Goal: Task Accomplishment & Management: Complete application form

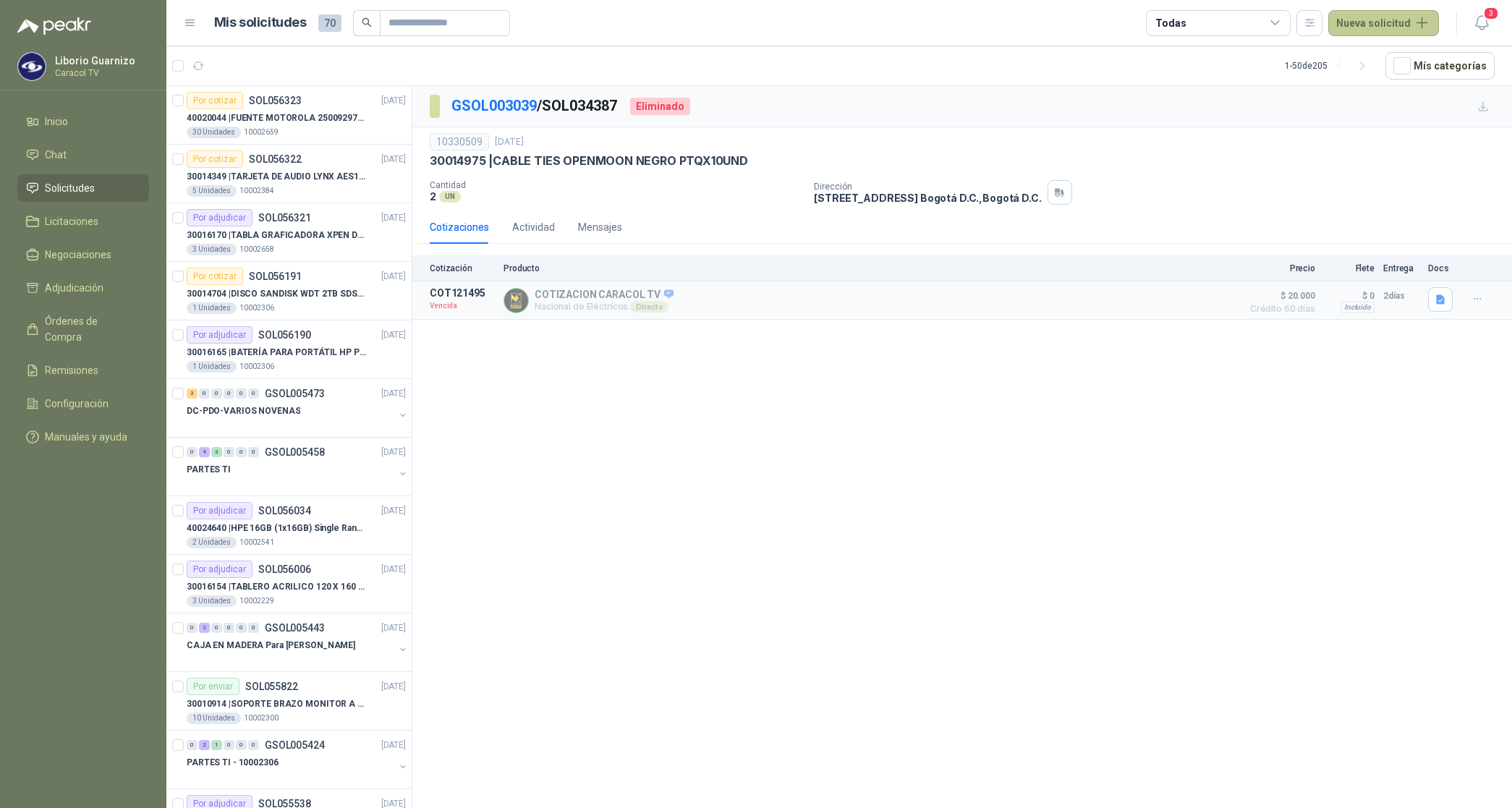
click at [1402, 25] on button "Nueva solicitud" at bounding box center [1384, 23] width 111 height 26
click at [1371, 58] on link "Solicitud" at bounding box center [1401, 58] width 123 height 25
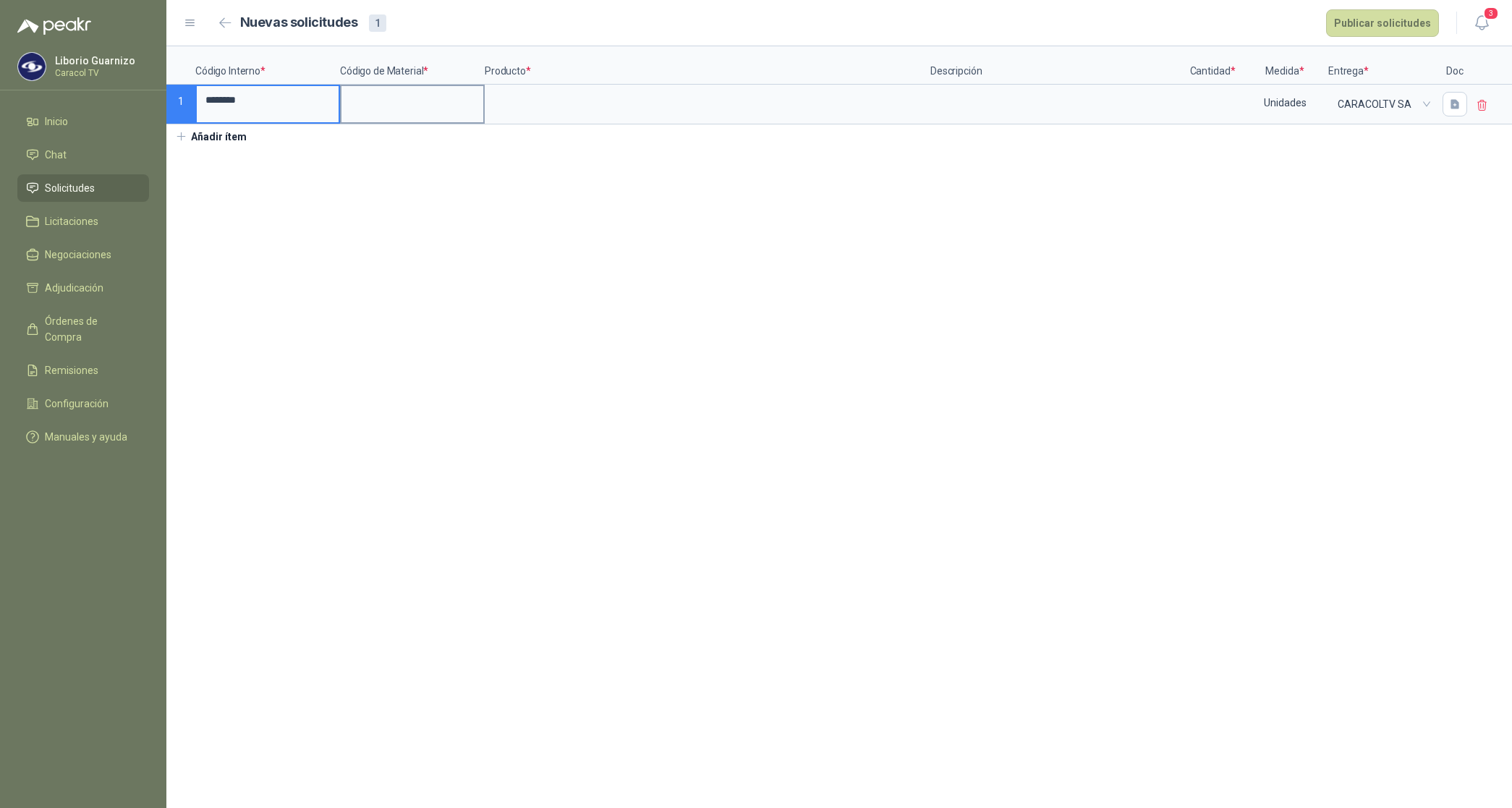
click at [415, 87] on input at bounding box center [412, 100] width 142 height 28
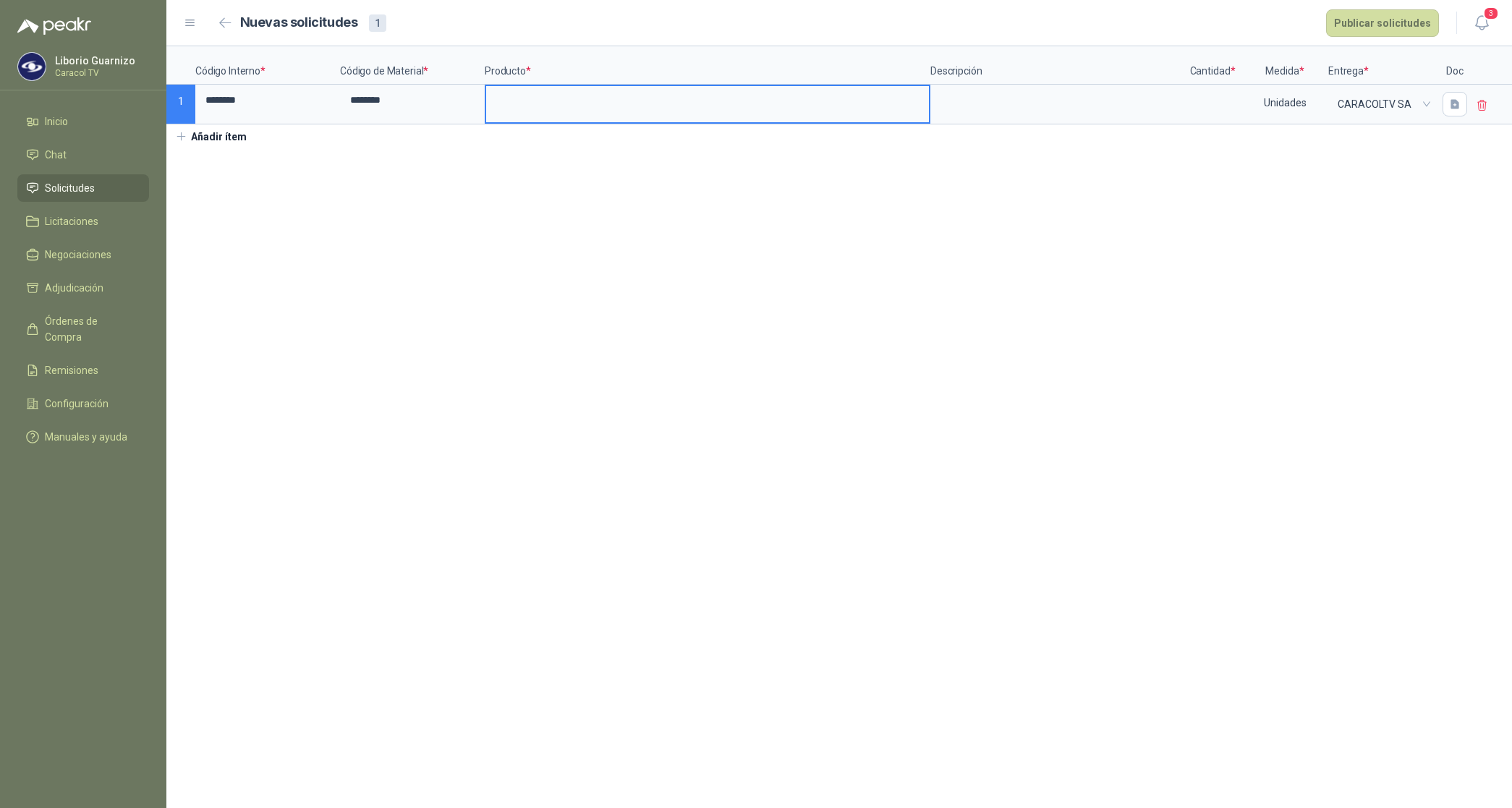
click at [580, 109] on input at bounding box center [707, 100] width 443 height 28
click at [964, 114] on textarea at bounding box center [1056, 103] width 250 height 33
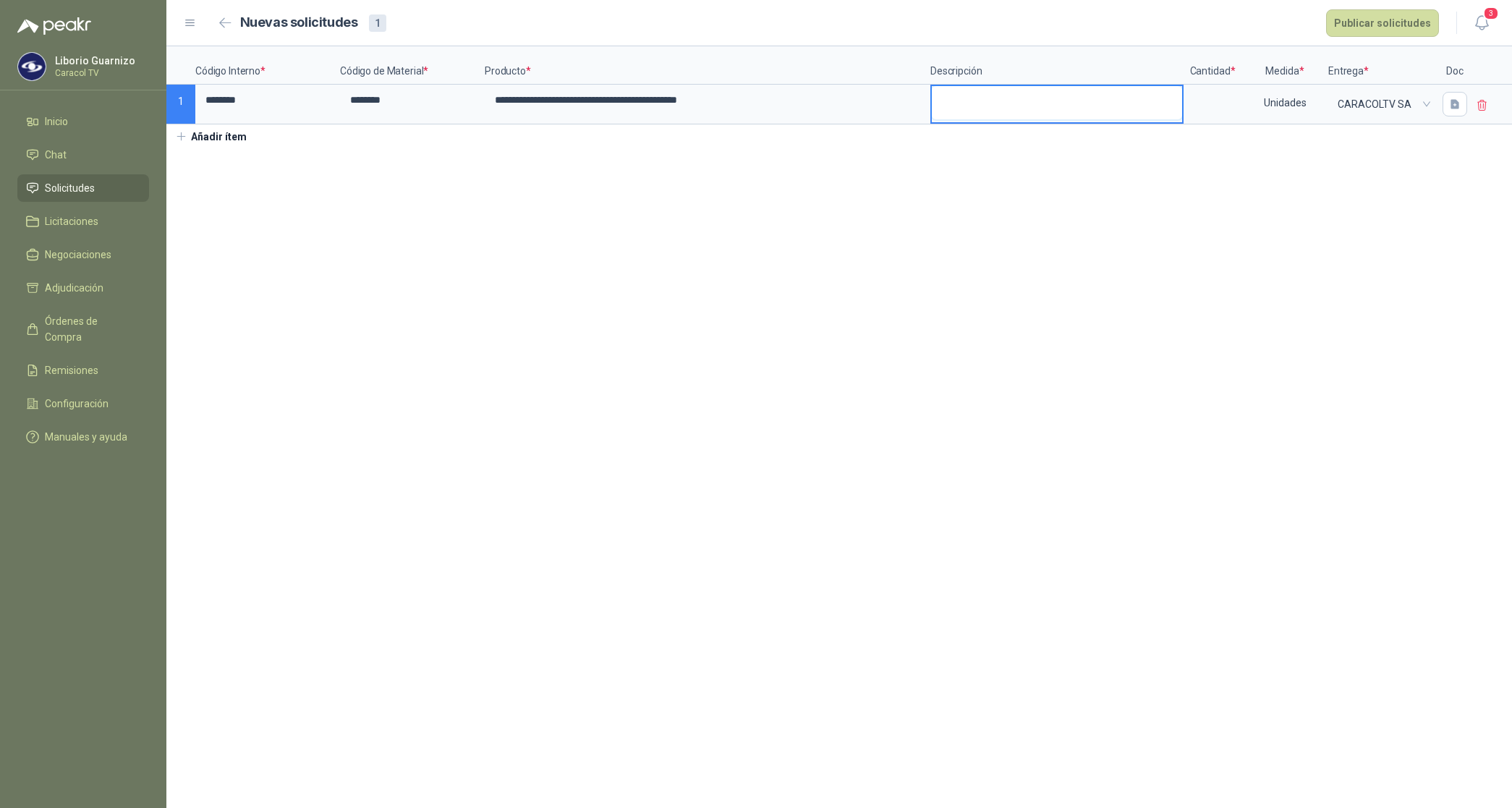
type textarea "*"
type textarea "**"
type textarea "****"
type textarea "*****"
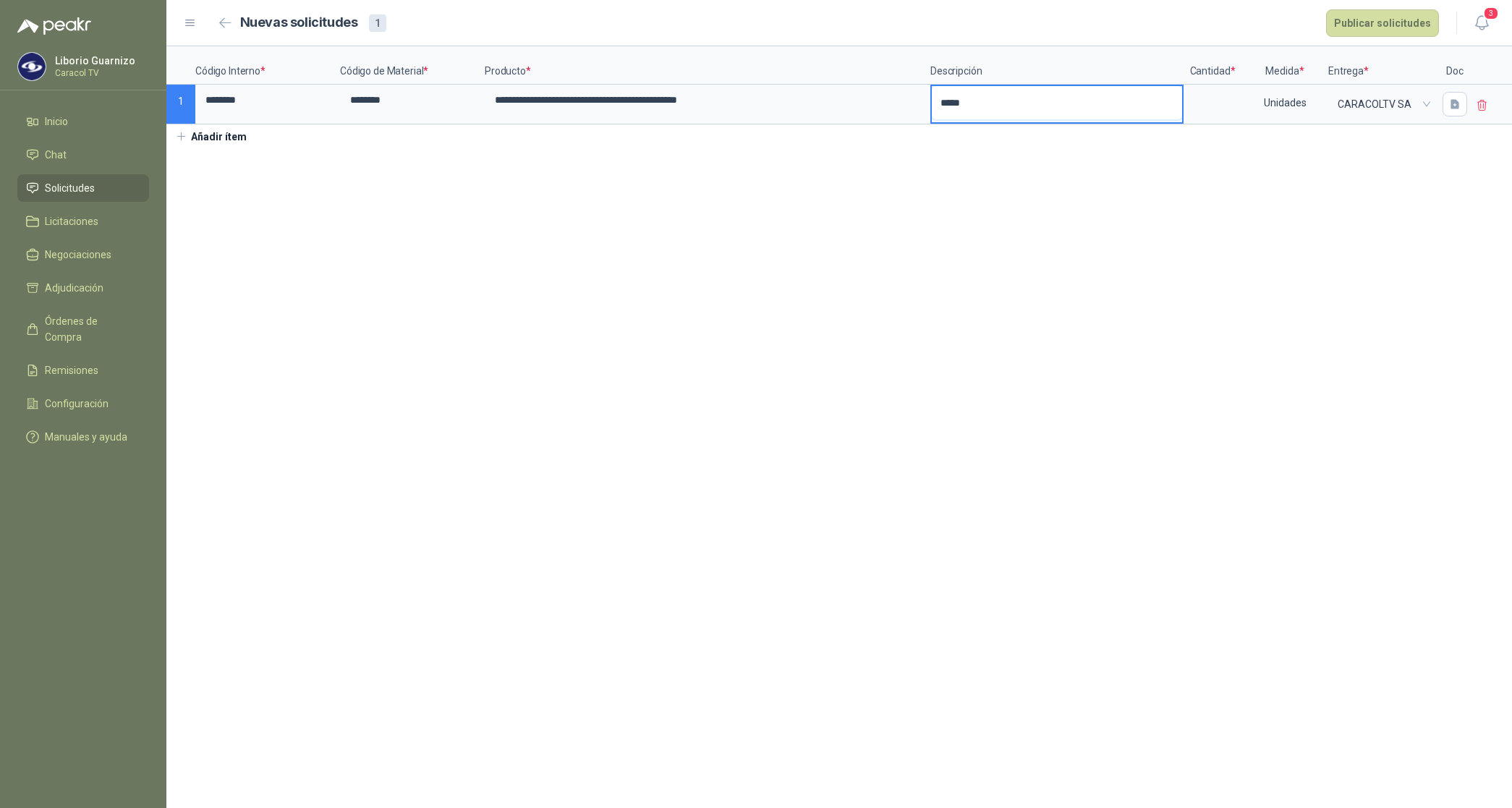
type textarea "*****"
type textarea "*******"
type textarea "********"
type textarea "*********"
type textarea "**********"
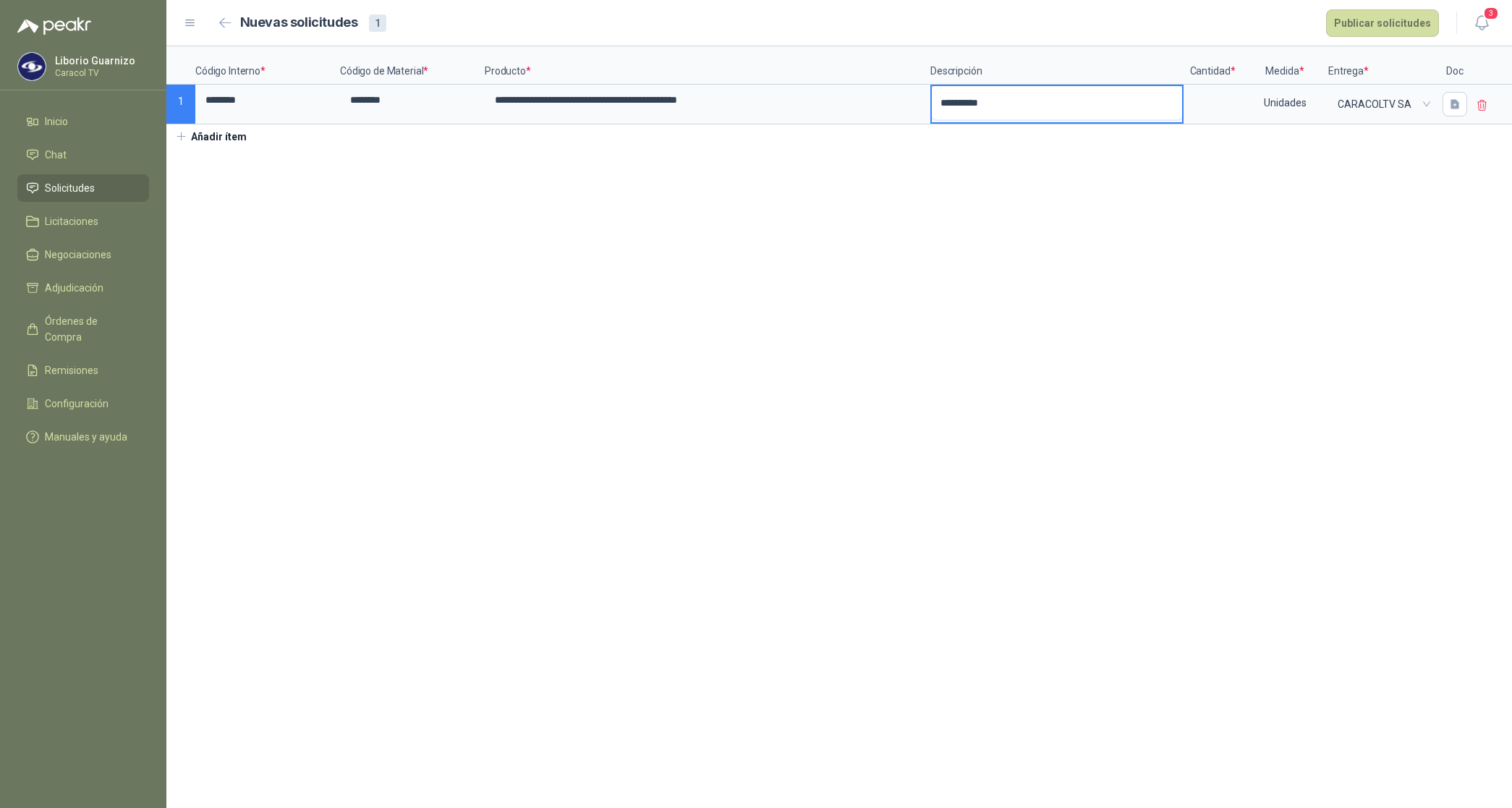
type textarea "**********"
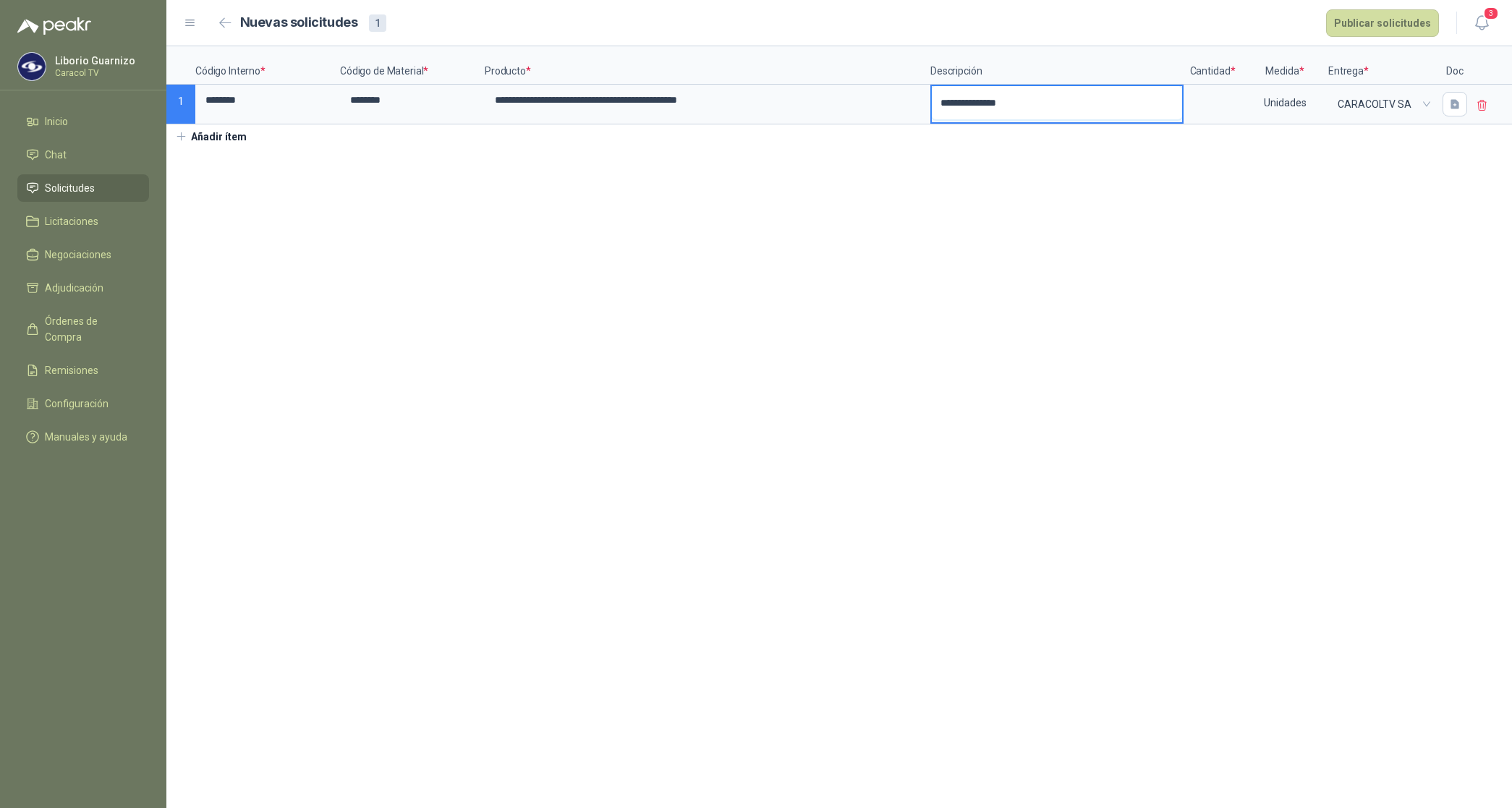
type textarea "**********"
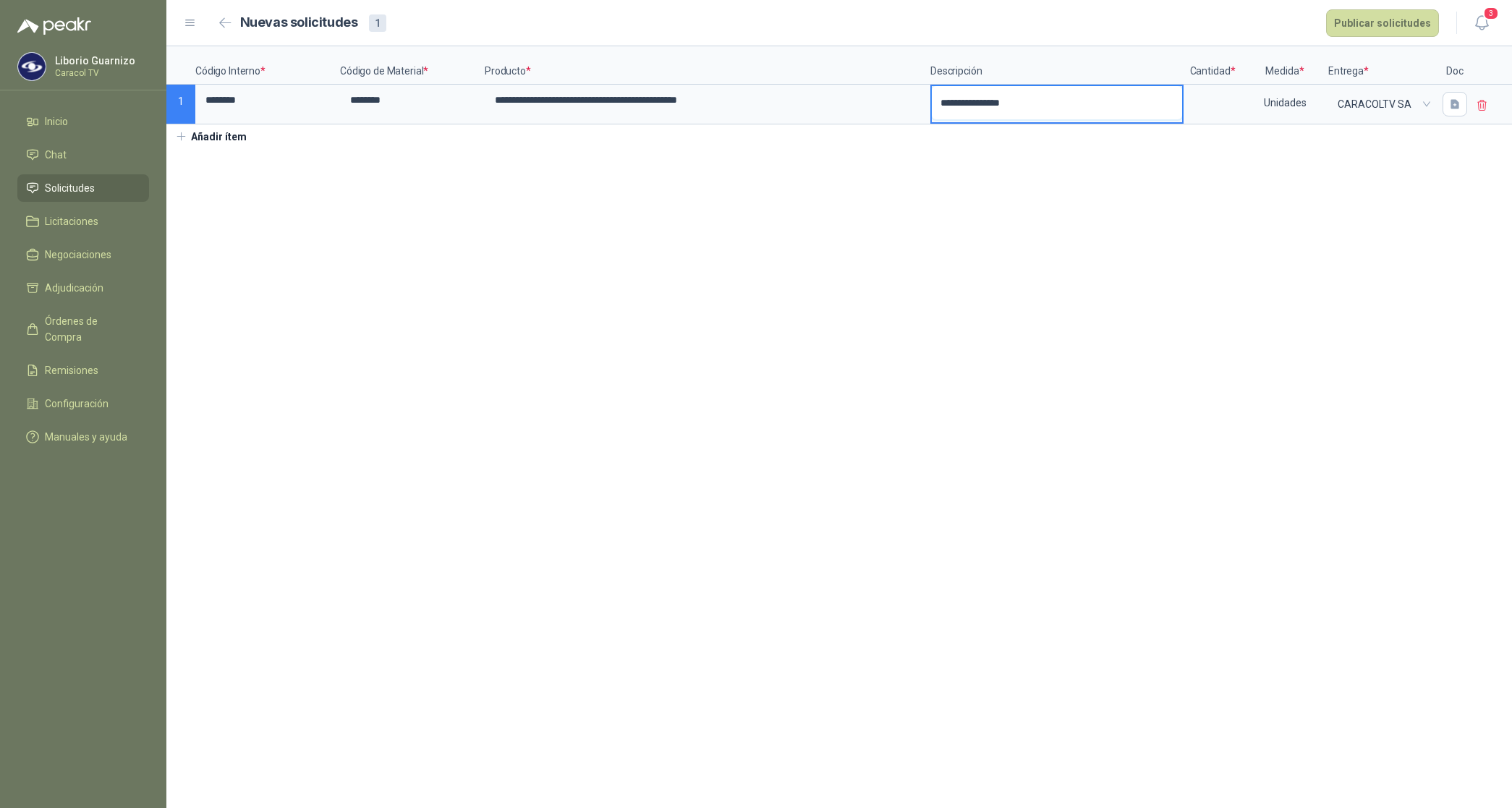
type textarea "**********"
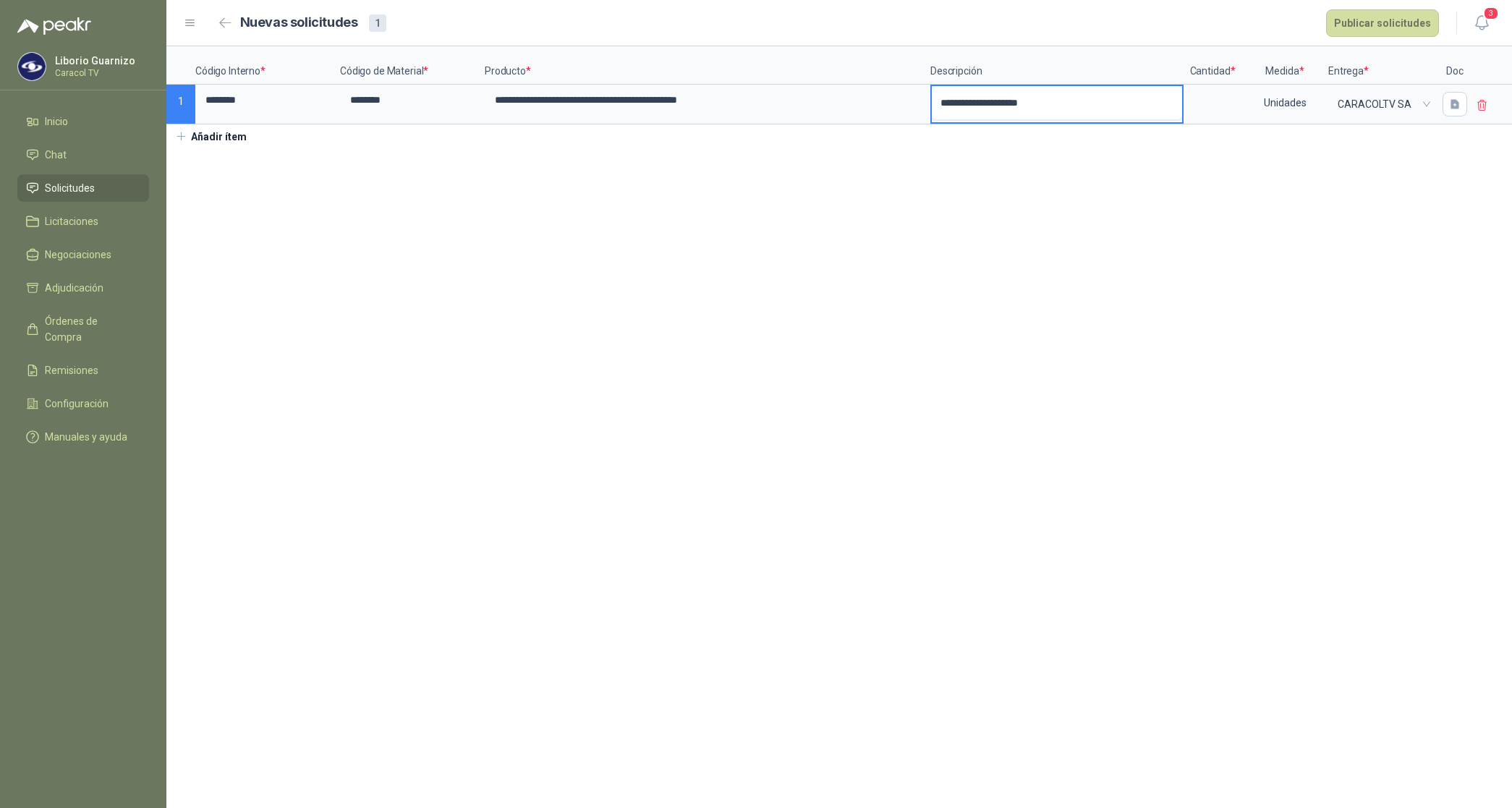
type textarea "**********"
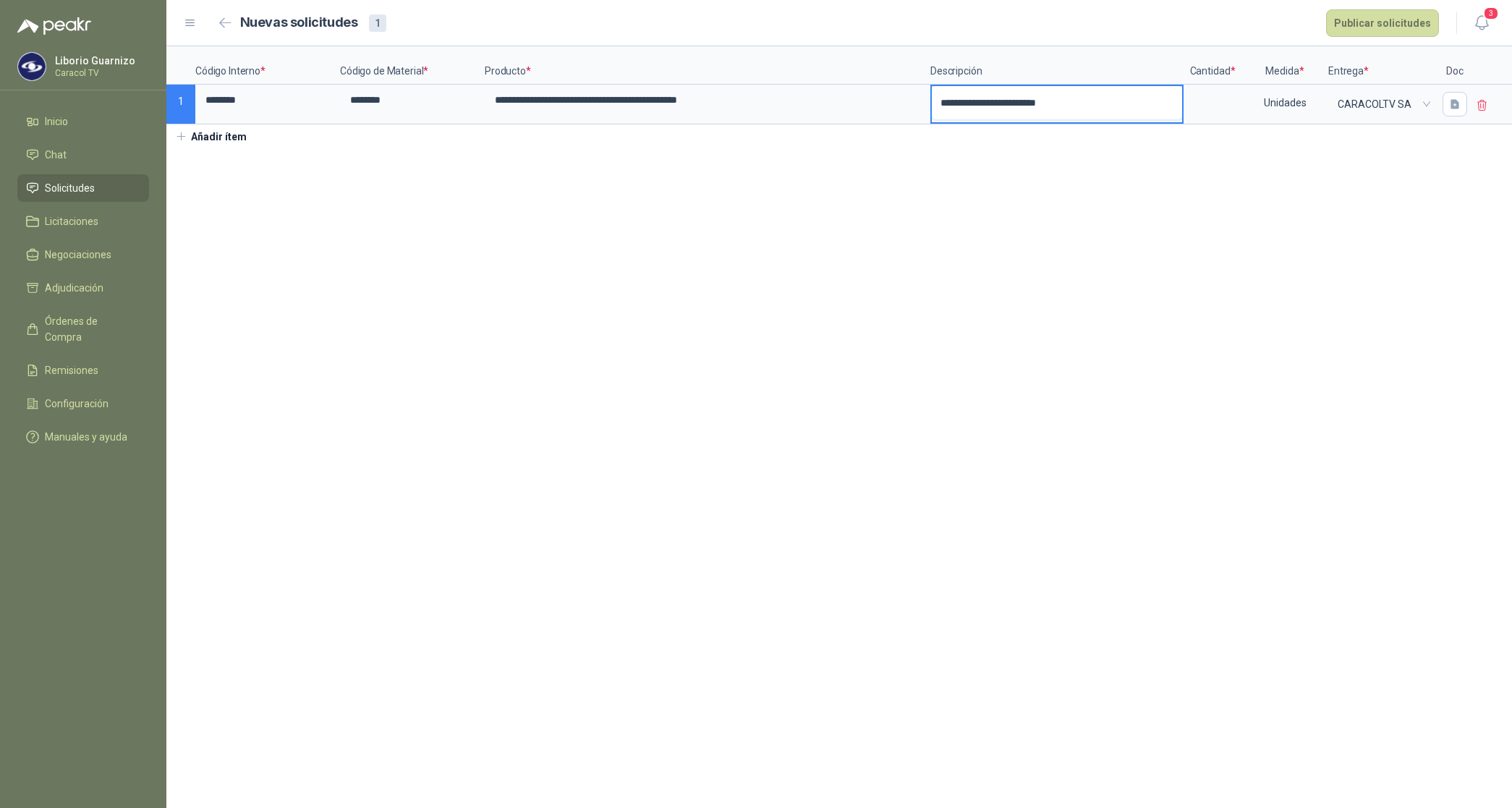
type textarea "**********"
click at [1206, 103] on input at bounding box center [1212, 100] width 55 height 28
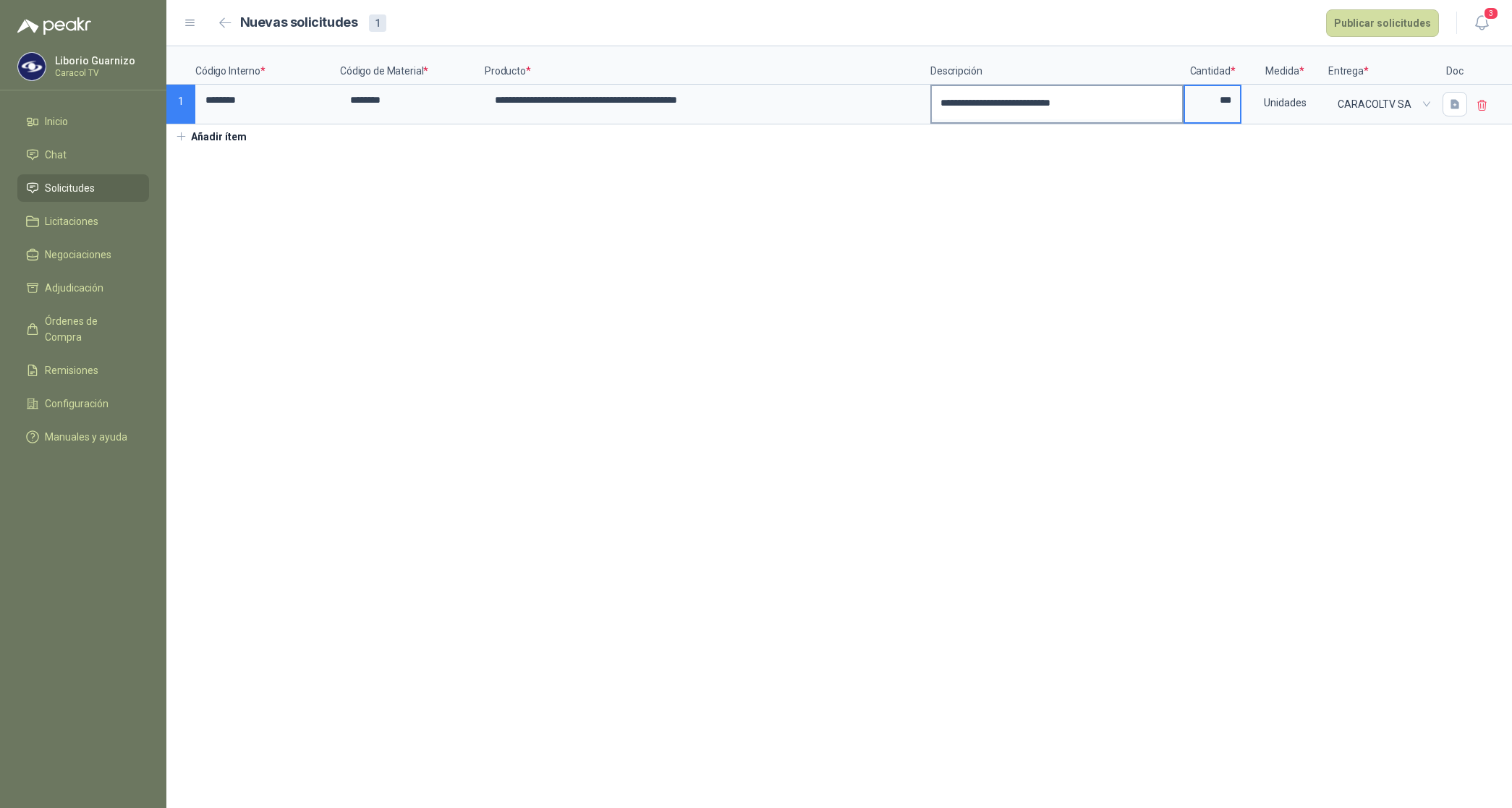
type input "***"
type textarea "**********"
click at [1442, 107] on button "button" at bounding box center [1454, 104] width 24 height 24
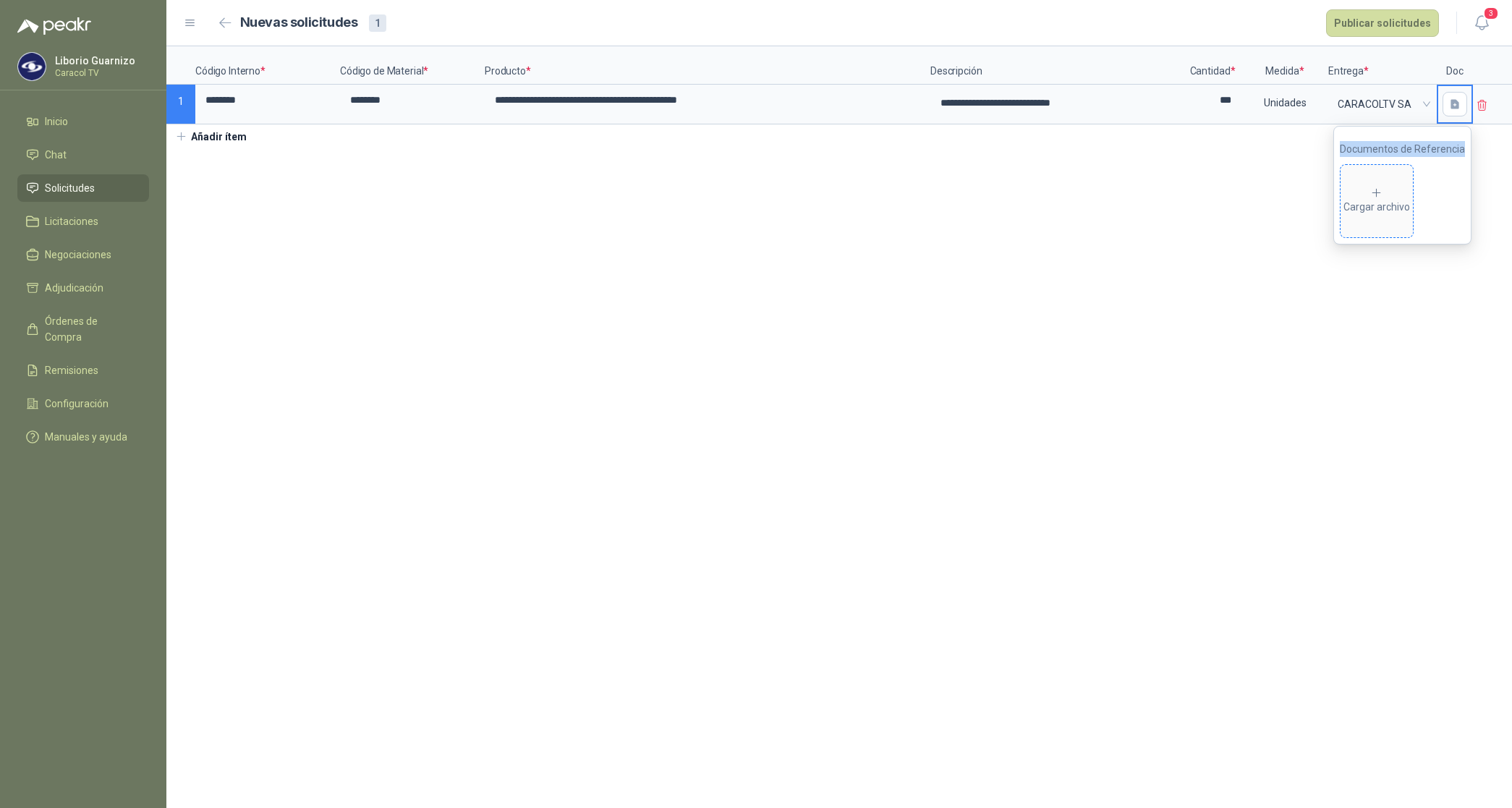
click at [1397, 192] on div "Cargar archivo" at bounding box center [1377, 201] width 67 height 29
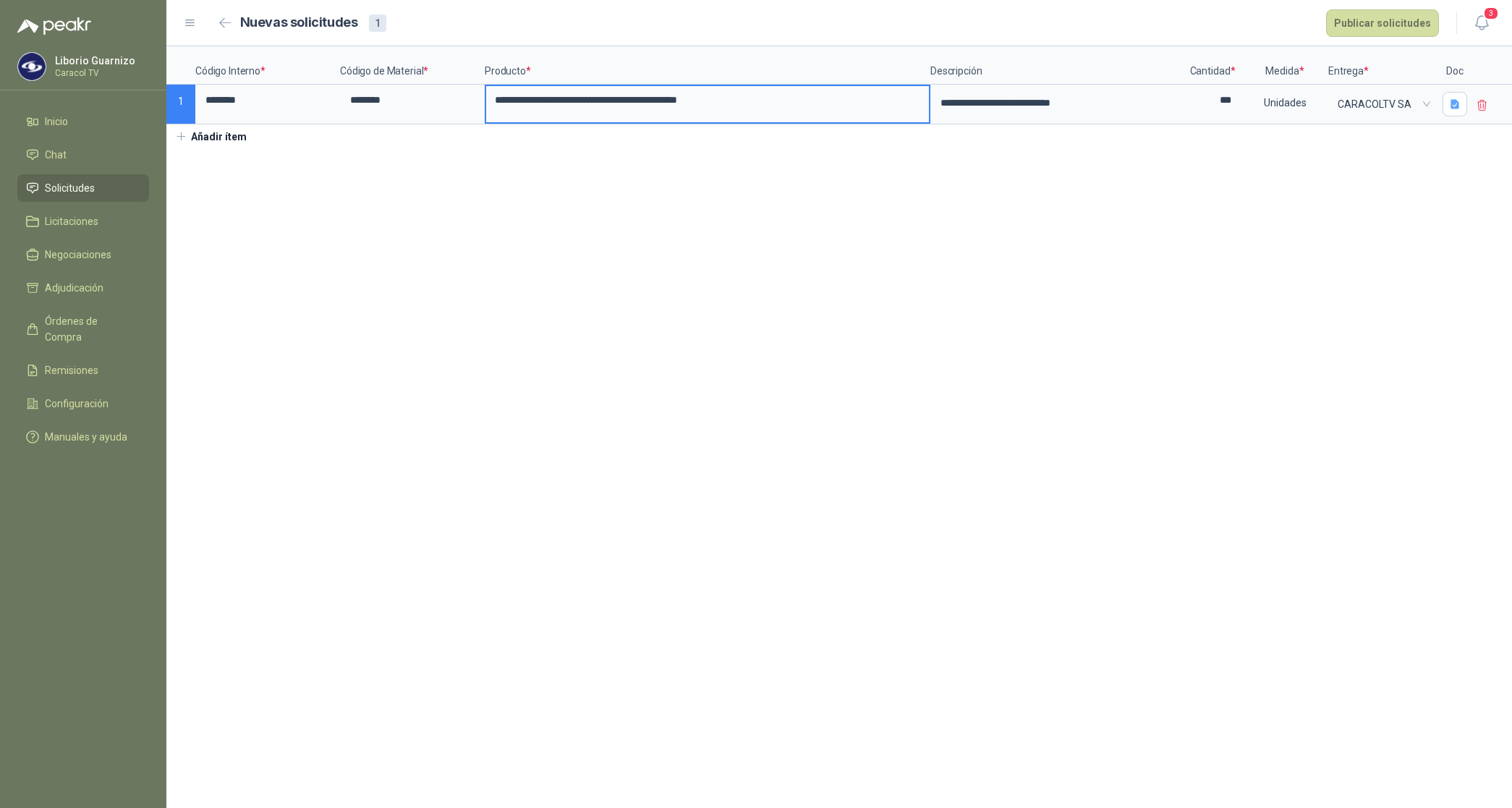
click at [774, 104] on input "**********" at bounding box center [707, 100] width 443 height 28
type input "**********"
click at [1397, 29] on button "Publicar solicitudes" at bounding box center [1382, 24] width 113 height 27
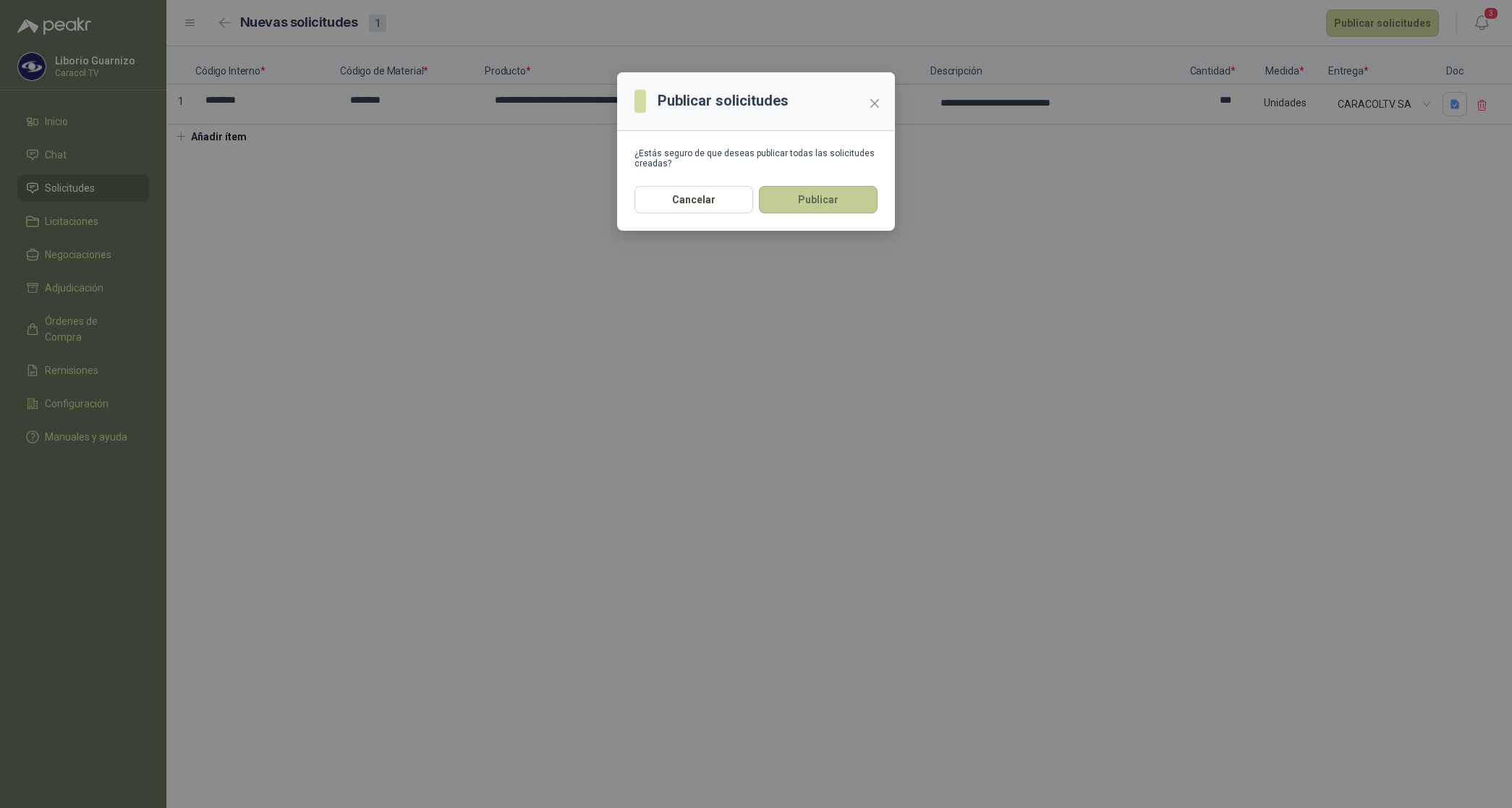
click at [866, 196] on button "Publicar" at bounding box center [817, 200] width 119 height 27
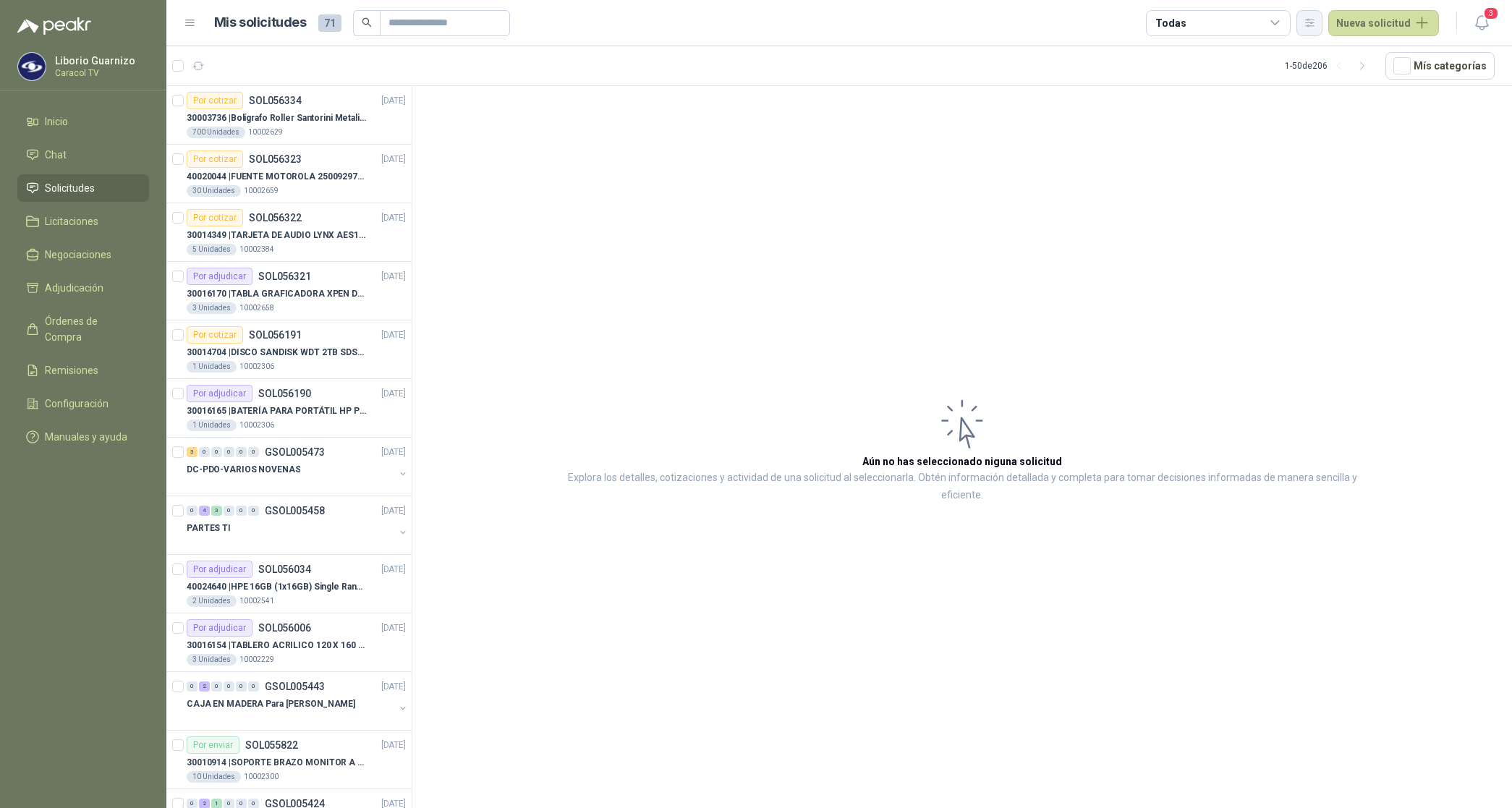
click at [1309, 25] on icon "button" at bounding box center [1309, 23] width 13 height 13
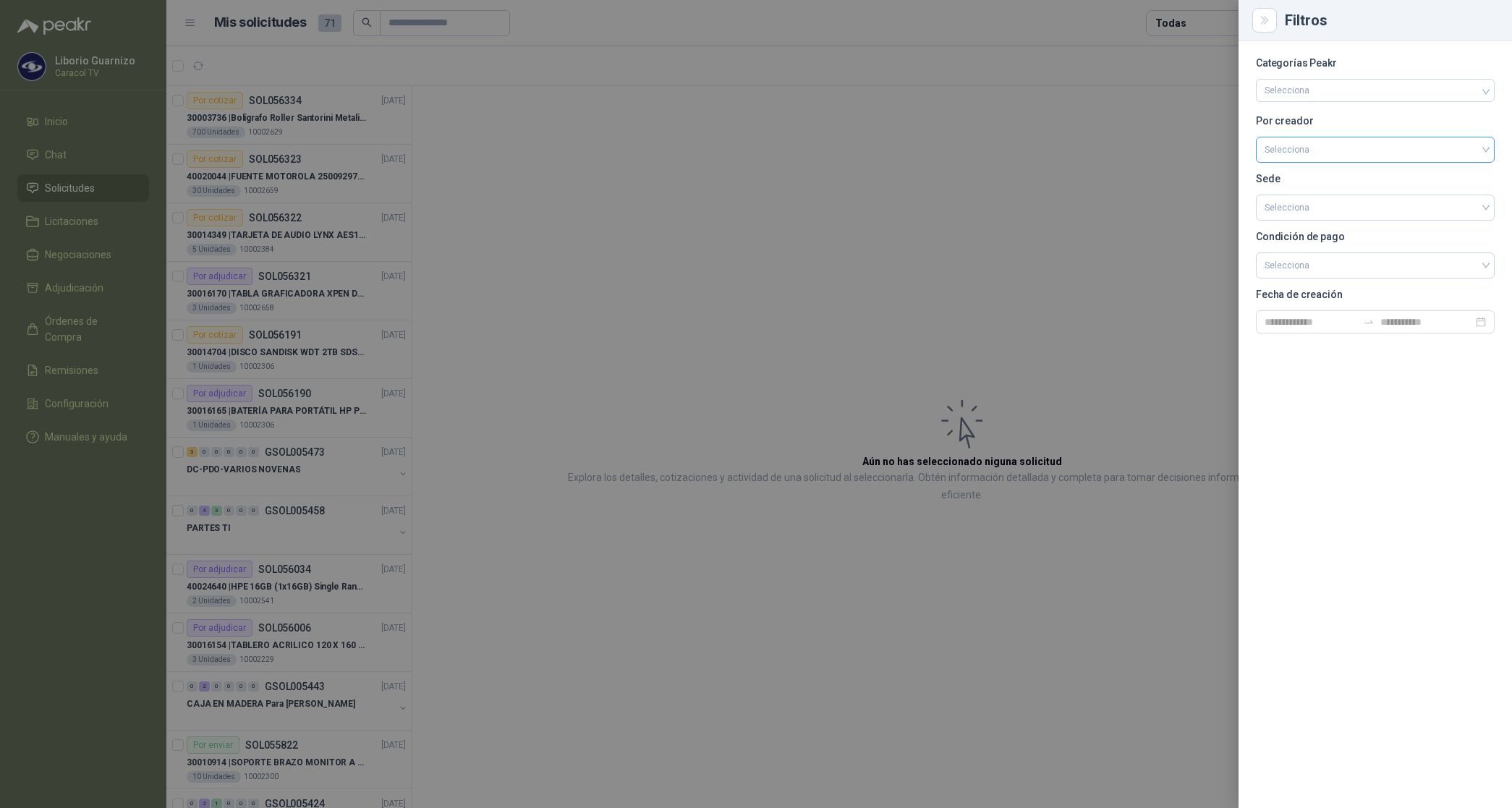
click at [1303, 143] on input "search" at bounding box center [1376, 148] width 221 height 22
click at [1324, 226] on div "[PERSON_NAME]" at bounding box center [1376, 226] width 216 height 16
click at [1204, 25] on div at bounding box center [756, 404] width 1512 height 808
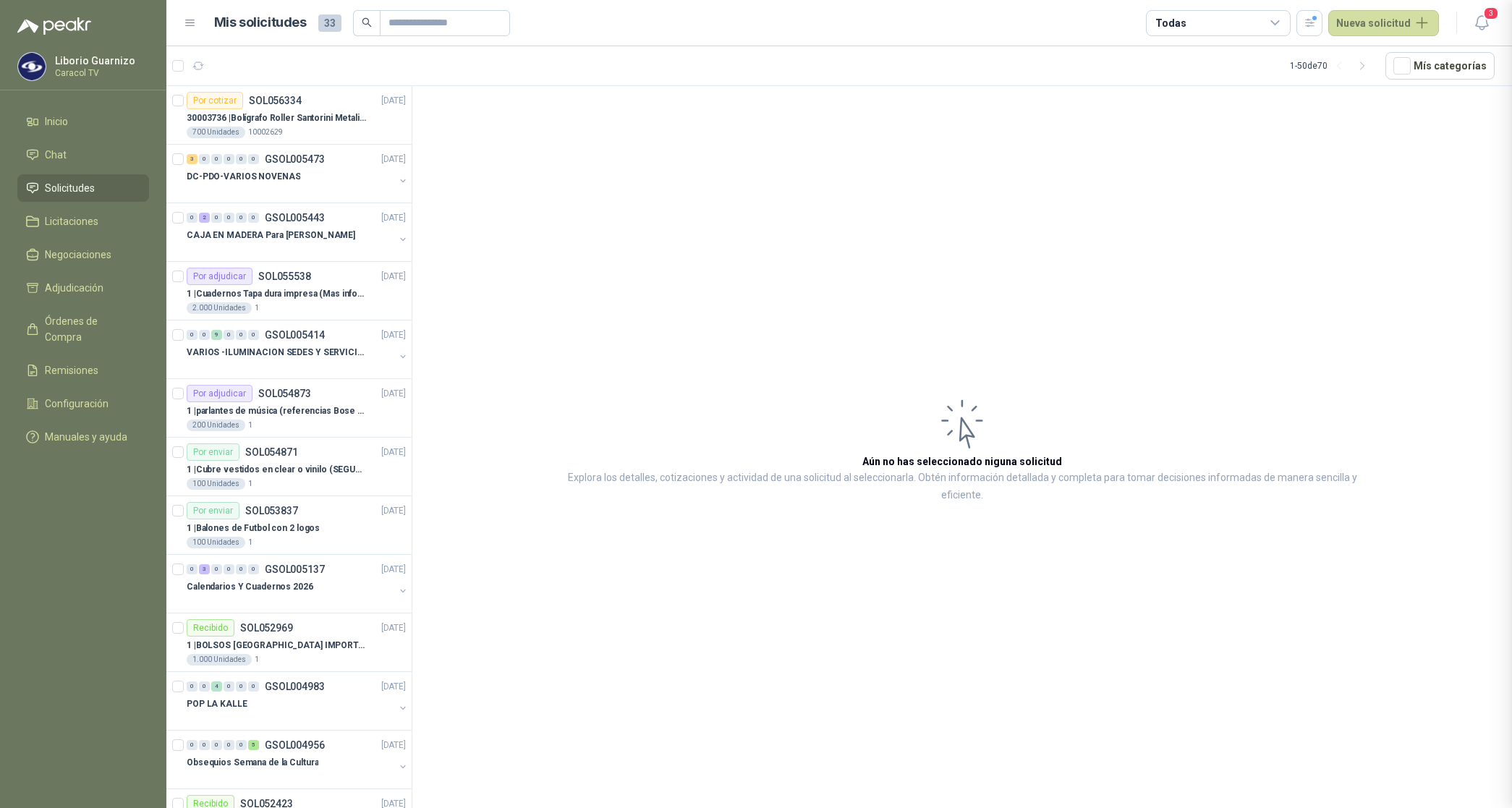
click at [1204, 26] on div "Todas" at bounding box center [1218, 23] width 145 height 26
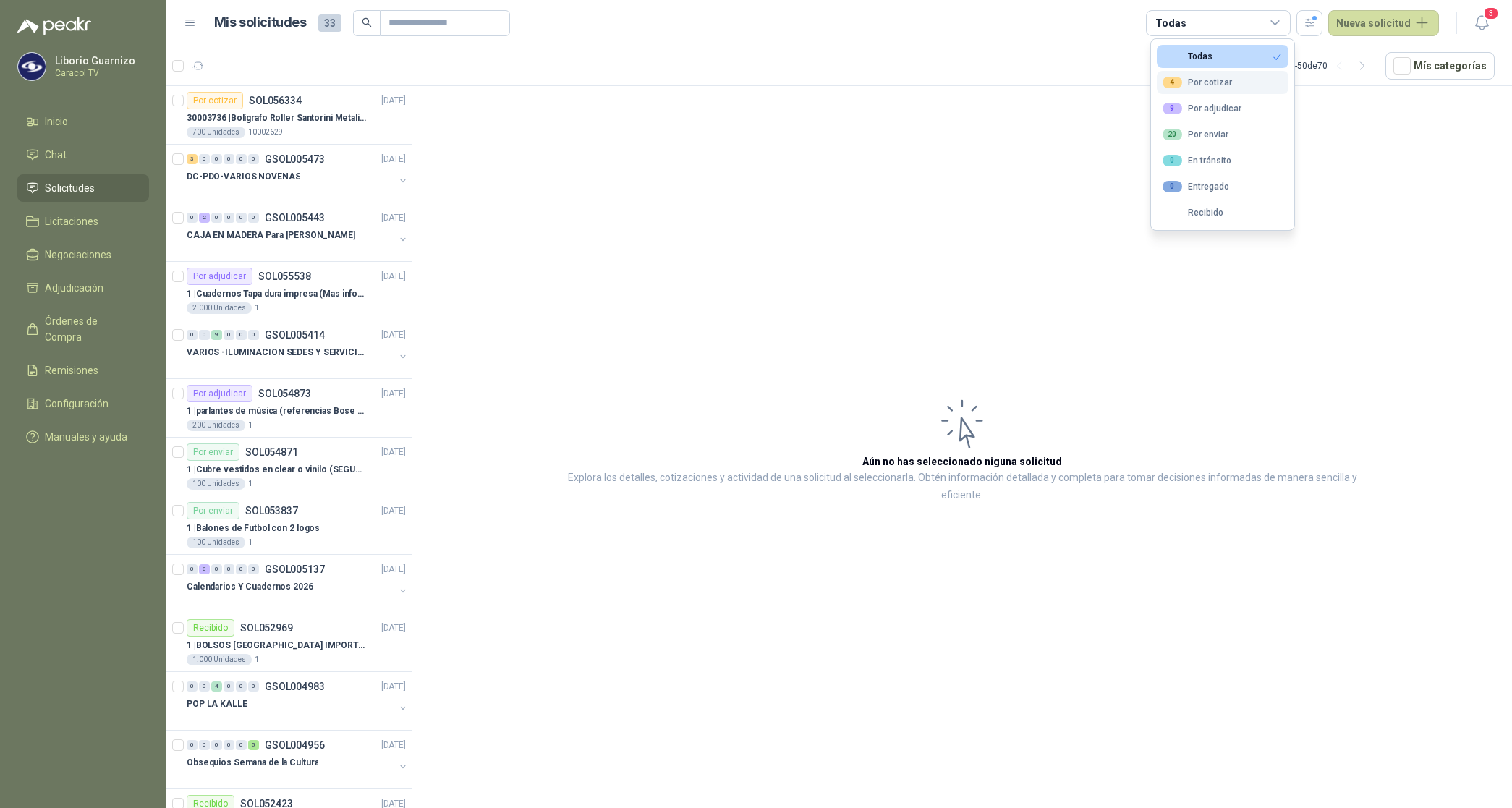
drag, startPoint x: 1204, startPoint y: 26, endPoint x: 1213, endPoint y: 87, distance: 61.7
click at [1213, 87] on div "4 Por cotizar" at bounding box center [1196, 82] width 70 height 12
click at [1214, 104] on div "9 Por adjudicar" at bounding box center [1201, 109] width 78 height 12
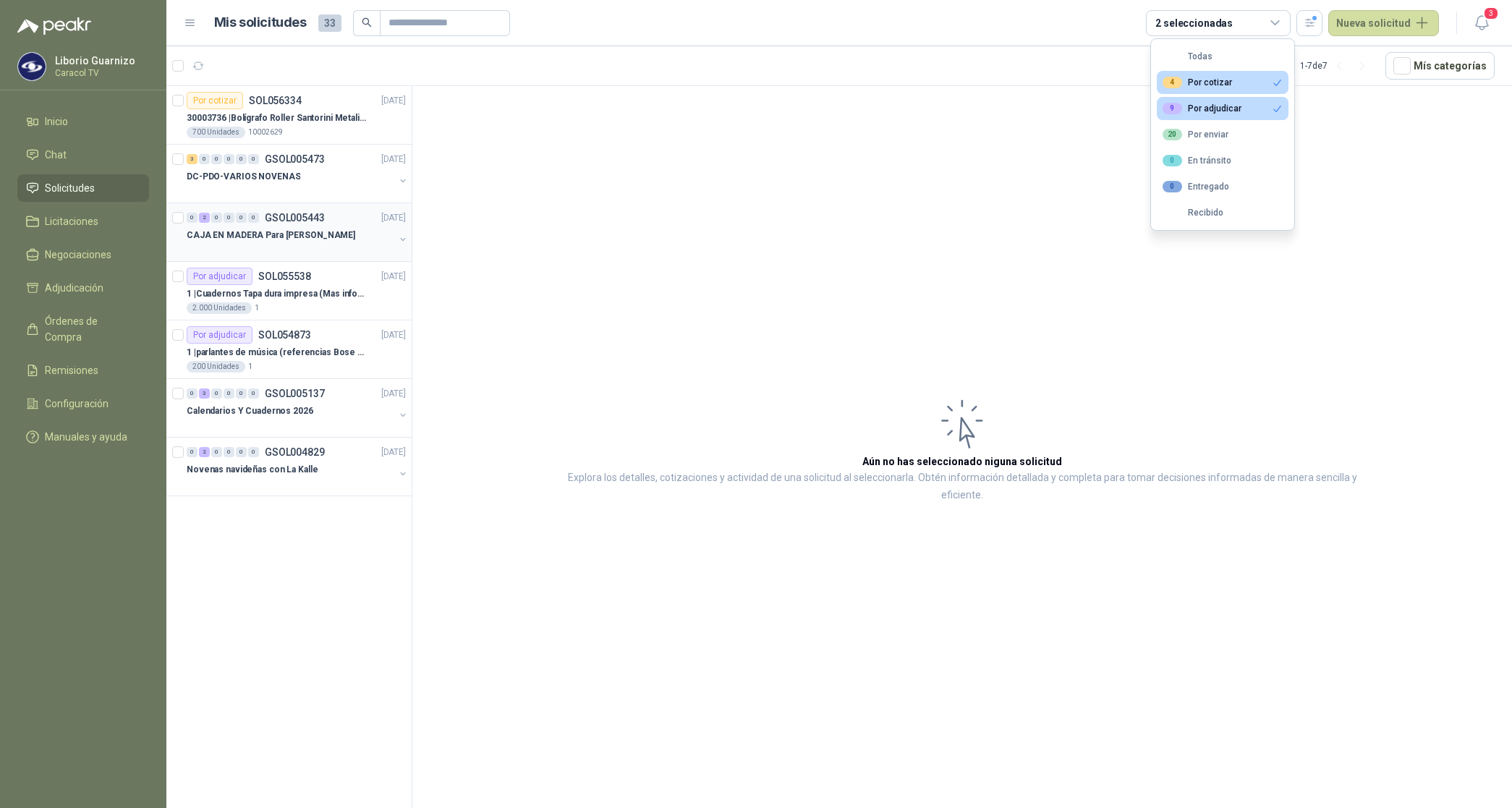
click at [305, 230] on p "CAJA EN MADERA Para [PERSON_NAME]" at bounding box center [270, 235] width 169 height 14
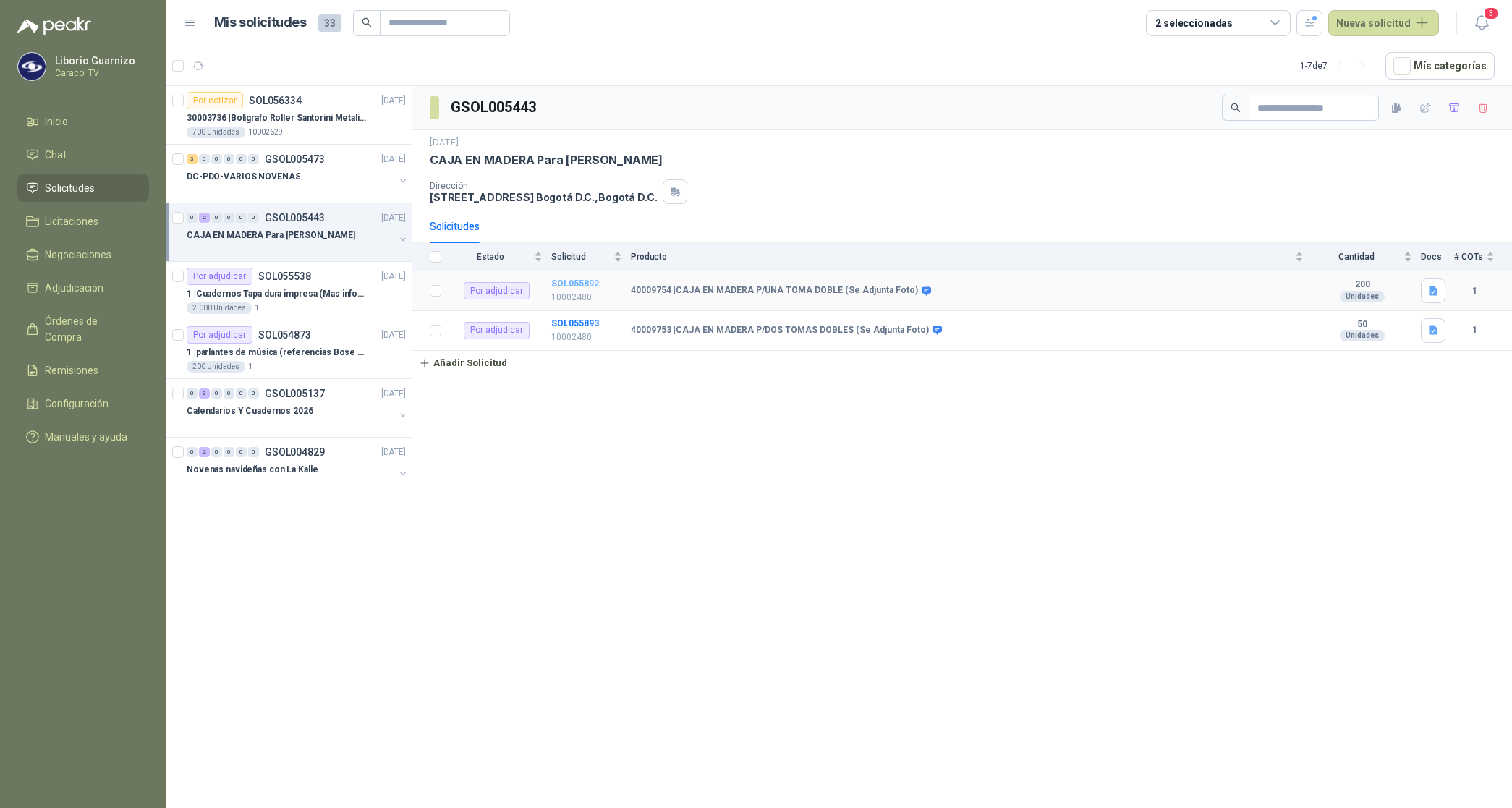
click at [562, 286] on b "SOL055892" at bounding box center [575, 283] width 48 height 10
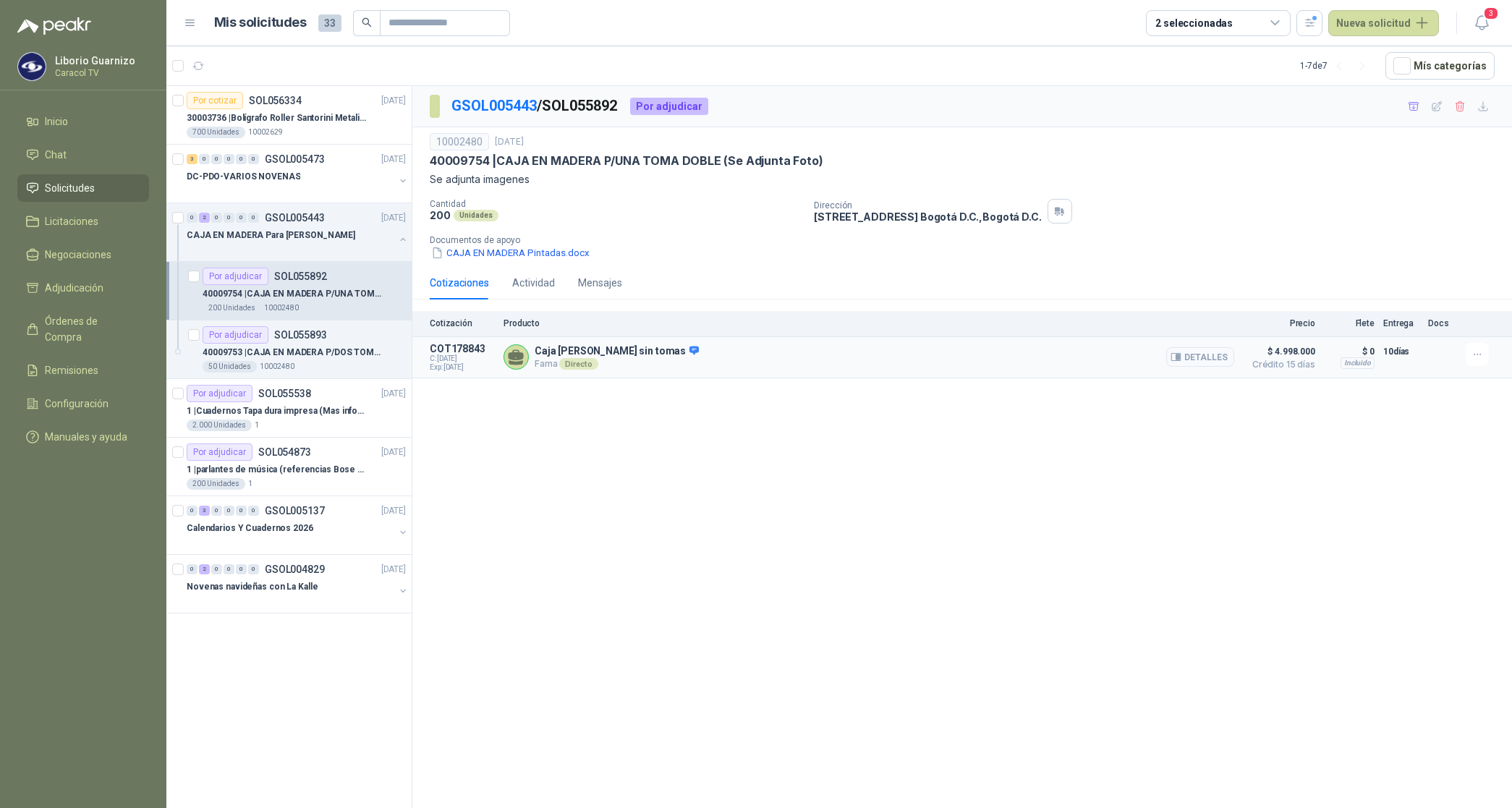
click at [1224, 356] on button "Detalles" at bounding box center [1199, 356] width 68 height 20
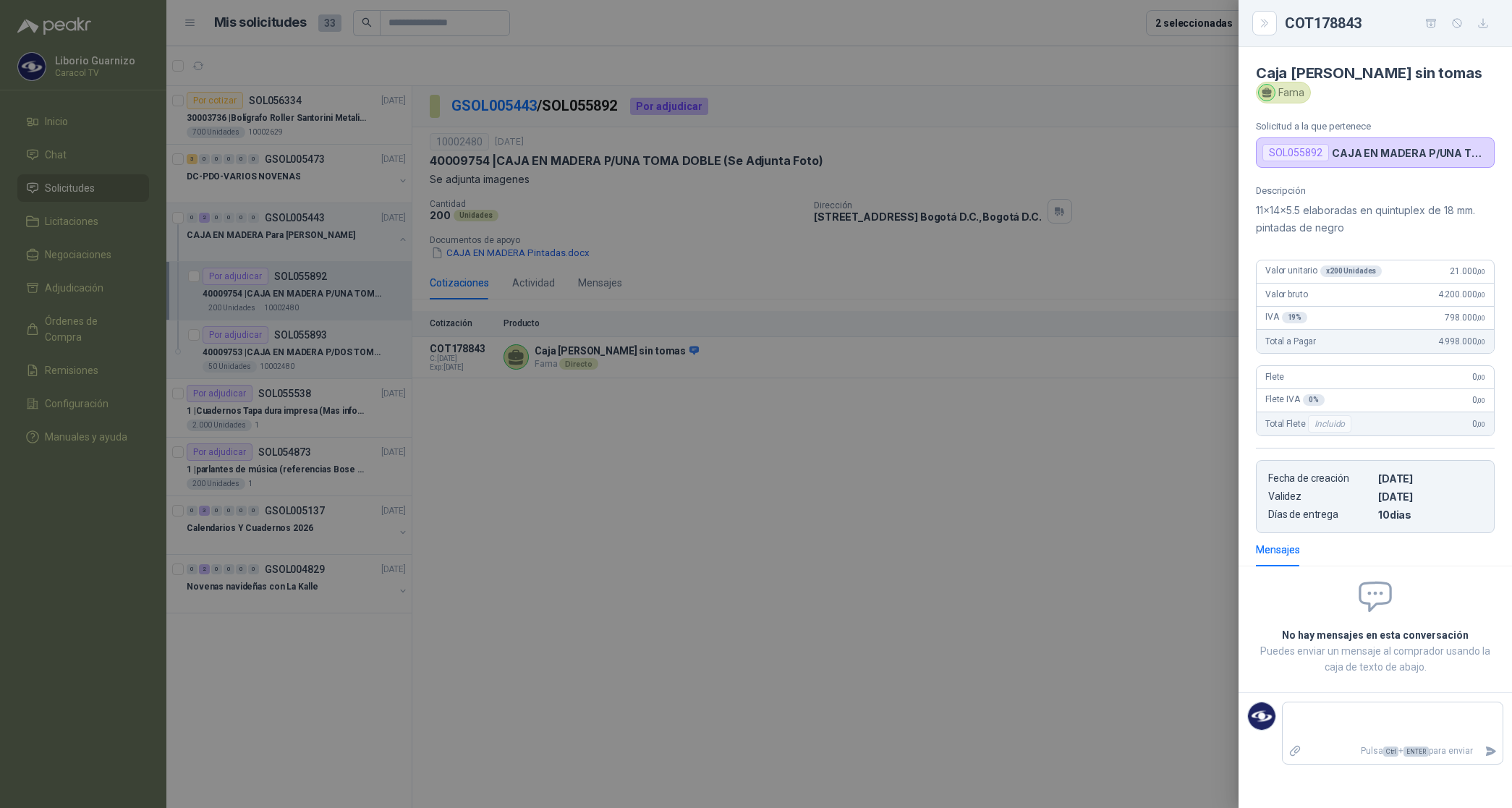
click at [300, 356] on div at bounding box center [756, 404] width 1512 height 808
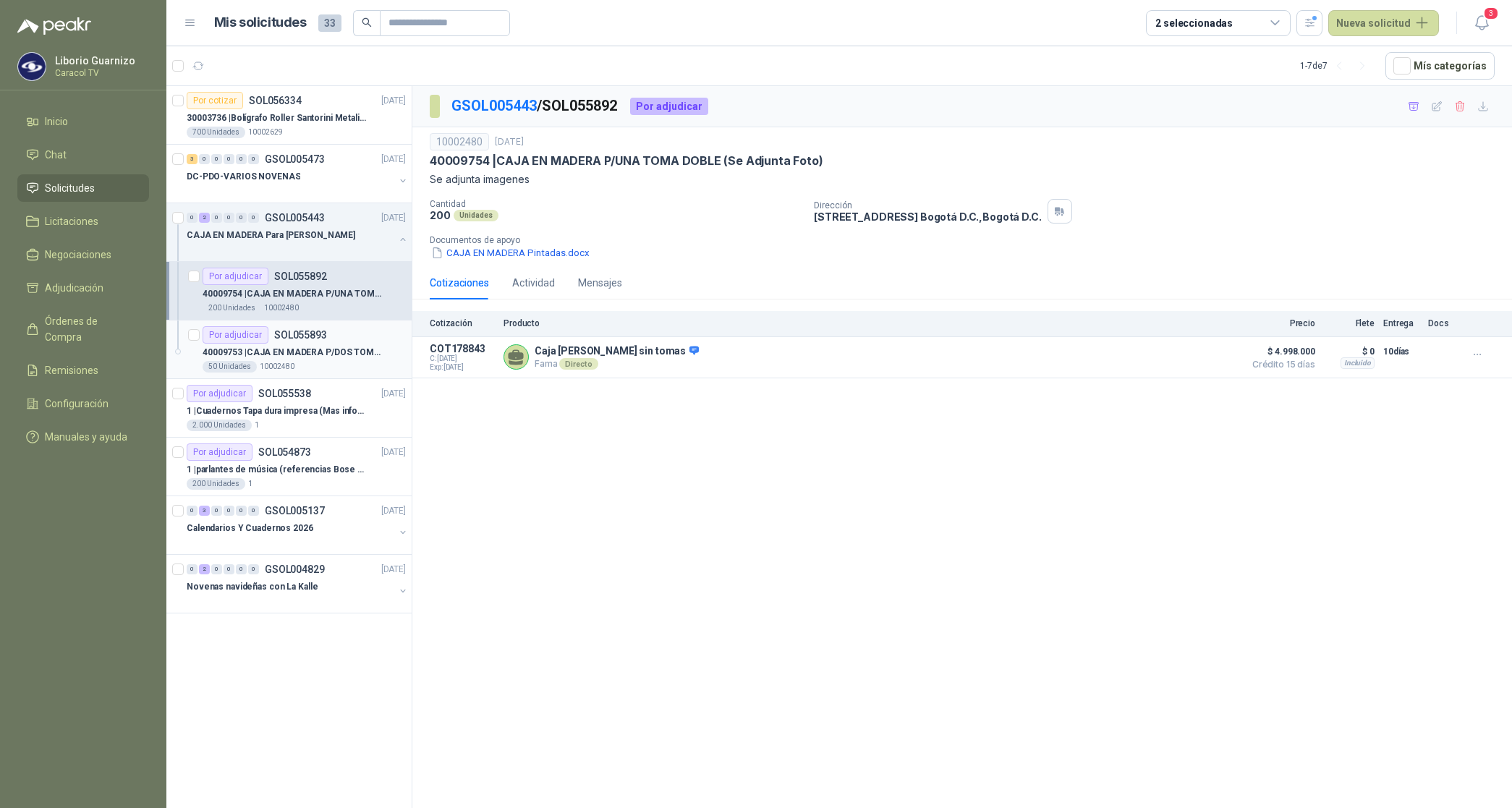
click at [300, 356] on p "40009753 | CAJA EN MADERA P/DOS [PERSON_NAME] (Se Adjunta Foto)" at bounding box center [293, 353] width 180 height 14
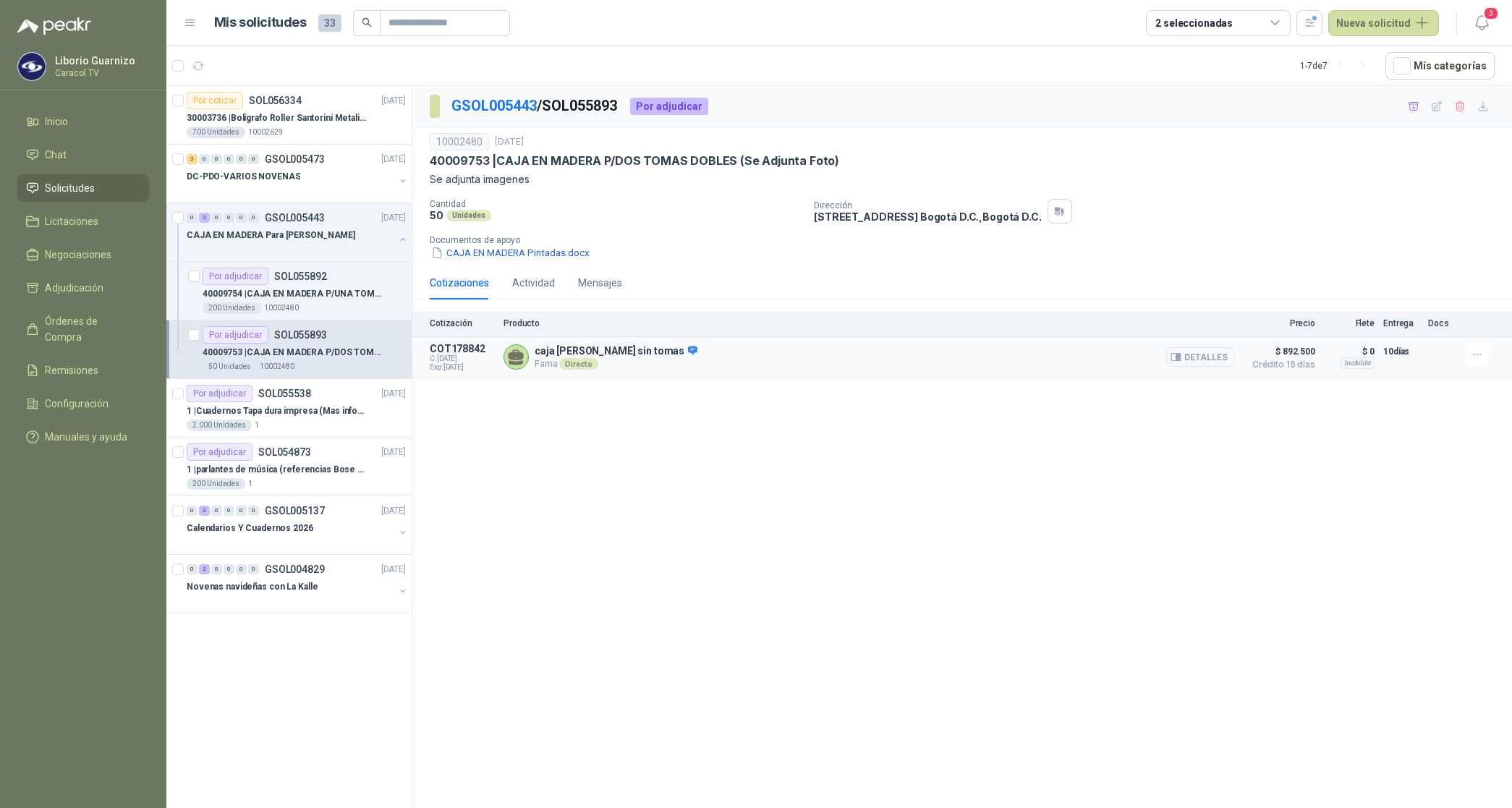
click at [1215, 358] on button "Detalles" at bounding box center [1199, 356] width 68 height 20
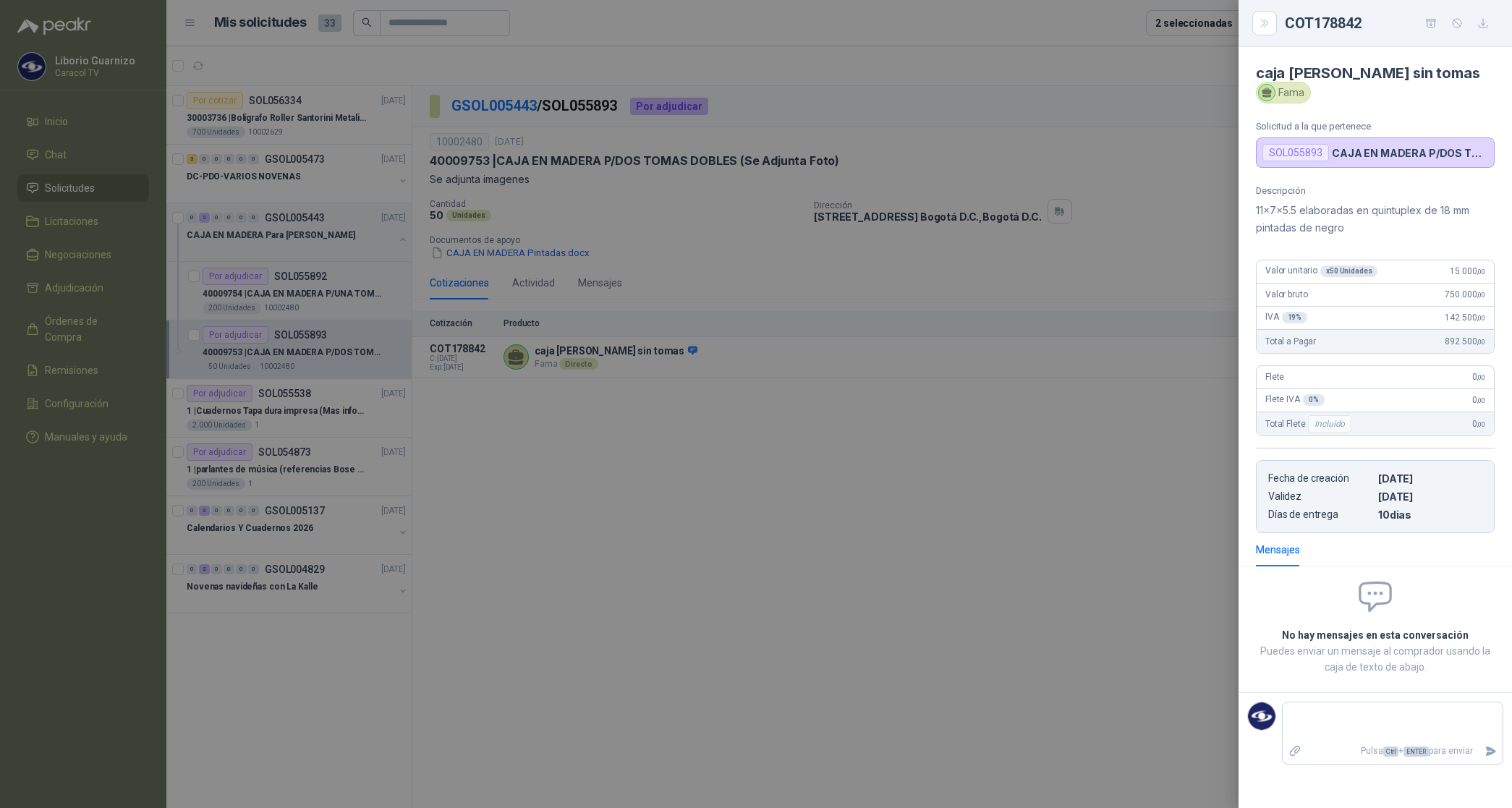
drag, startPoint x: 892, startPoint y: 287, endPoint x: 902, endPoint y: 286, distance: 10.0
click at [892, 287] on div at bounding box center [756, 404] width 1512 height 808
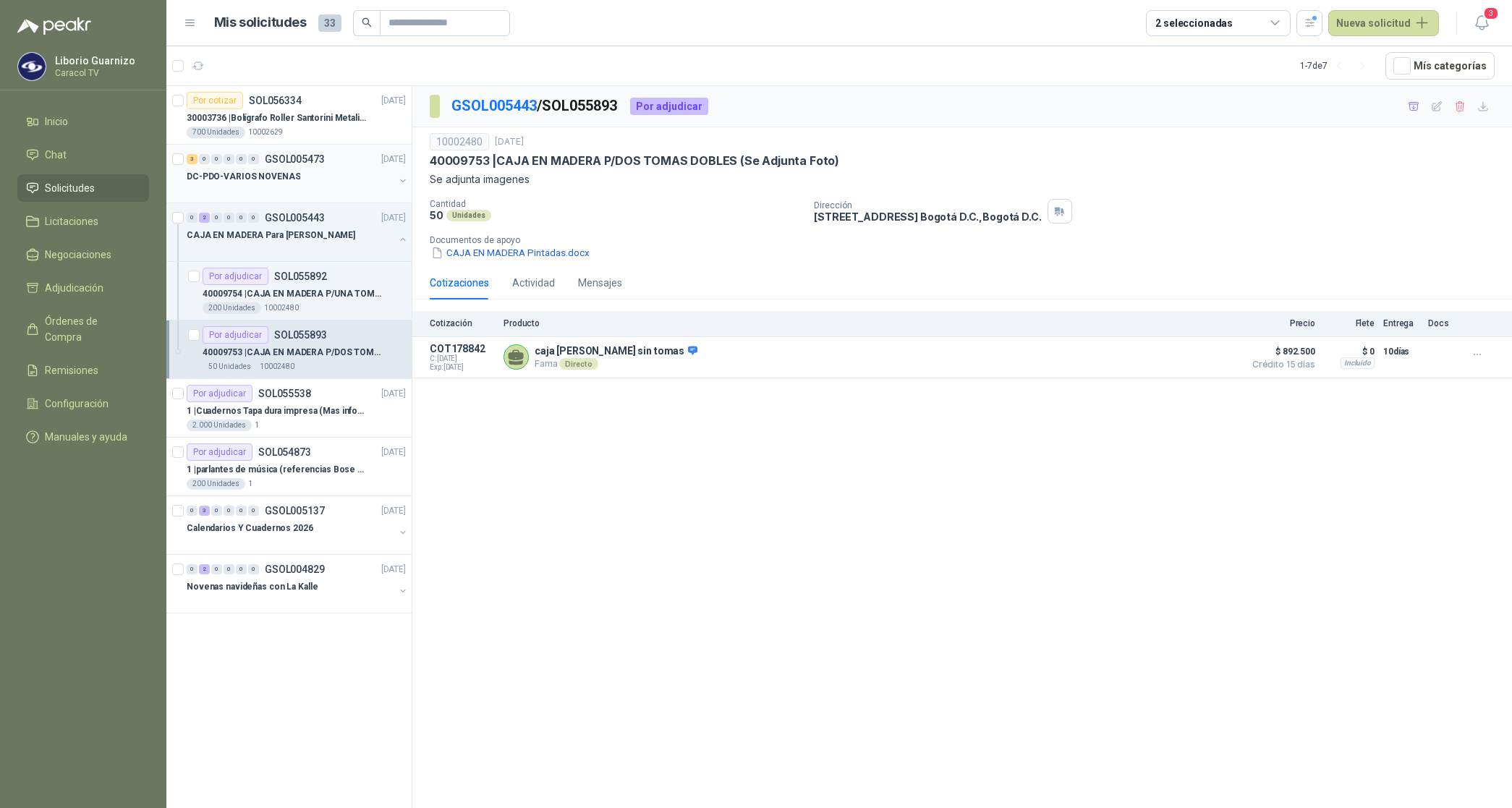
click at [266, 178] on p "DC-PDO-VARIOS NOVENAS" at bounding box center [243, 177] width 114 height 14
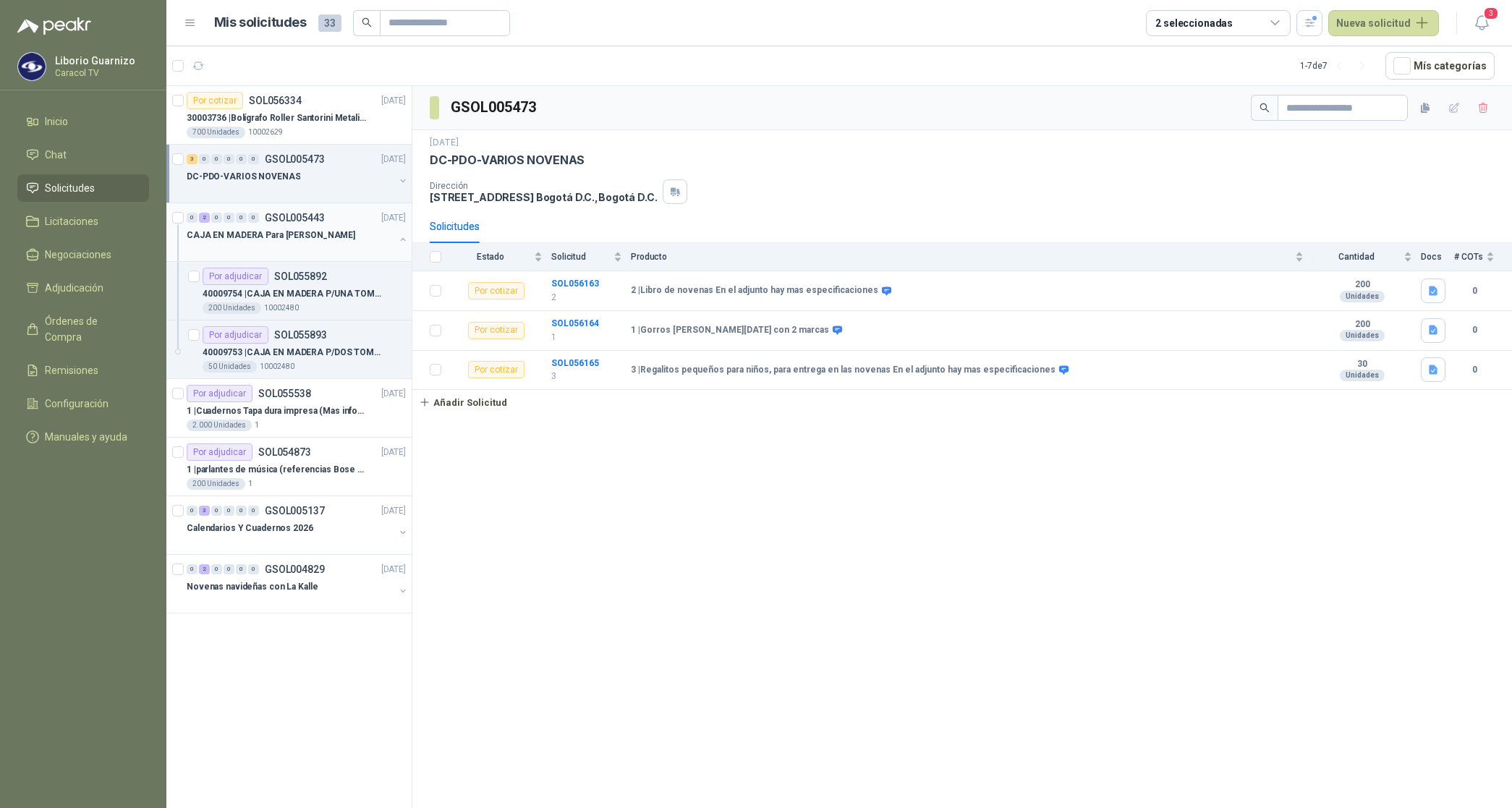
click at [268, 231] on p "CAJA EN MADERA Para [PERSON_NAME]" at bounding box center [270, 235] width 169 height 14
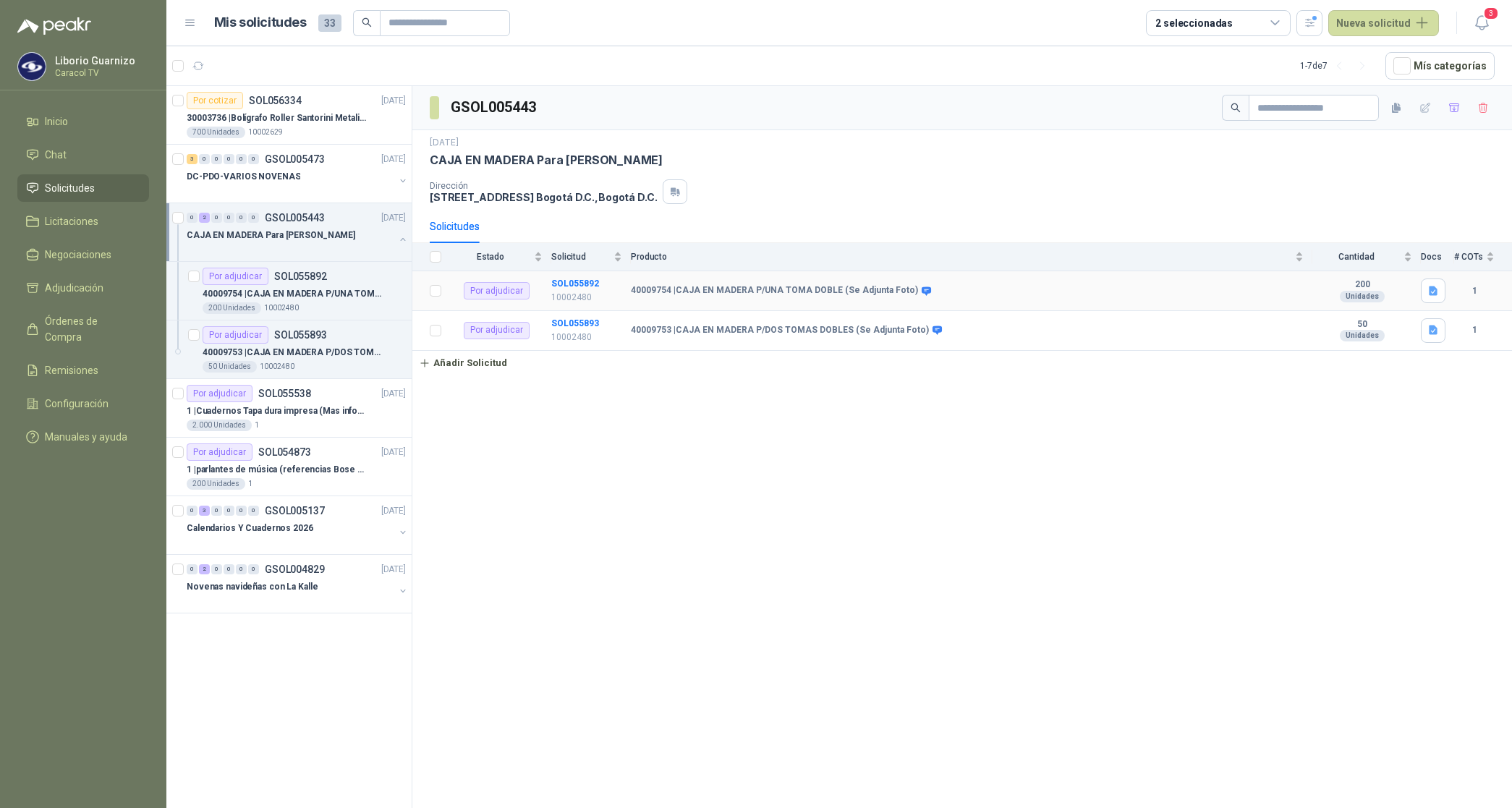
click at [575, 294] on p "10002480" at bounding box center [587, 298] width 71 height 14
click at [576, 288] on b "SOL055892" at bounding box center [575, 283] width 48 height 10
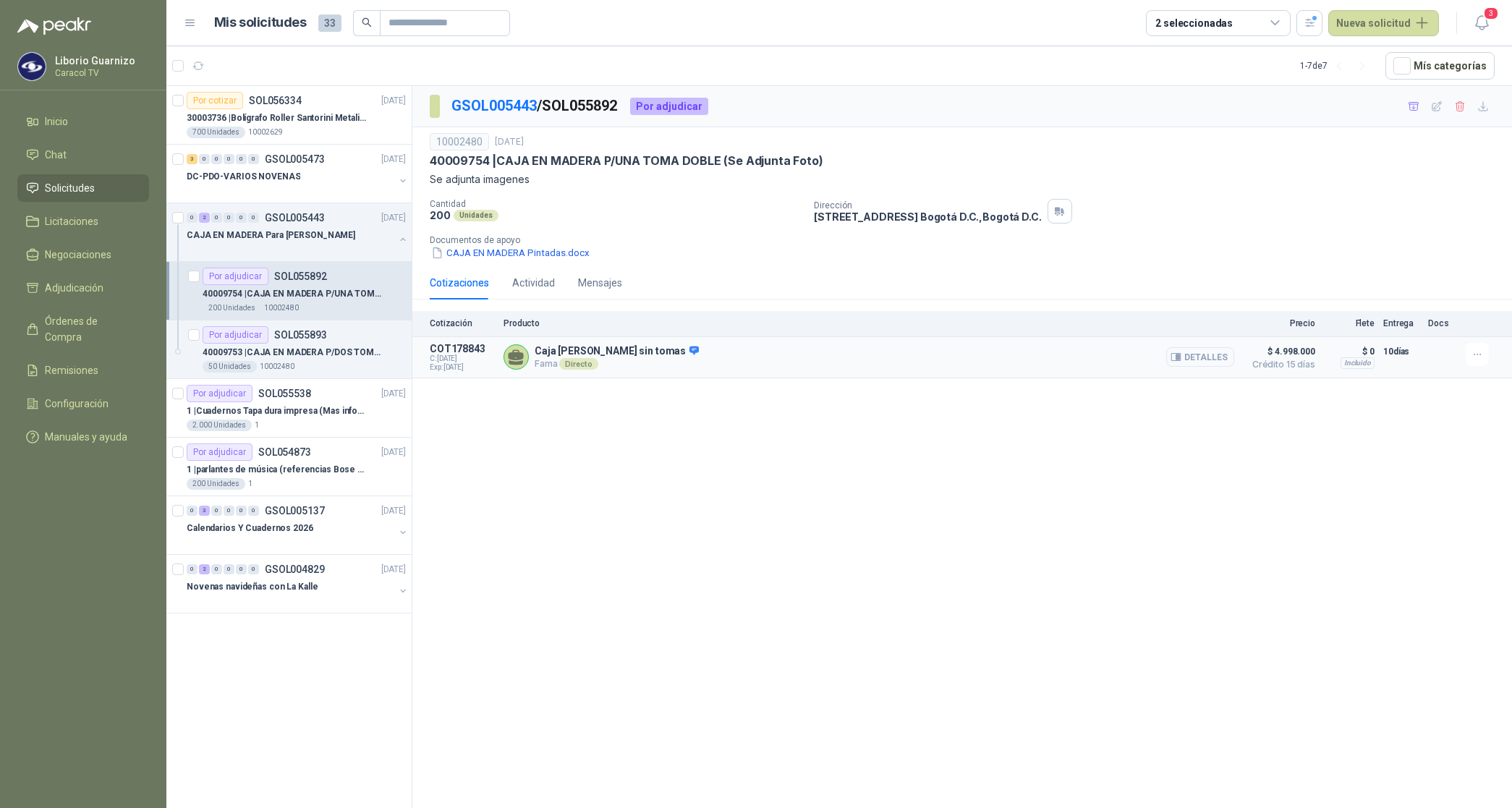
click at [1205, 359] on button "Detalles" at bounding box center [1199, 356] width 68 height 20
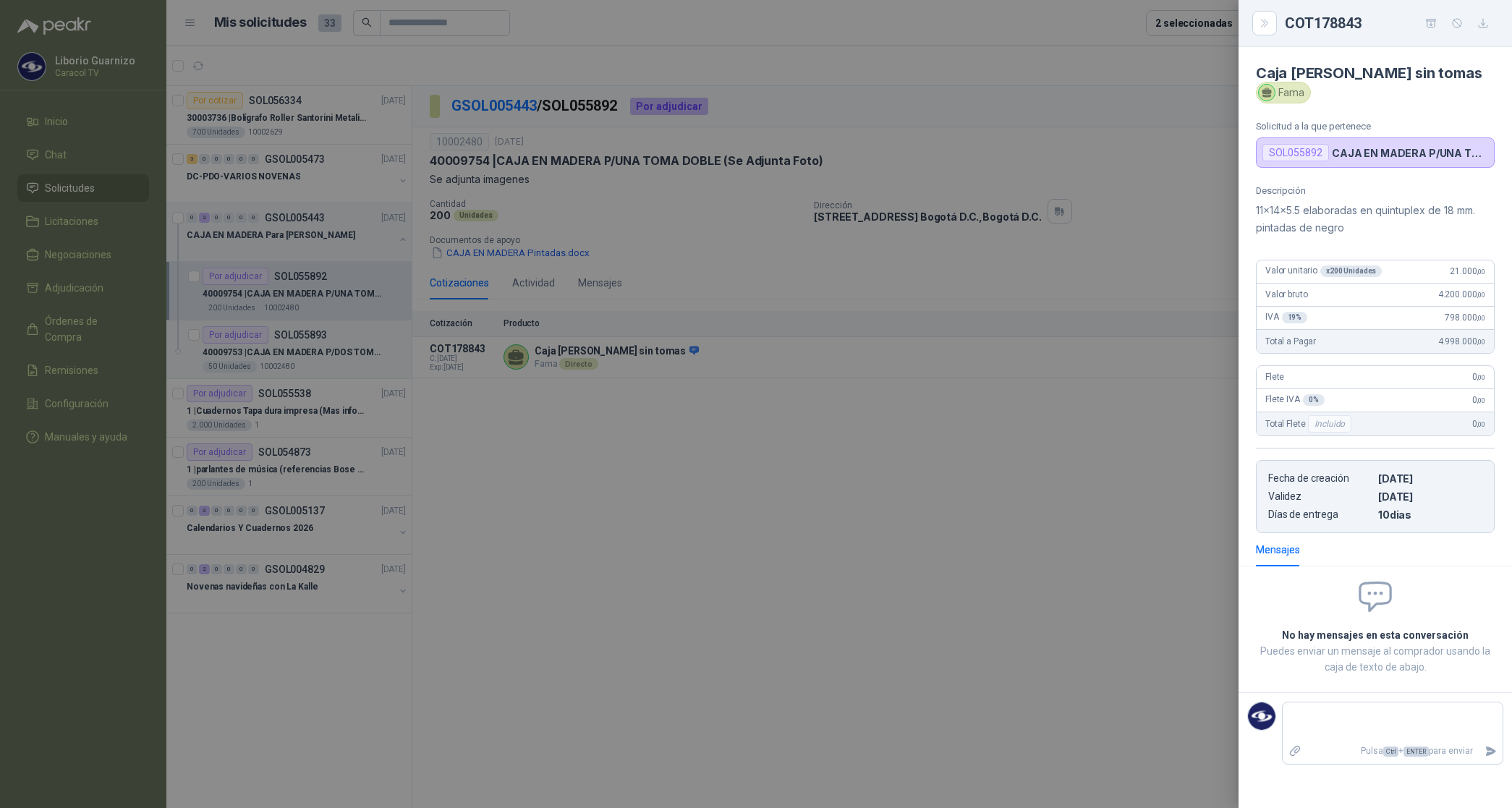
click at [720, 446] on div at bounding box center [756, 404] width 1512 height 808
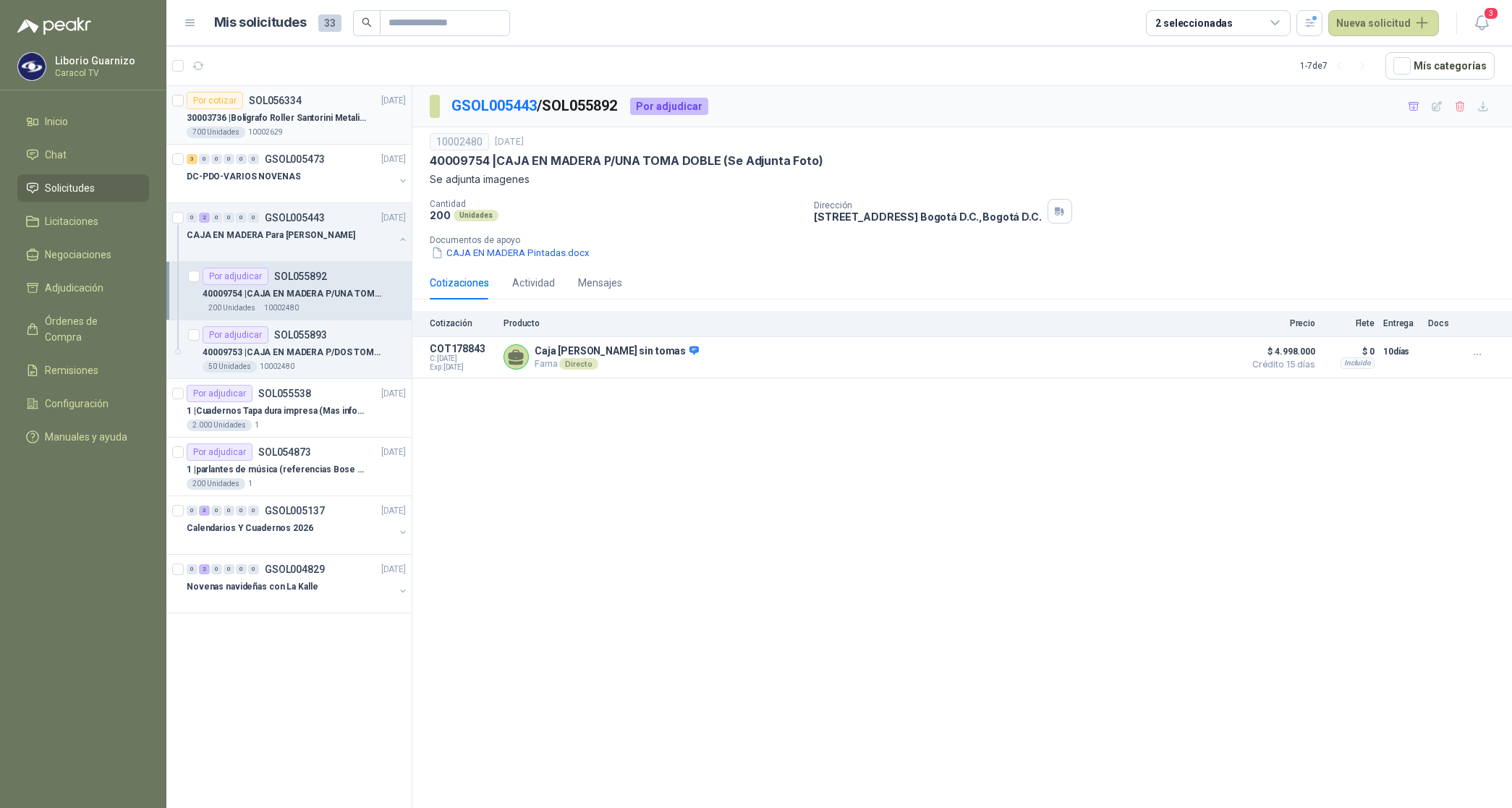
click at [344, 118] on p "30003736 | Bolígrafo Roller Santorini Metalizado COLOR MORADO 1logo" at bounding box center [276, 119] width 180 height 14
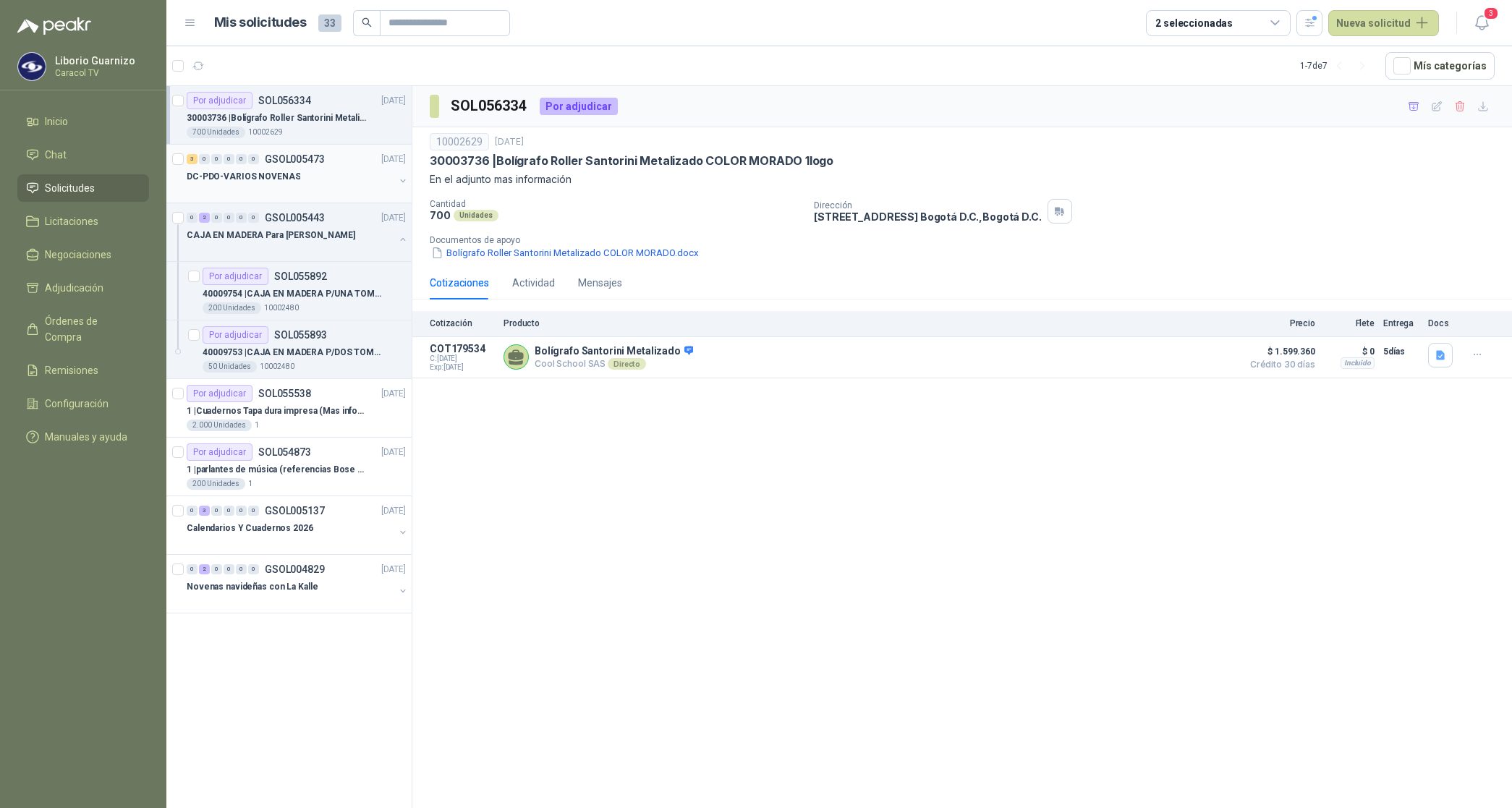
click at [284, 171] on p "DC-PDO-VARIOS NOVENAS" at bounding box center [243, 177] width 114 height 14
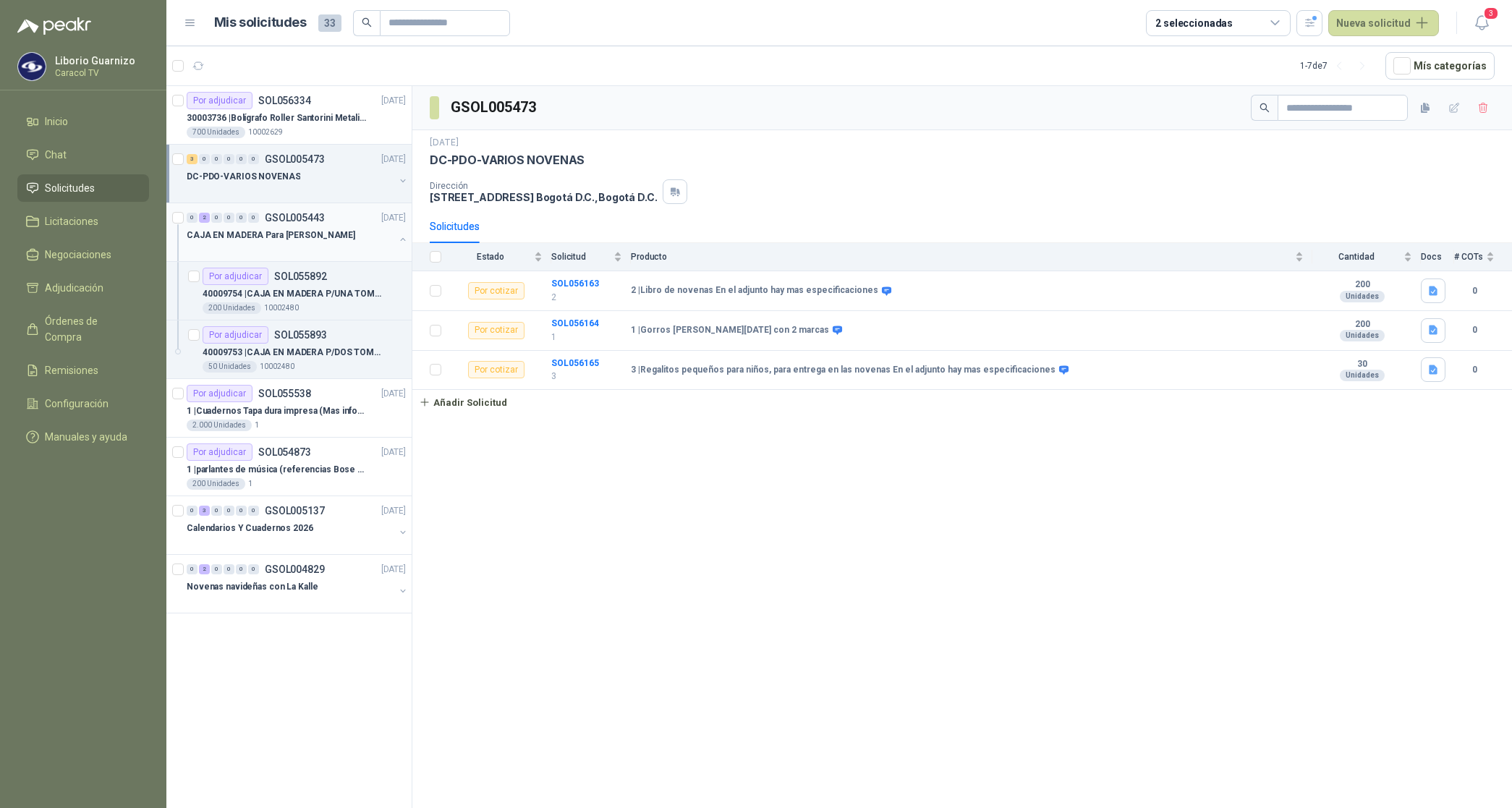
click at [279, 225] on div "0 2 0 0 0 0 GSOL005443 [DATE]" at bounding box center [297, 217] width 222 height 18
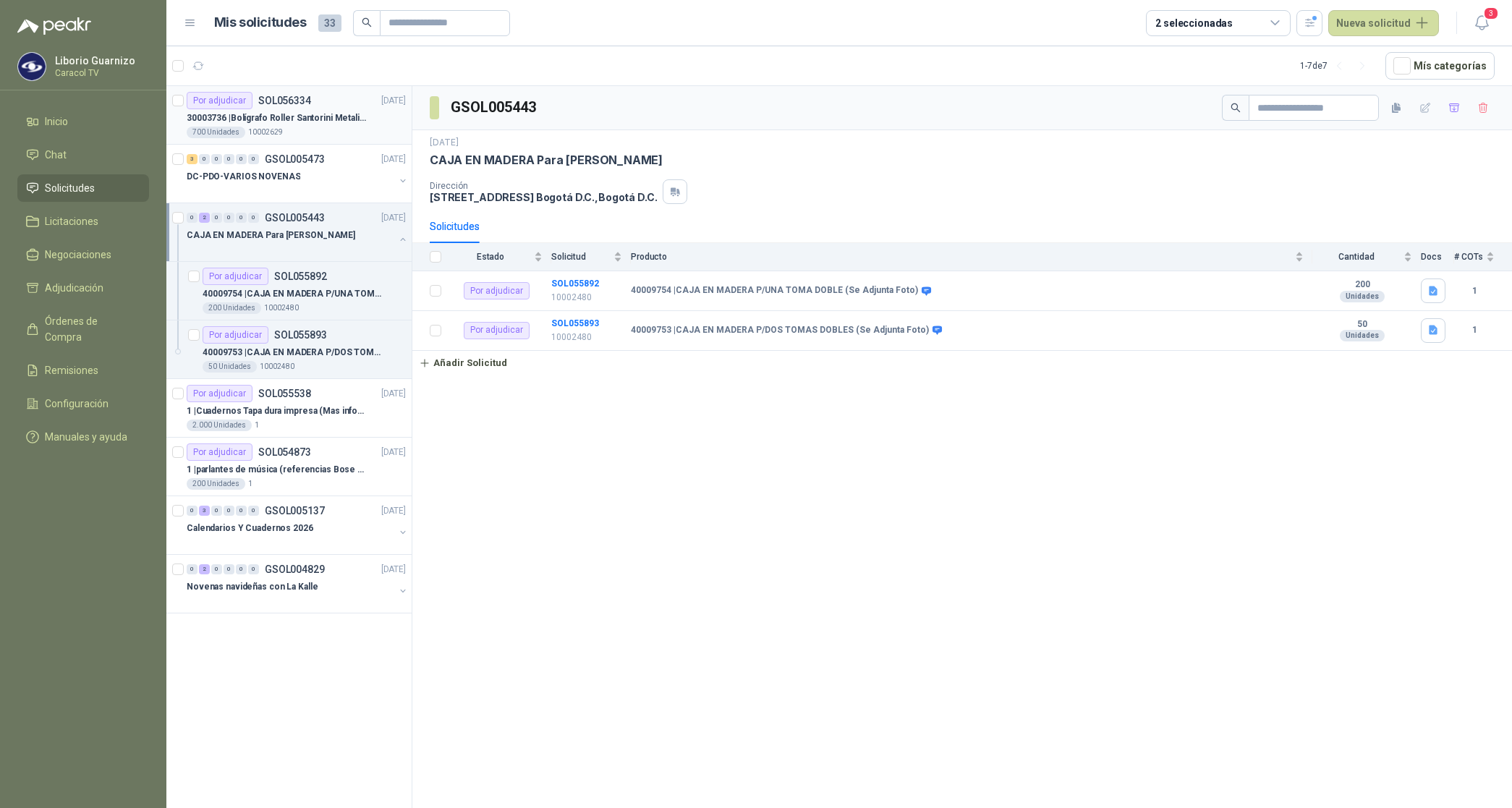
click at [303, 118] on p "30003736 | Bolígrafo Roller Santorini Metalizado COLOR MORADO 1logo" at bounding box center [276, 119] width 180 height 14
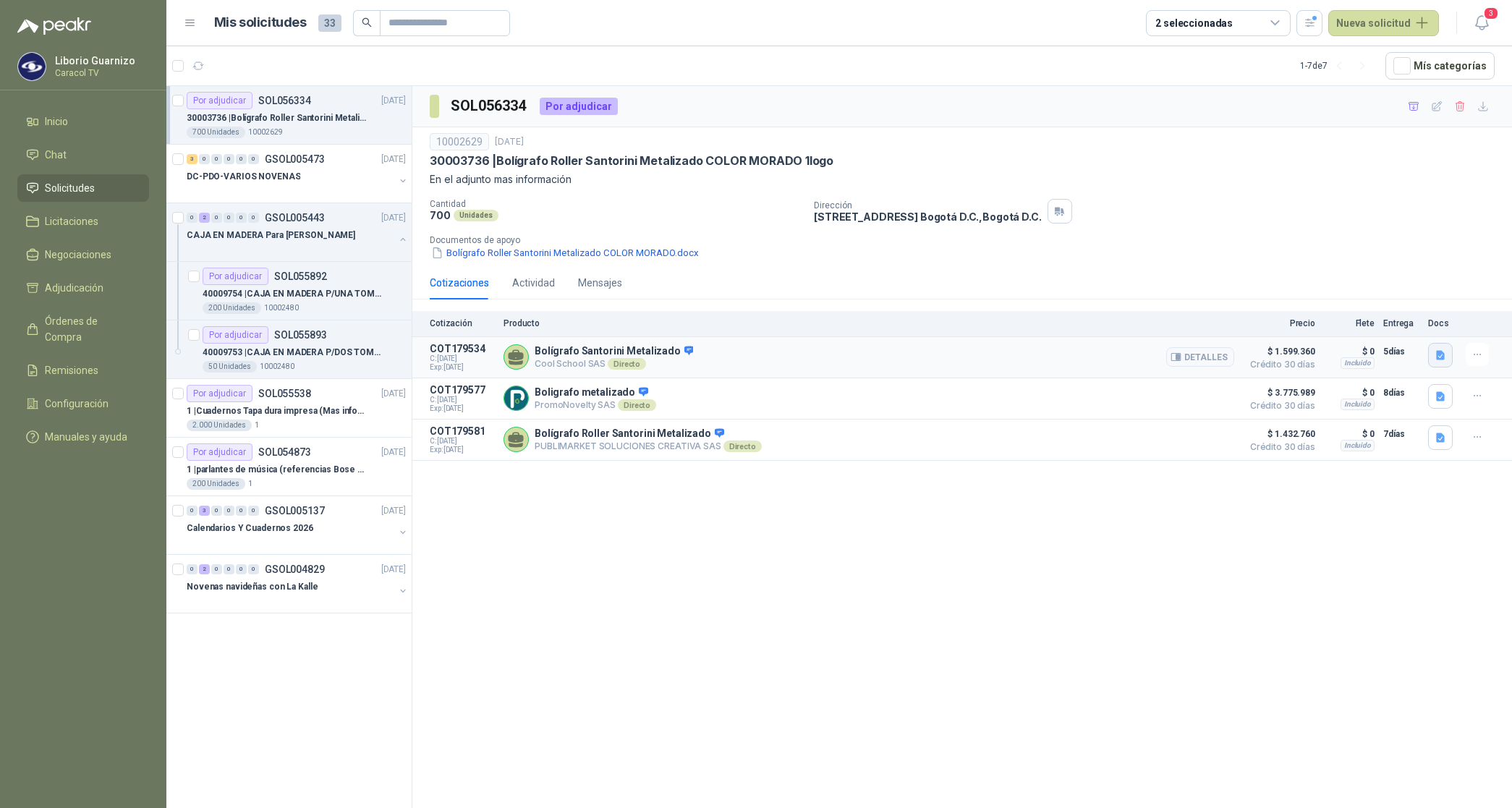
click at [1440, 357] on icon "button" at bounding box center [1440, 356] width 13 height 13
click at [1339, 331] on div "Cotización Esferos Santorini Caracol.pdf" at bounding box center [1348, 323] width 210 height 34
click at [1443, 359] on icon "button" at bounding box center [1440, 355] width 9 height 10
click at [1437, 350] on icon "button" at bounding box center [1440, 356] width 13 height 13
click at [1358, 325] on button "Cotización Esferos Santorini Caracol.pdf" at bounding box center [1348, 324] width 191 height 16
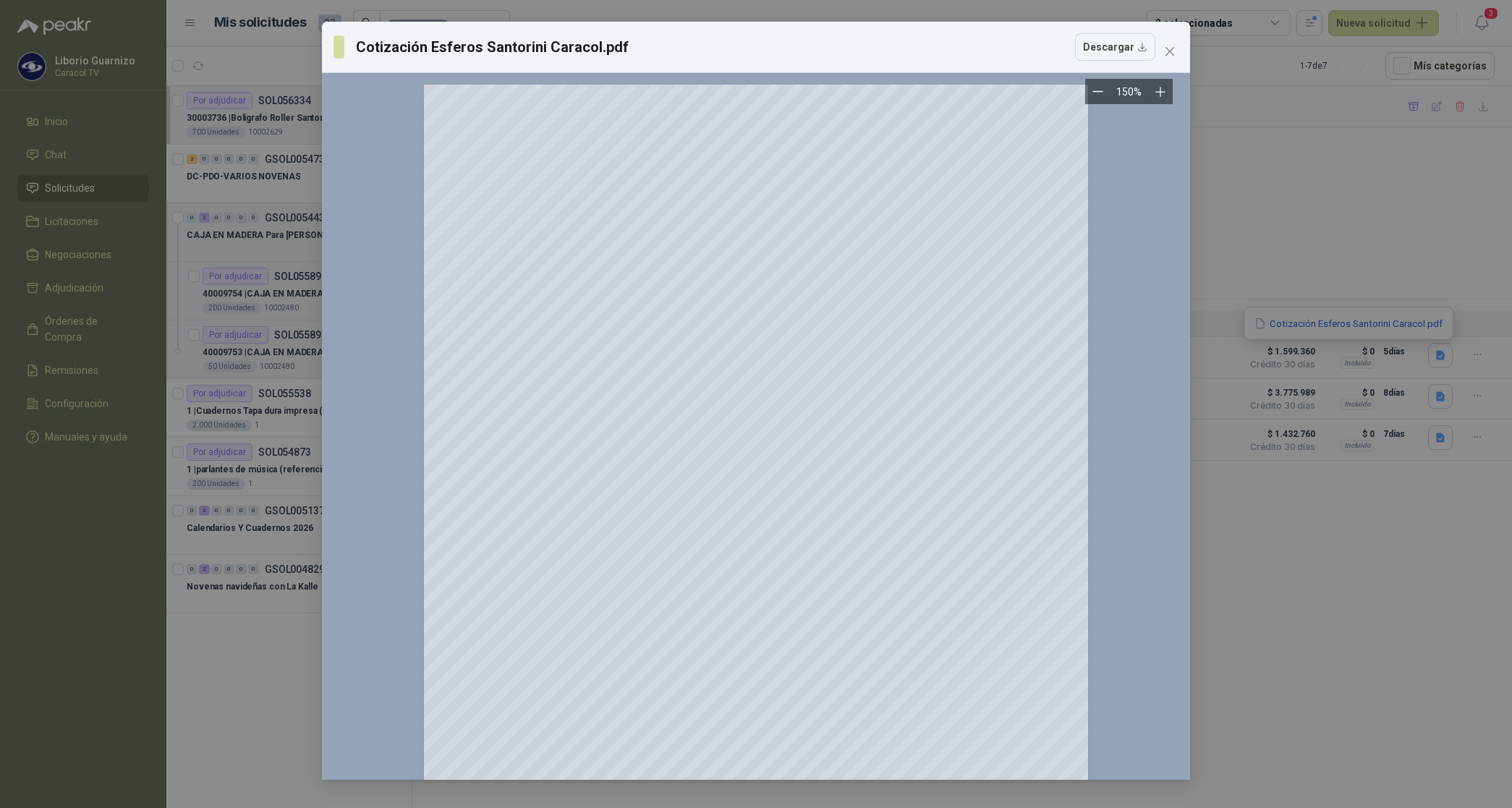
scroll to position [181, 0]
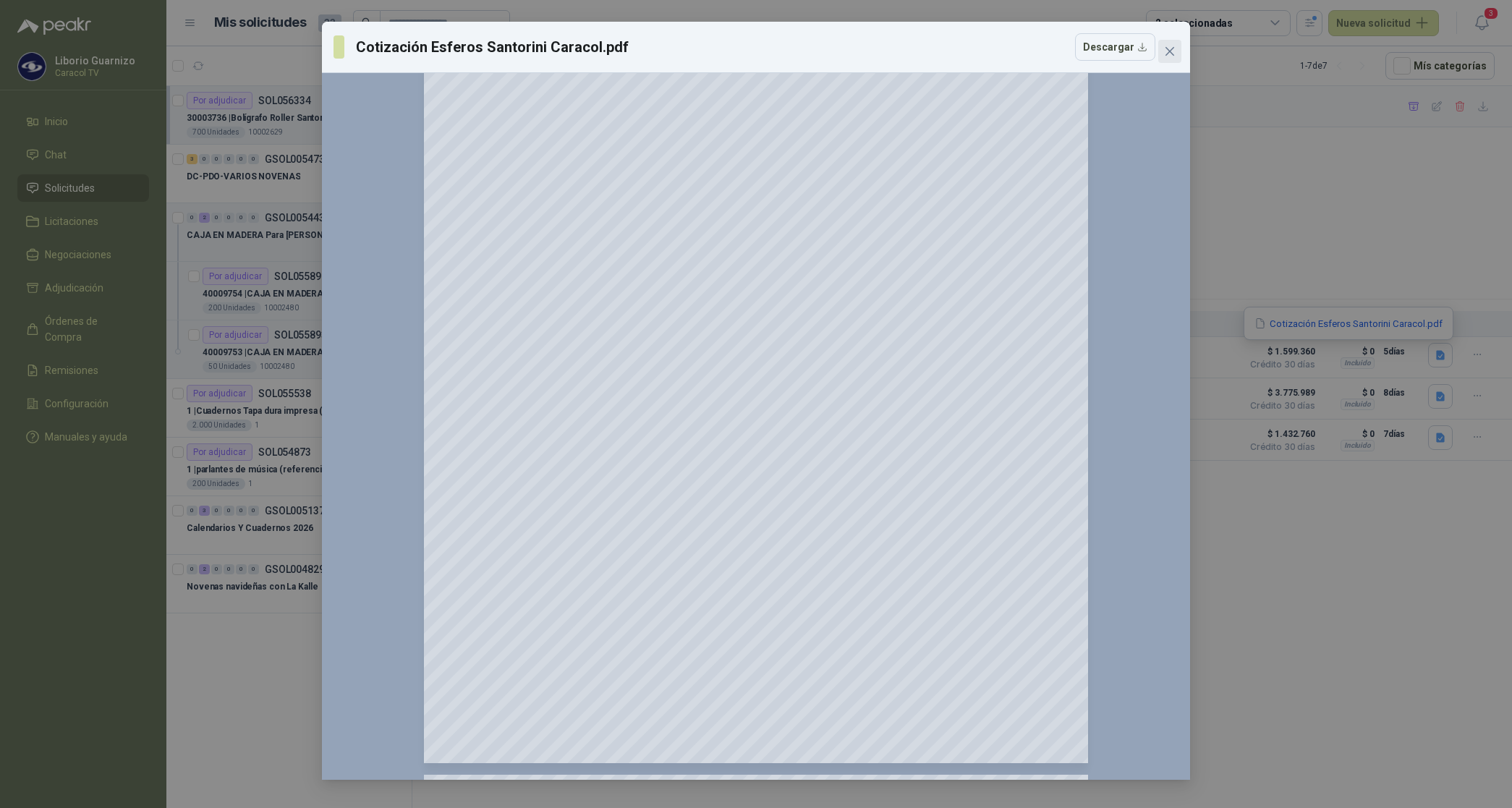
click at [1165, 46] on icon "close" at bounding box center [1170, 52] width 12 height 12
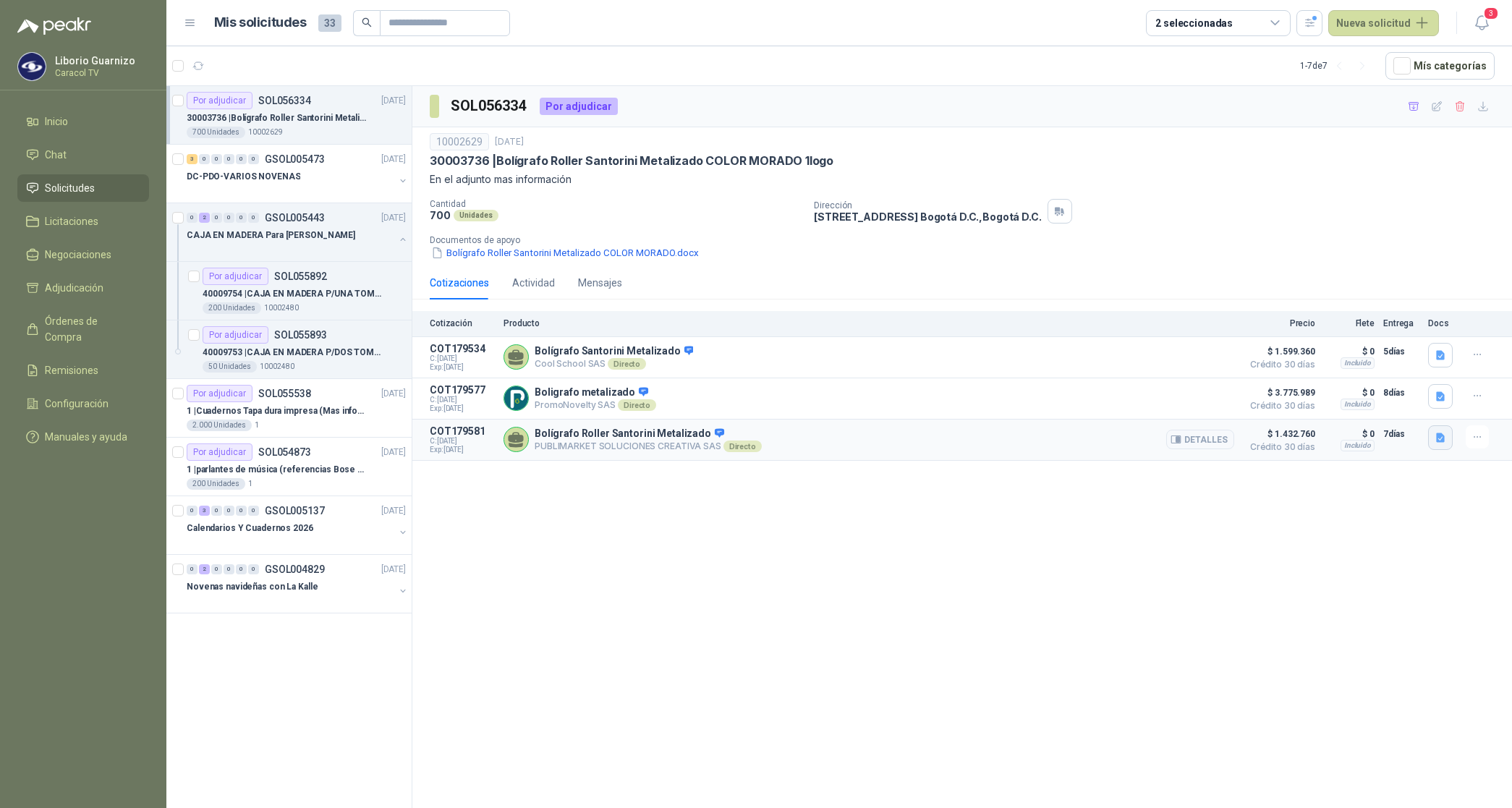
click at [1439, 441] on icon "button" at bounding box center [1440, 438] width 9 height 10
click at [1353, 410] on button "PUBLIMARKET COTIZACION OMG 2798-25 CARACOL-BOLIGRAFOS.pdf" at bounding box center [1285, 408] width 319 height 16
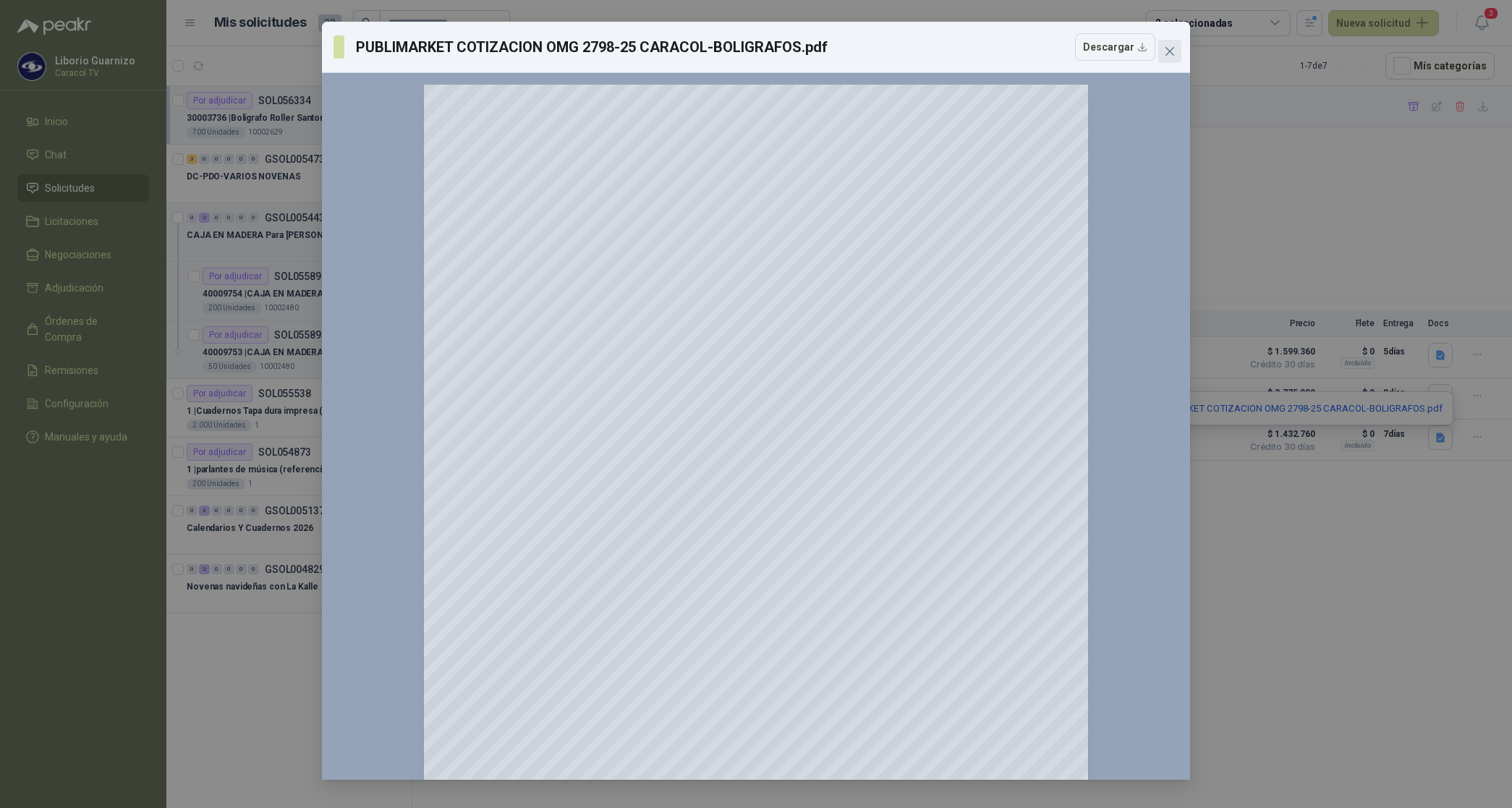
click at [1172, 52] on icon "close" at bounding box center [1170, 52] width 12 height 12
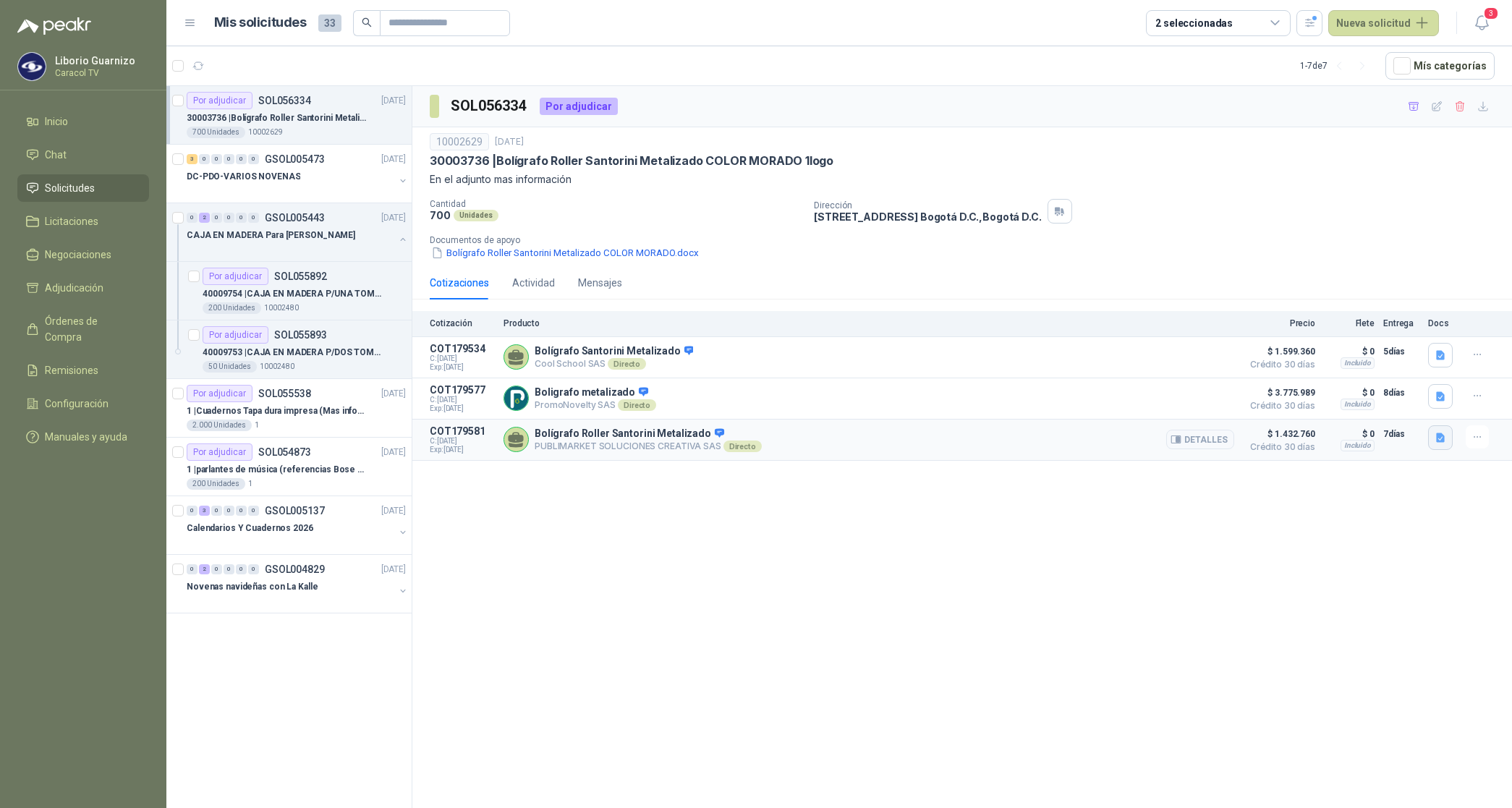
click at [1434, 439] on button "button" at bounding box center [1439, 437] width 24 height 24
click at [1378, 404] on button "PUBLIMARKET COTIZACION OMG 2798-25 CARACOL-BOLIGRAFOS.pdf" at bounding box center [1285, 408] width 319 height 16
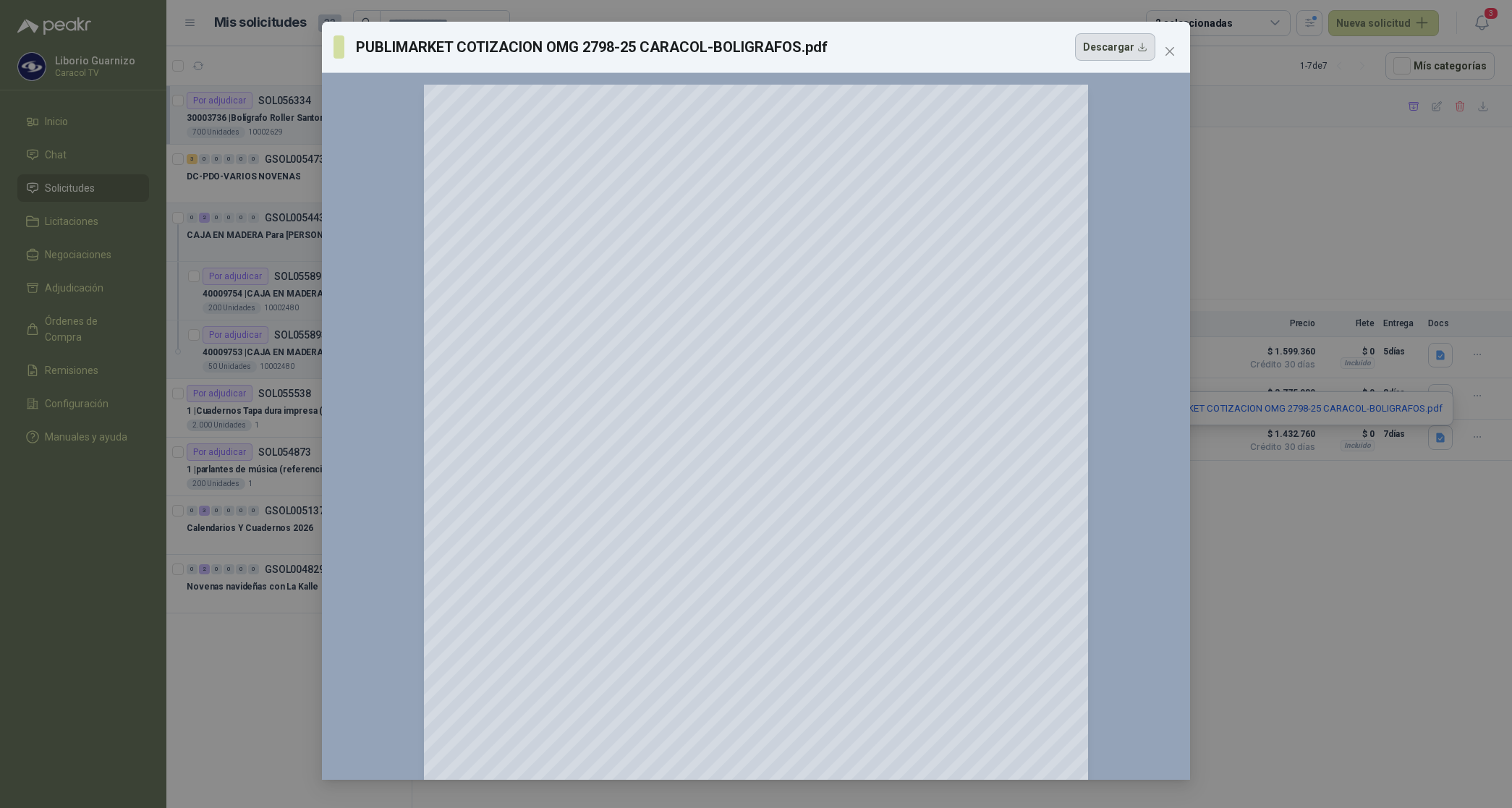
click at [1113, 52] on button "Descargar" at bounding box center [1115, 47] width 80 height 27
click at [1174, 53] on icon "close" at bounding box center [1170, 52] width 12 height 12
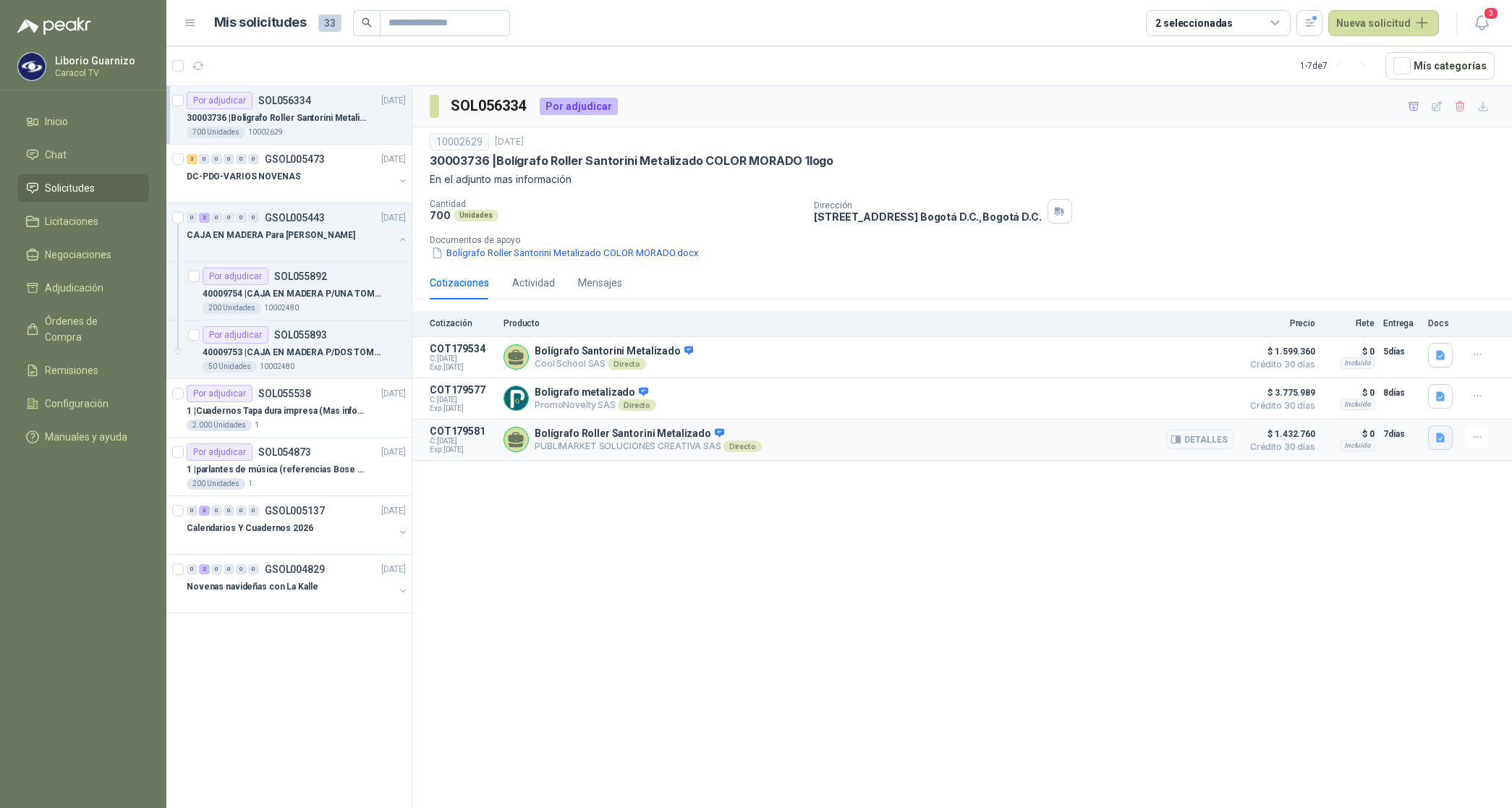
click at [1443, 435] on icon "button" at bounding box center [1440, 438] width 13 height 13
click at [1353, 412] on button "PUBLIMARKET COTIZACION OMG 2798-25 CARACOL-BOLIGRAFOS.pdf" at bounding box center [1285, 408] width 319 height 16
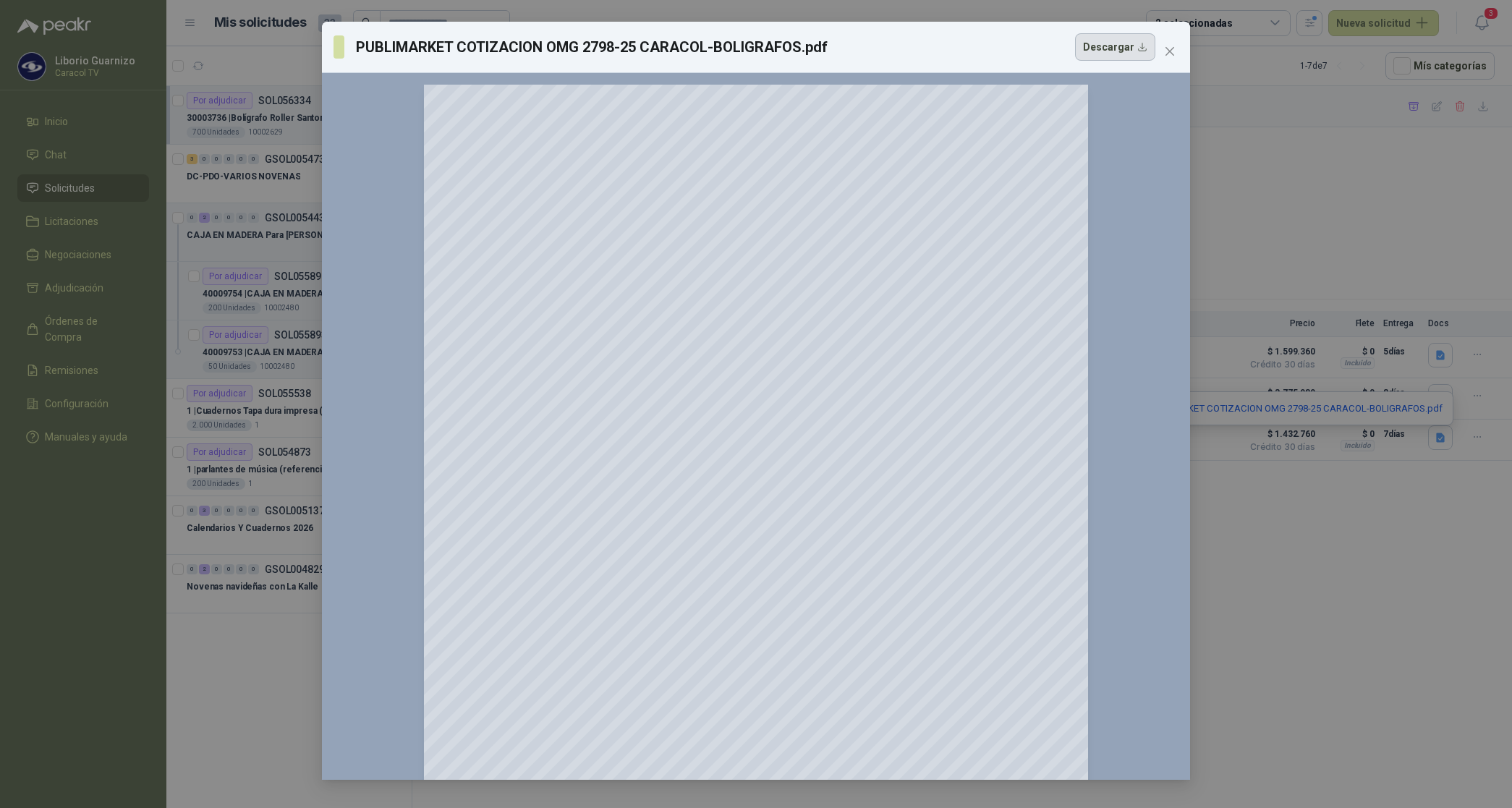
click at [1113, 48] on button "Descargar" at bounding box center [1115, 47] width 80 height 27
drag, startPoint x: 1411, startPoint y: 528, endPoint x: 1423, endPoint y: 488, distance: 41.8
click at [1411, 528] on div "PUBLIMARKET COTIZACION OMG 2798-25 CARACOL-BOLIGRAFOS.pdf Descargar 150 %" at bounding box center [756, 404] width 1512 height 808
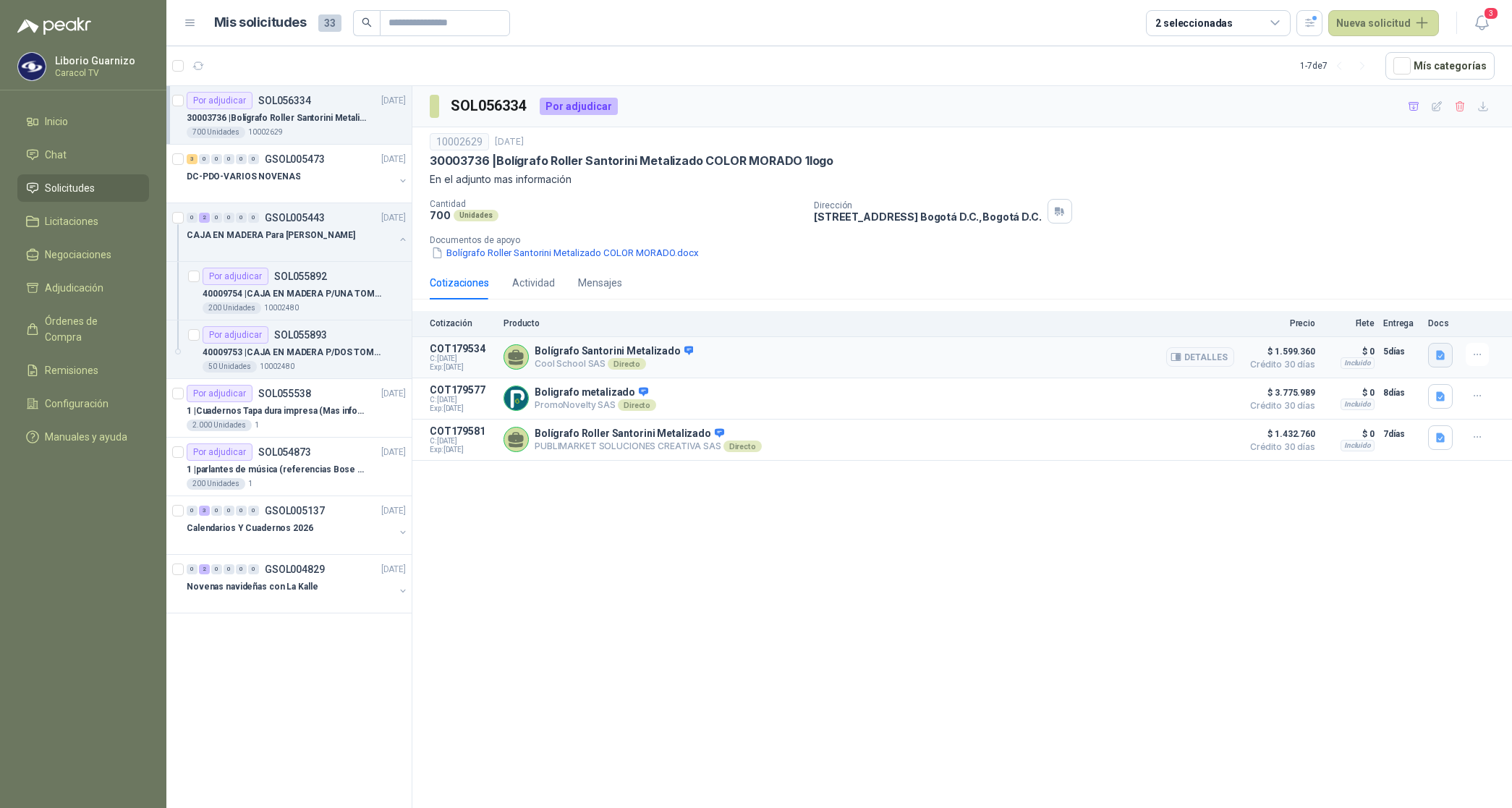
click at [1431, 351] on button "button" at bounding box center [1439, 355] width 24 height 24
click at [1359, 313] on div "Cotización Esferos Santorini Caracol.pdf" at bounding box center [1348, 323] width 210 height 34
click at [1366, 320] on button "Cotización Esferos Santorini Caracol.pdf" at bounding box center [1348, 324] width 191 height 16
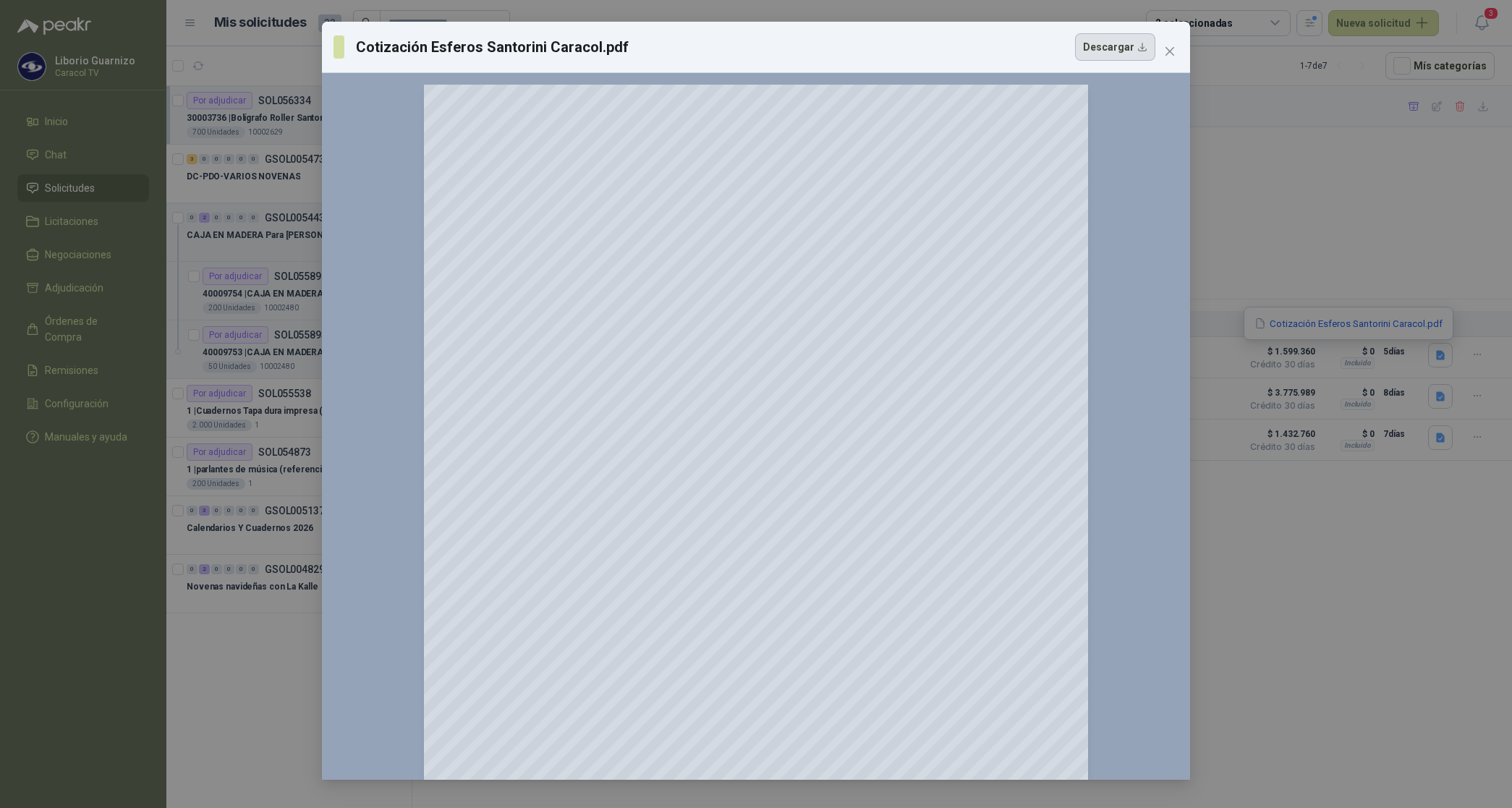
click at [1122, 46] on button "Descargar" at bounding box center [1115, 47] width 80 height 27
drag, startPoint x: 1308, startPoint y: 557, endPoint x: 1283, endPoint y: 583, distance: 36.1
click at [1311, 555] on div "Cotización Esferos Santorini Caracol.pdf Descargar 150 %" at bounding box center [756, 404] width 1512 height 808
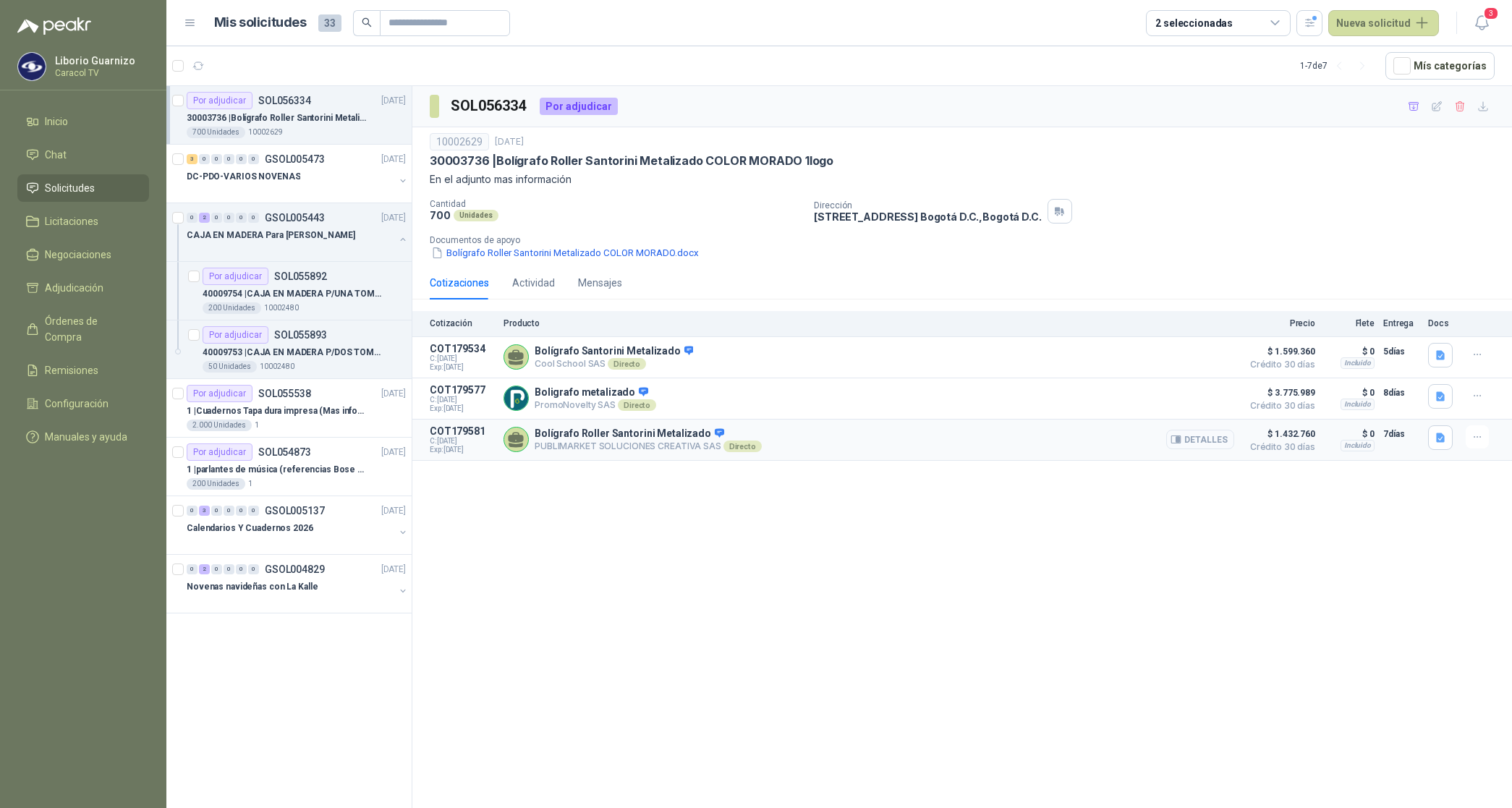
click at [1201, 443] on button "Detalles" at bounding box center [1199, 440] width 68 height 20
click at [251, 177] on p "DC-PDO-VARIOS NOVENAS" at bounding box center [243, 177] width 114 height 14
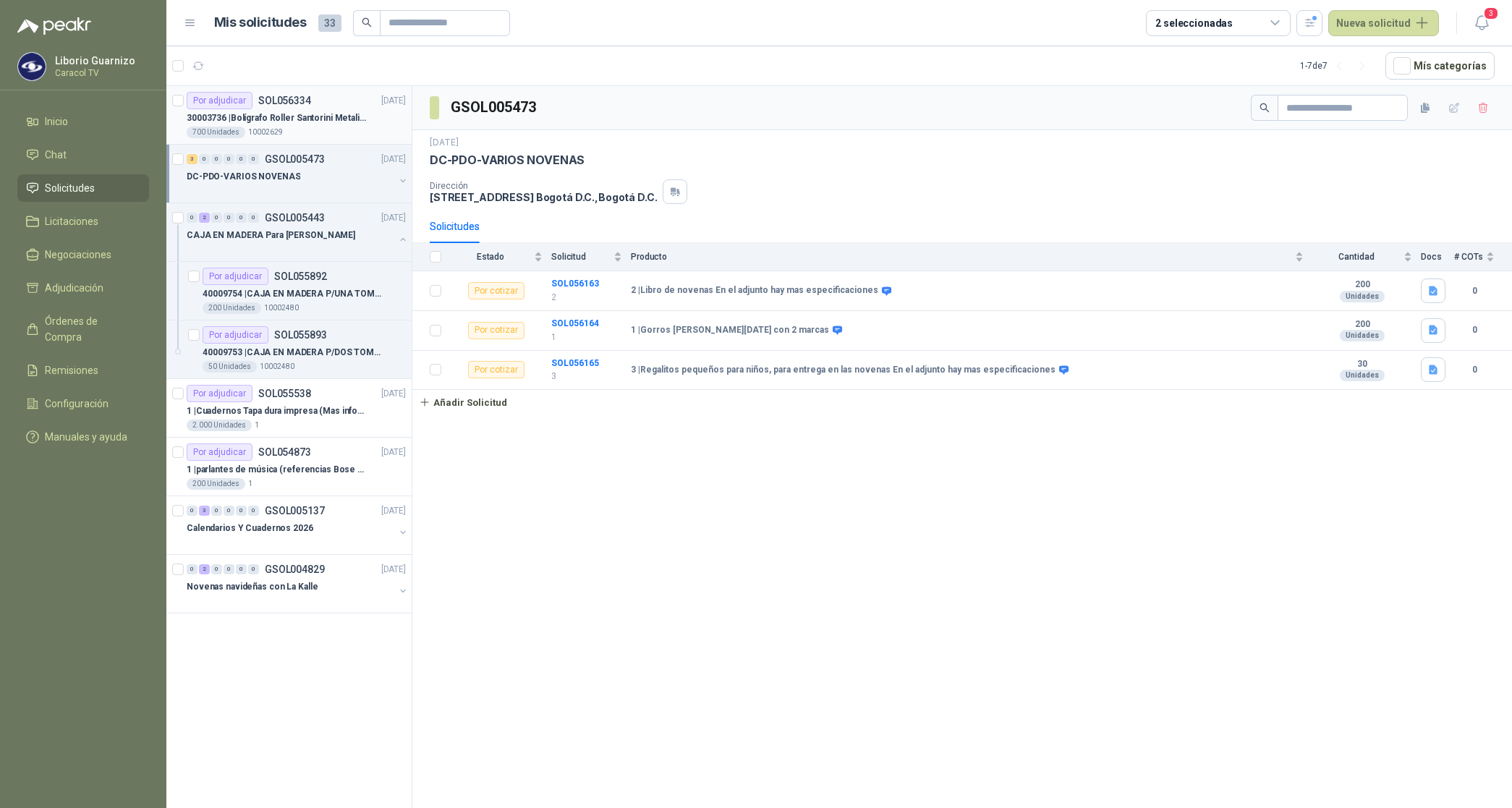
click at [275, 113] on p "30003736 | Bolígrafo Roller Santorini Metalizado COLOR MORADO 1logo" at bounding box center [276, 119] width 180 height 14
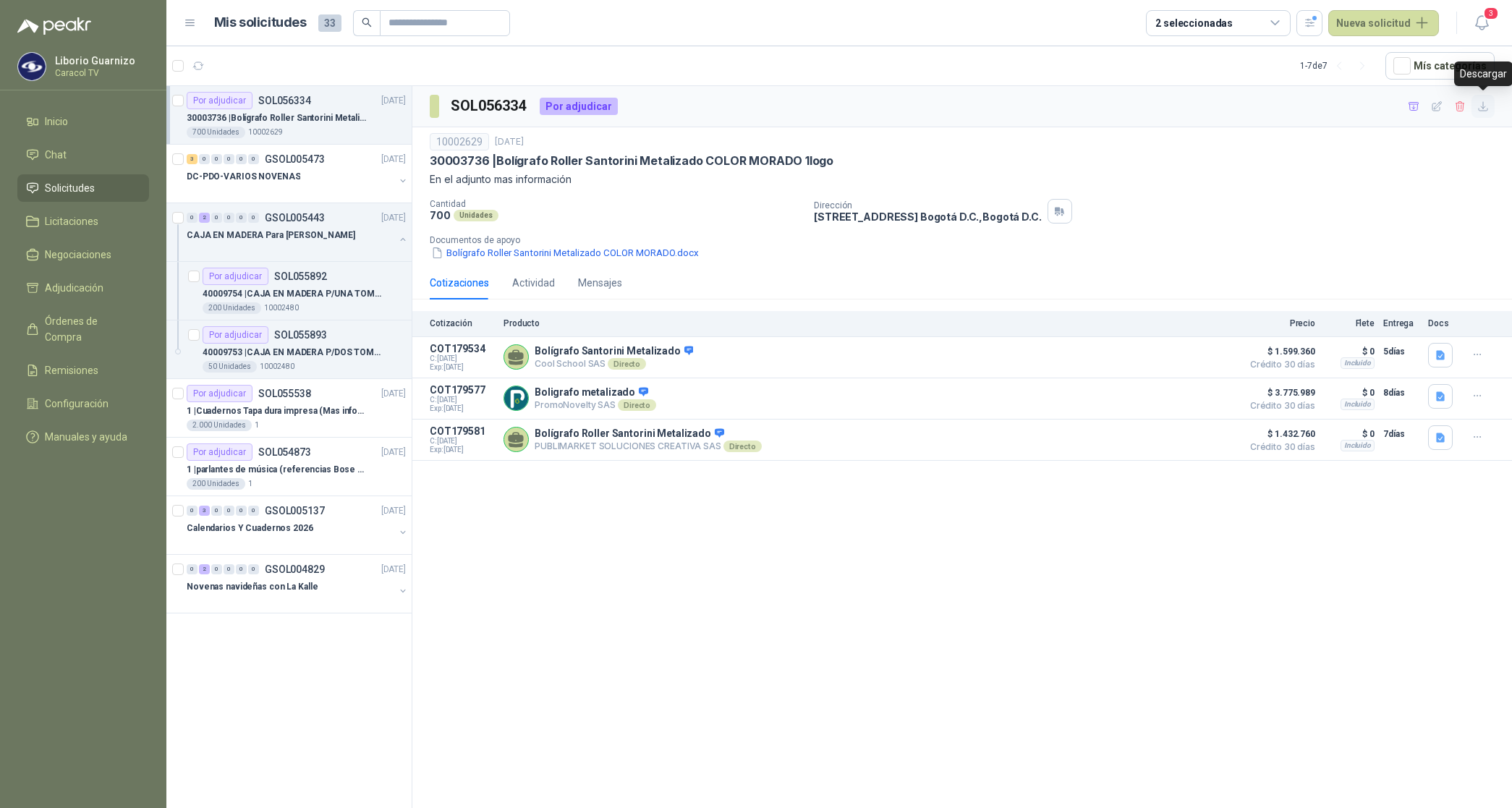
click at [1481, 109] on icon "button" at bounding box center [1484, 107] width 13 height 13
drag, startPoint x: 1470, startPoint y: 201, endPoint x: 1470, endPoint y: 192, distance: 9.0
click at [1470, 201] on div "Dirección [STREET_ADDRESS] , [GEOGRAPHIC_DATA] D.C." at bounding box center [1160, 211] width 693 height 24
click at [1411, 106] on icon "button" at bounding box center [1414, 107] width 13 height 13
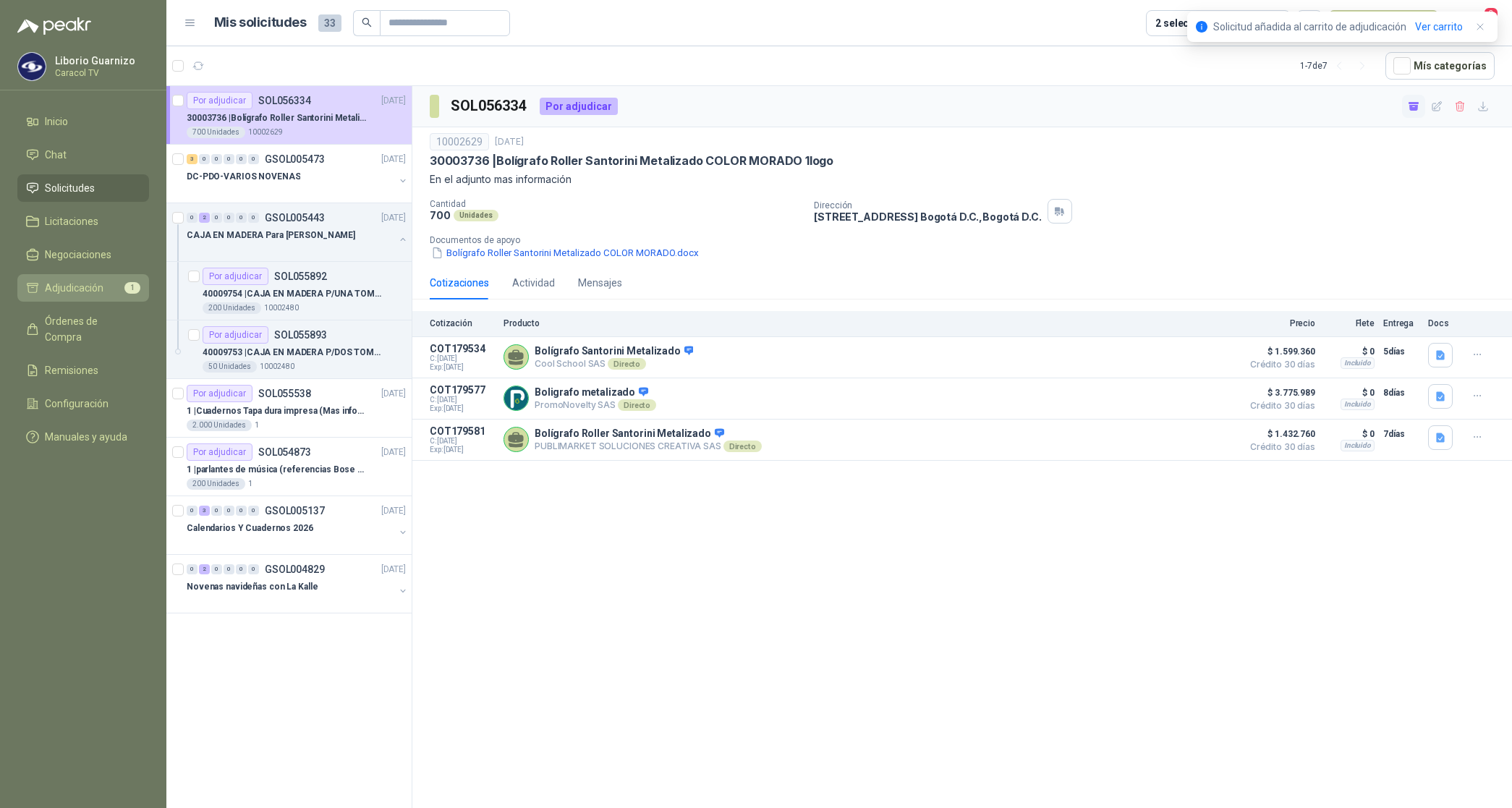
click at [55, 291] on span "Adjudicación" at bounding box center [74, 288] width 59 height 16
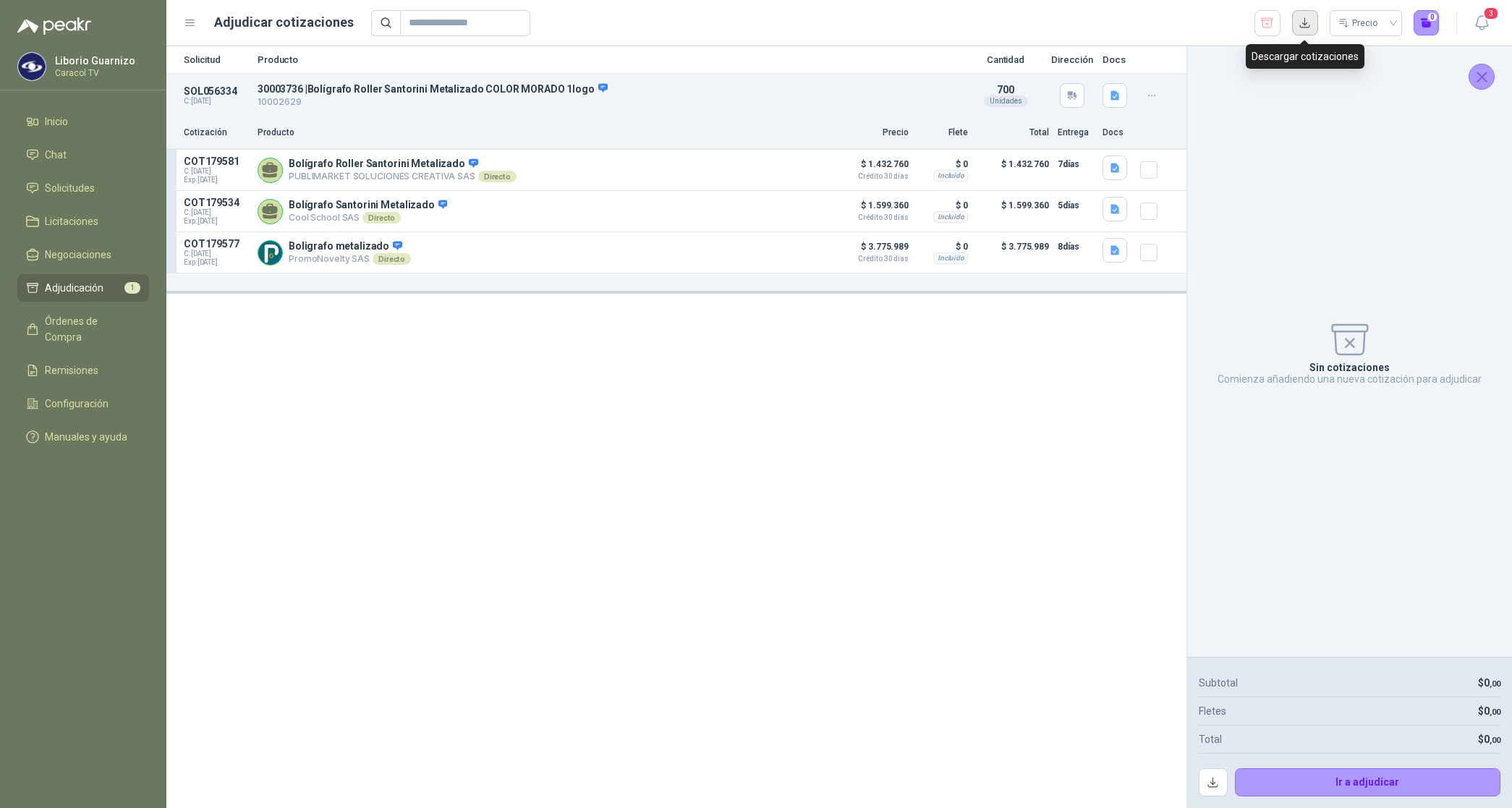
click at [1308, 18] on button "button" at bounding box center [1305, 23] width 26 height 26
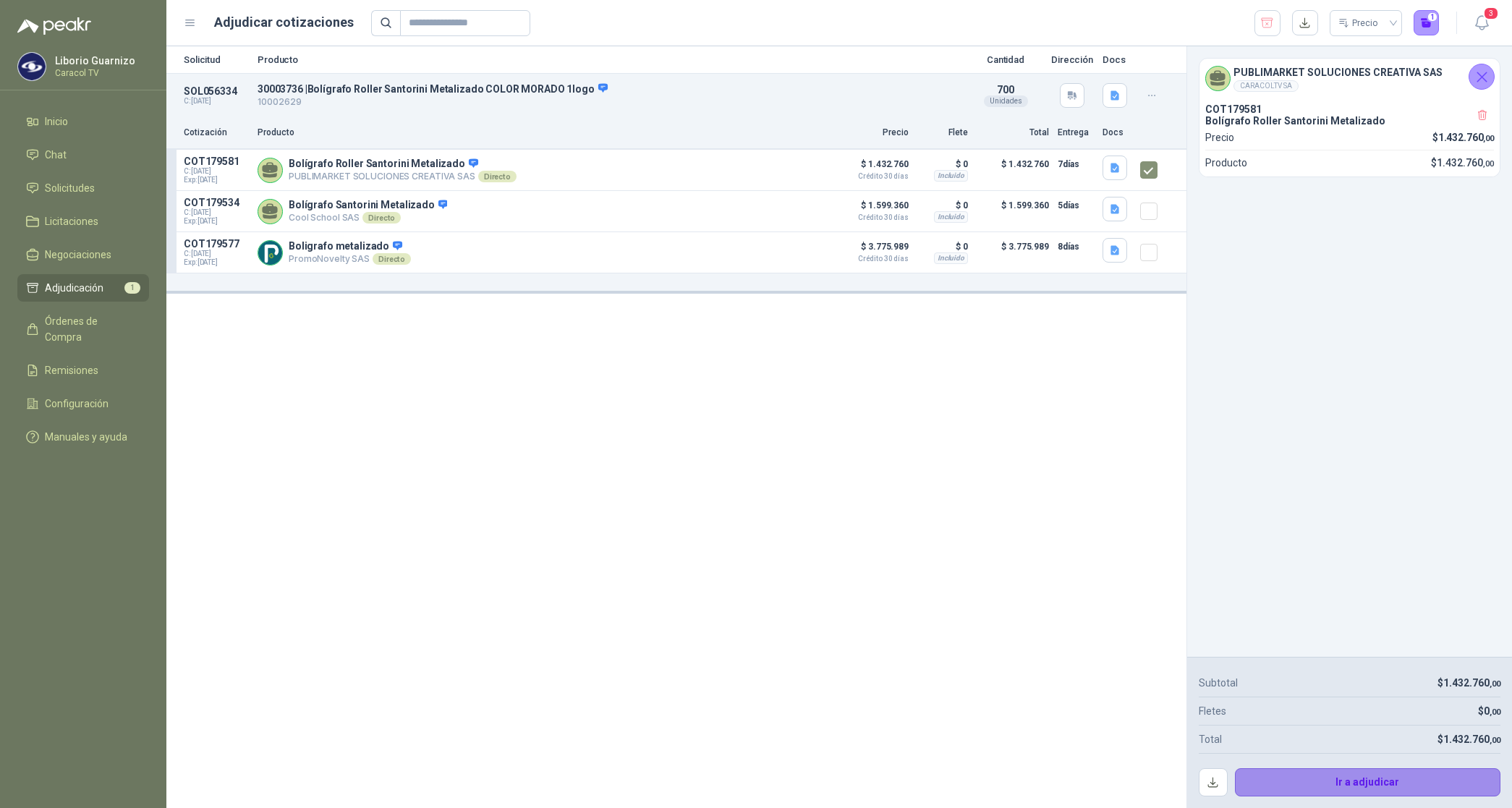
click at [1387, 779] on button "Ir a adjudicar" at bounding box center [1368, 783] width 267 height 29
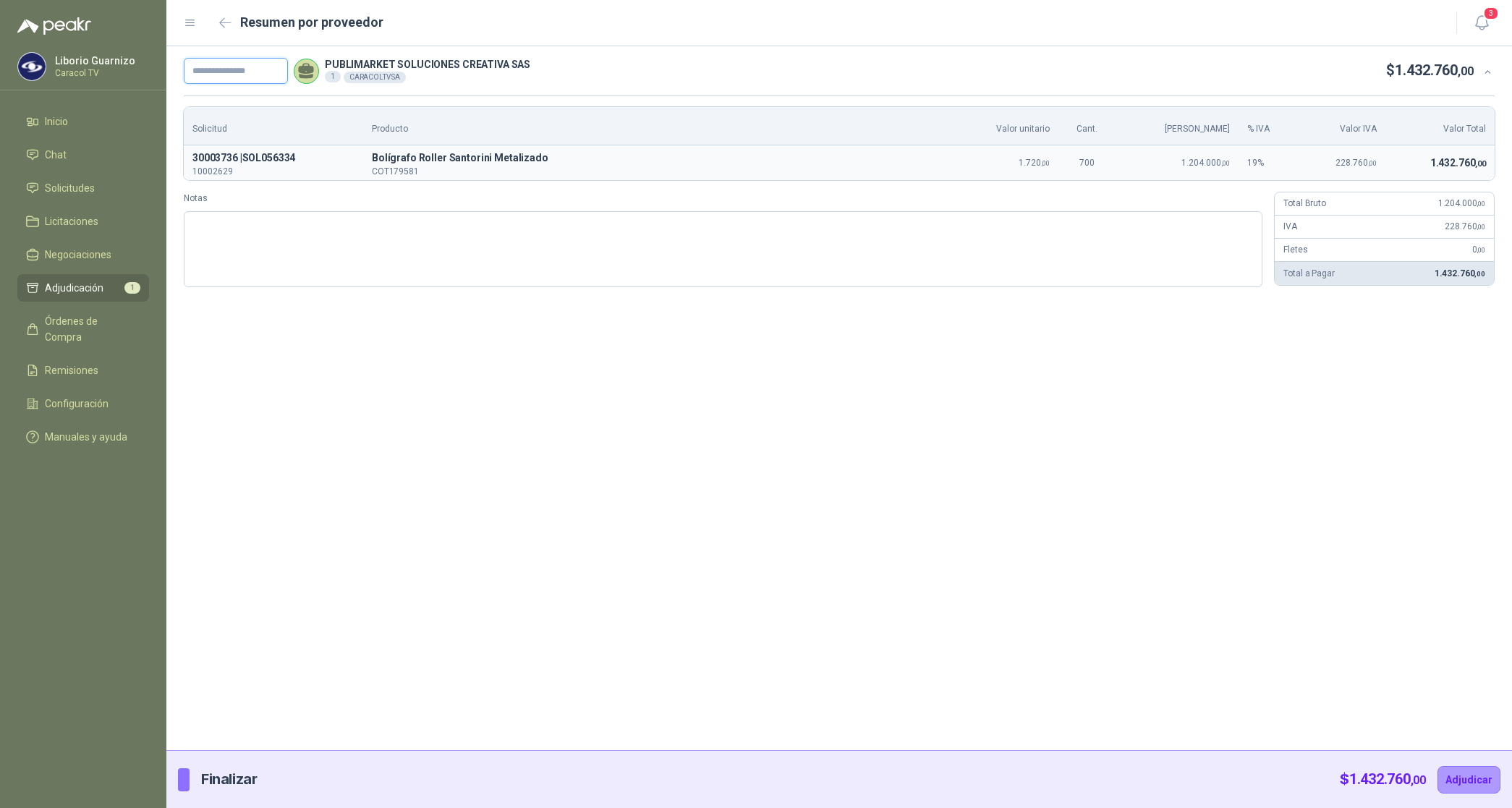
click at [252, 66] on input "text" at bounding box center [236, 71] width 104 height 26
paste input "**********"
type input "**********"
click at [1478, 785] on button "Adjudicar" at bounding box center [1469, 780] width 63 height 27
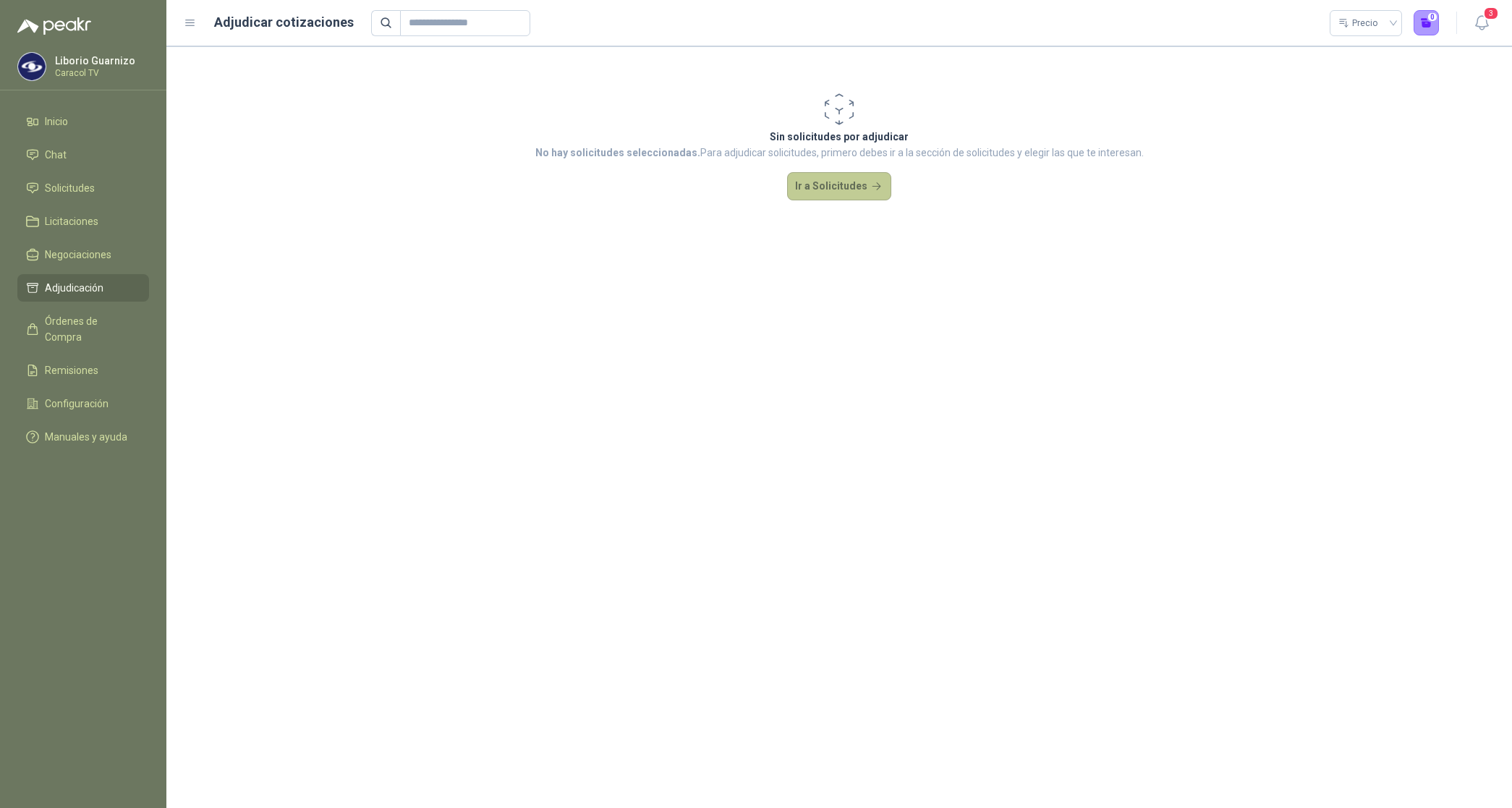
click at [836, 192] on button "Ir a Solicitudes" at bounding box center [839, 187] width 104 height 29
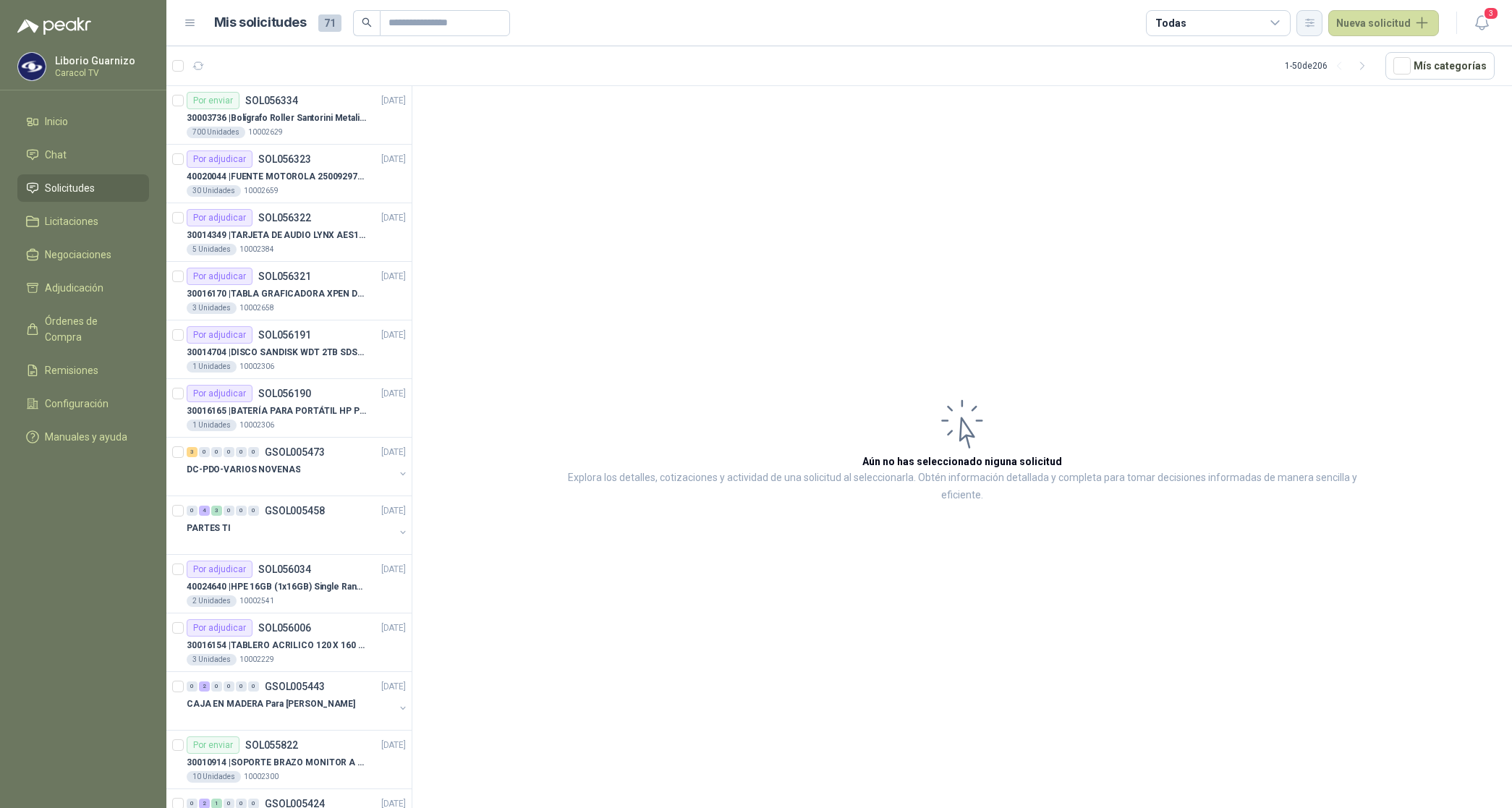
click at [1314, 23] on icon "button" at bounding box center [1310, 22] width 8 height 7
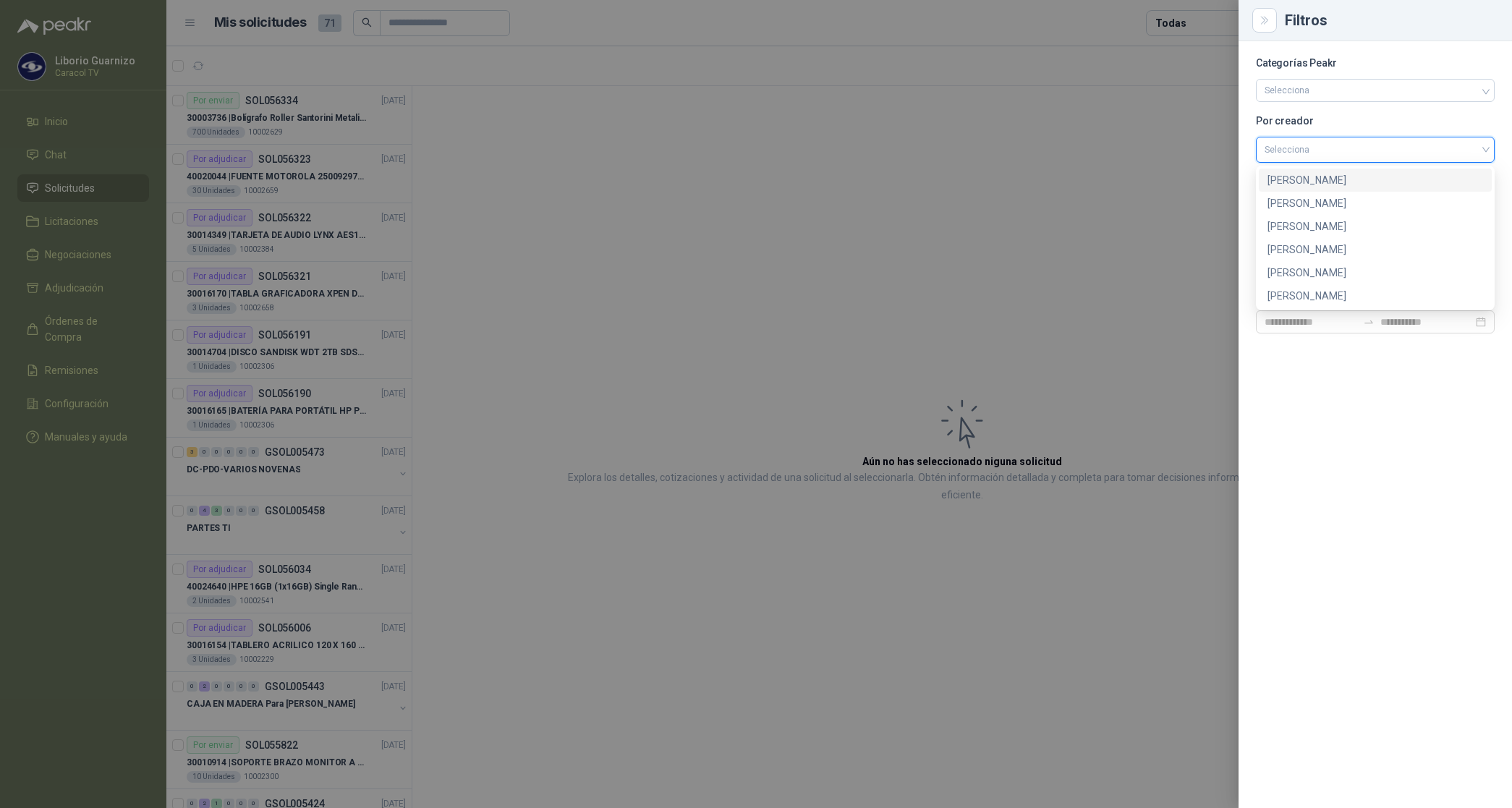
click at [1307, 152] on input "search" at bounding box center [1376, 148] width 221 height 22
click at [1306, 220] on div "[PERSON_NAME]" at bounding box center [1376, 226] width 216 height 16
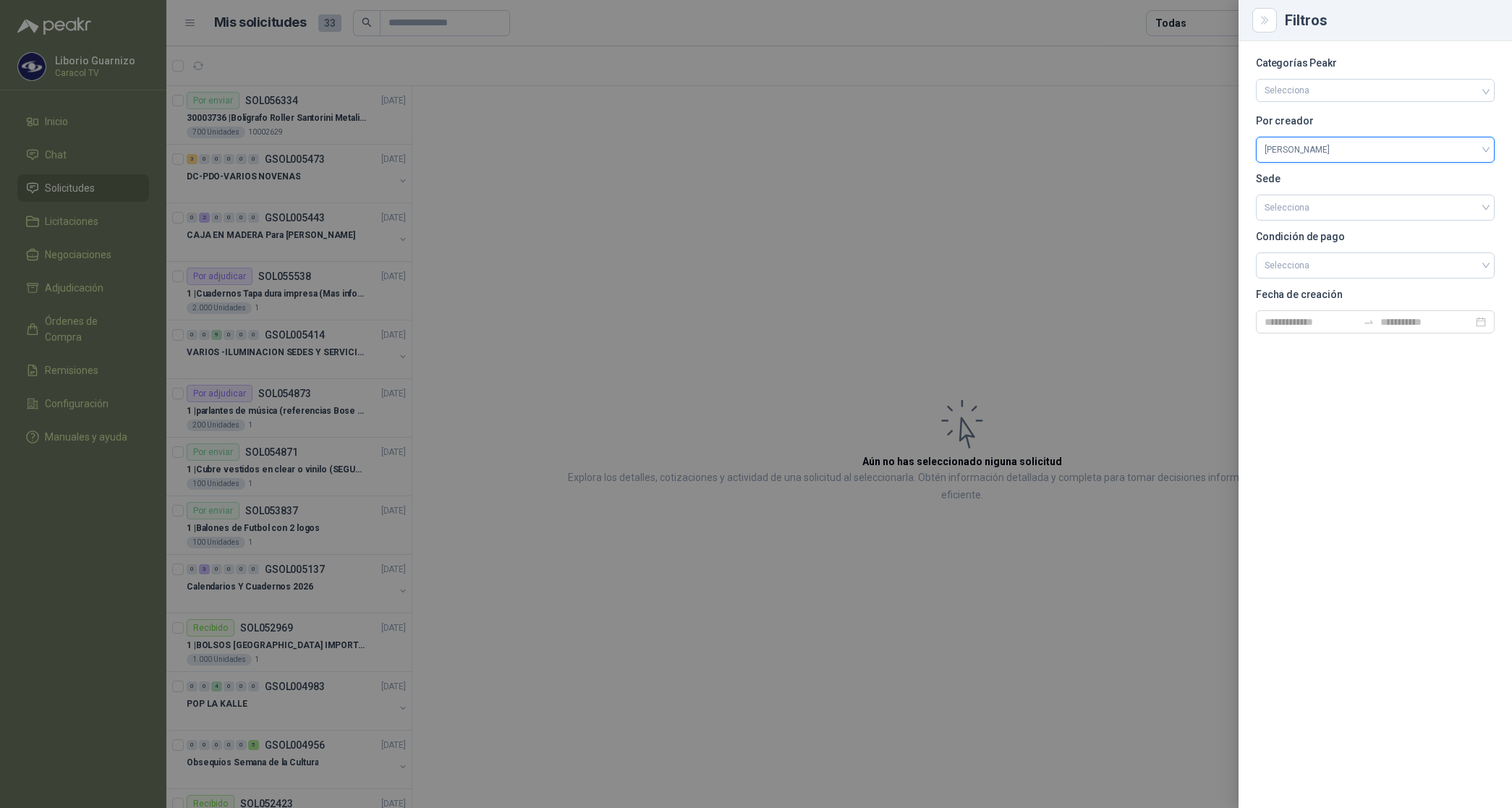
click at [1191, 26] on div at bounding box center [756, 404] width 1512 height 808
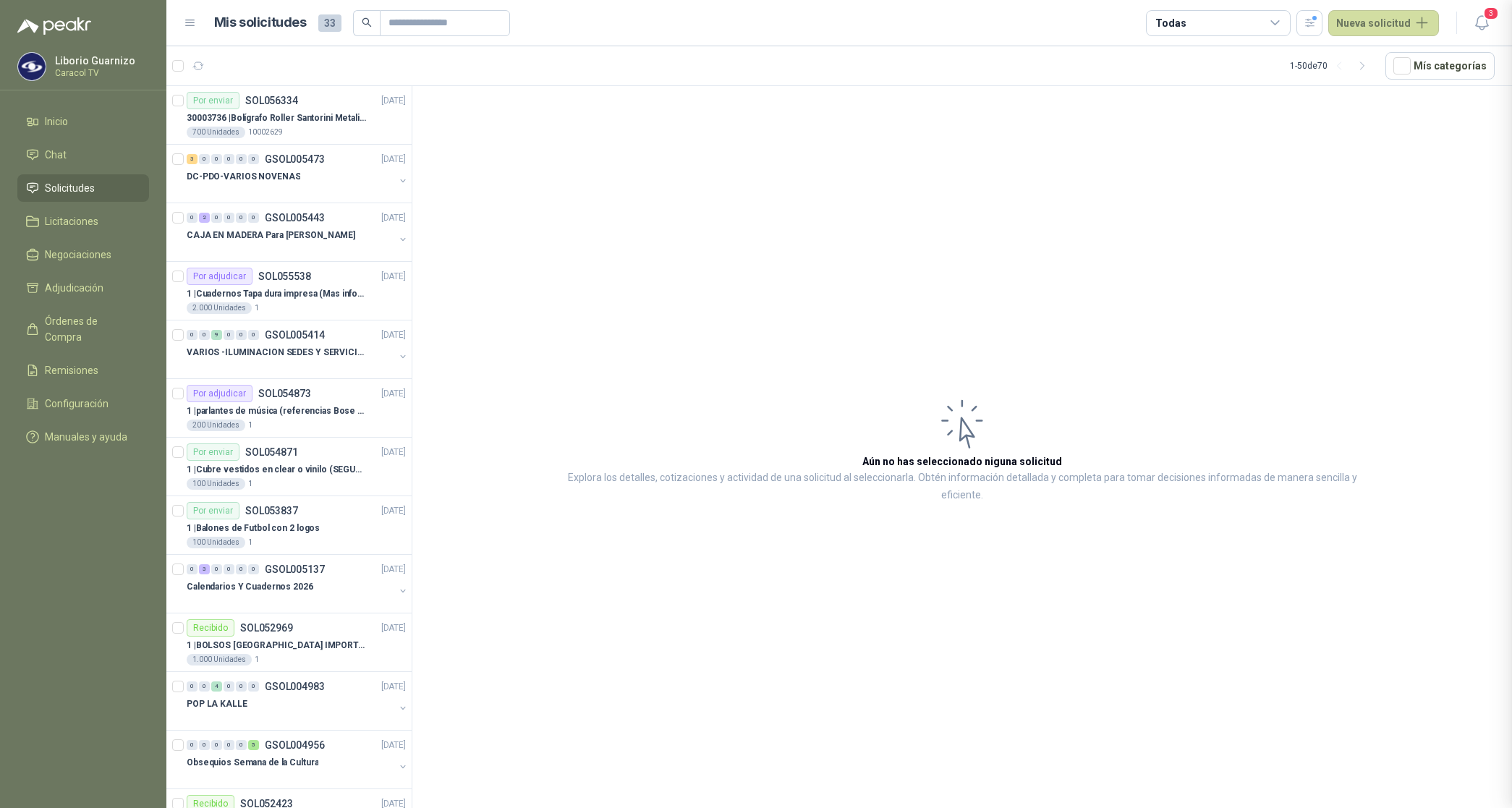
click at [1191, 26] on div "Todas" at bounding box center [1218, 23] width 145 height 26
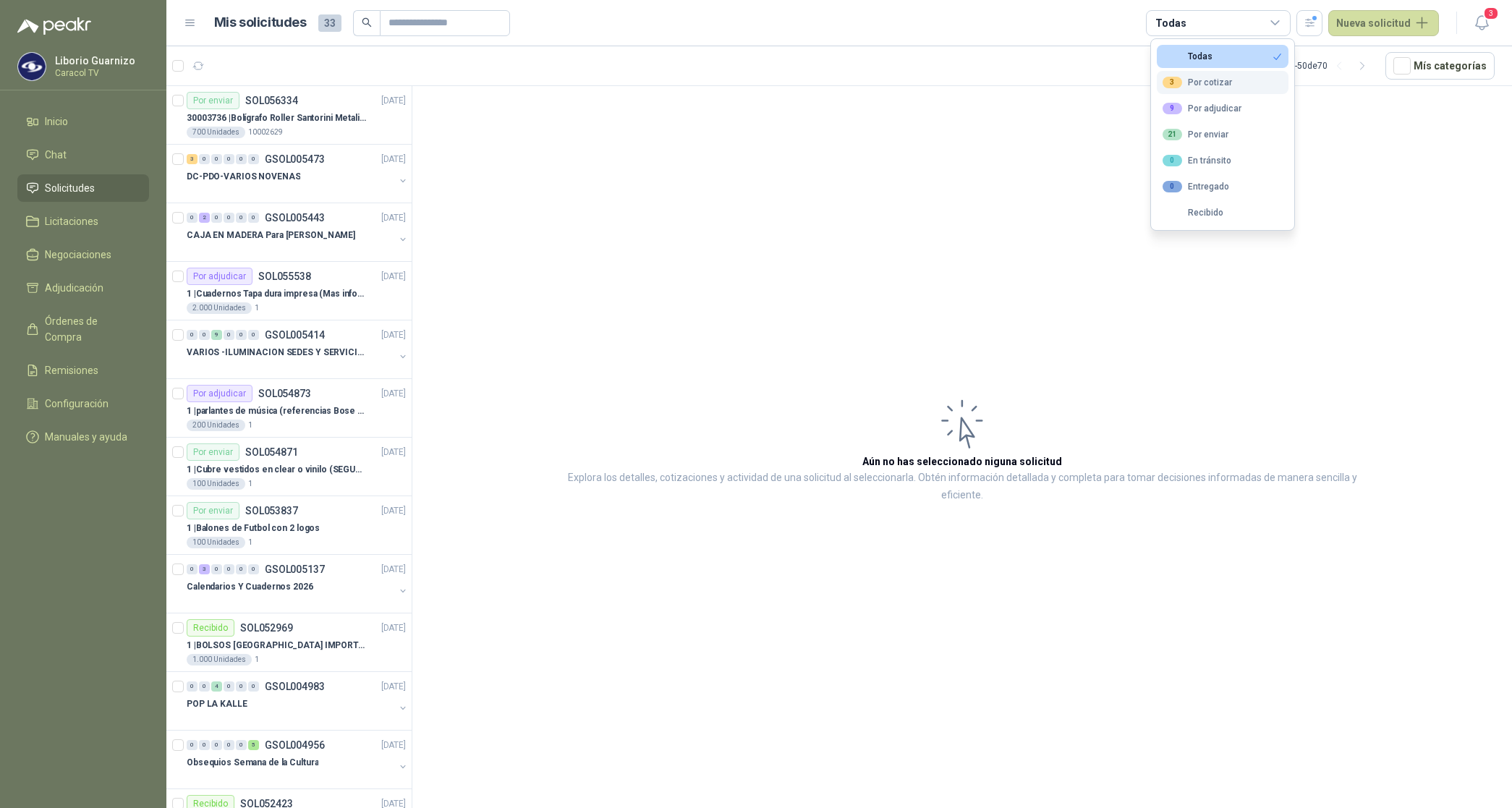
drag, startPoint x: 1191, startPoint y: 26, endPoint x: 1208, endPoint y: 87, distance: 63.3
click at [1206, 87] on div "3 Por cotizar" at bounding box center [1196, 82] width 70 height 12
drag, startPoint x: 1208, startPoint y: 87, endPoint x: 1208, endPoint y: 104, distance: 17.0
click at [1208, 104] on div "9 Por adjudicar" at bounding box center [1201, 109] width 78 height 12
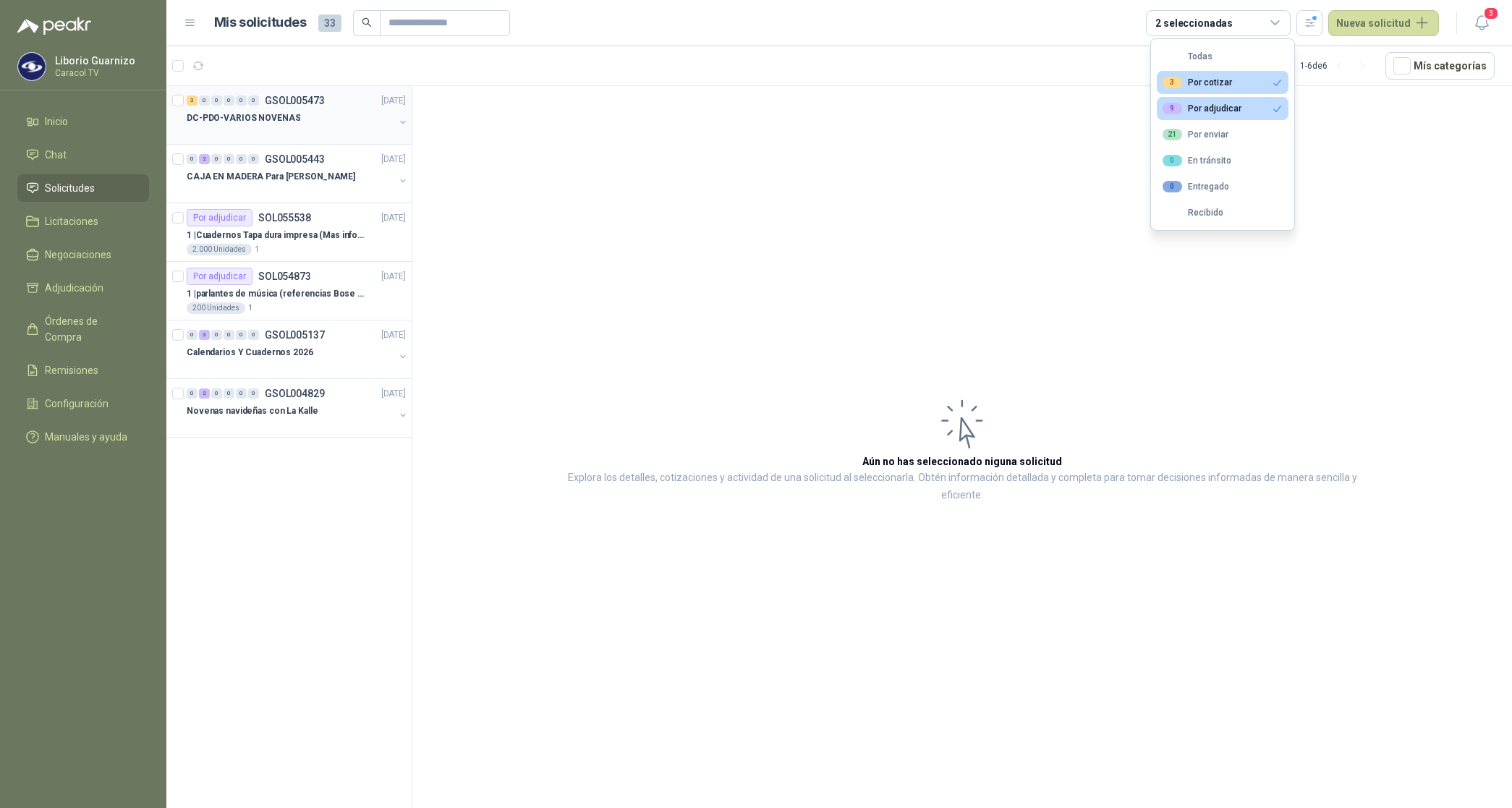
click at [272, 117] on p "DC-PDO-VARIOS NOVENAS" at bounding box center [243, 119] width 114 height 14
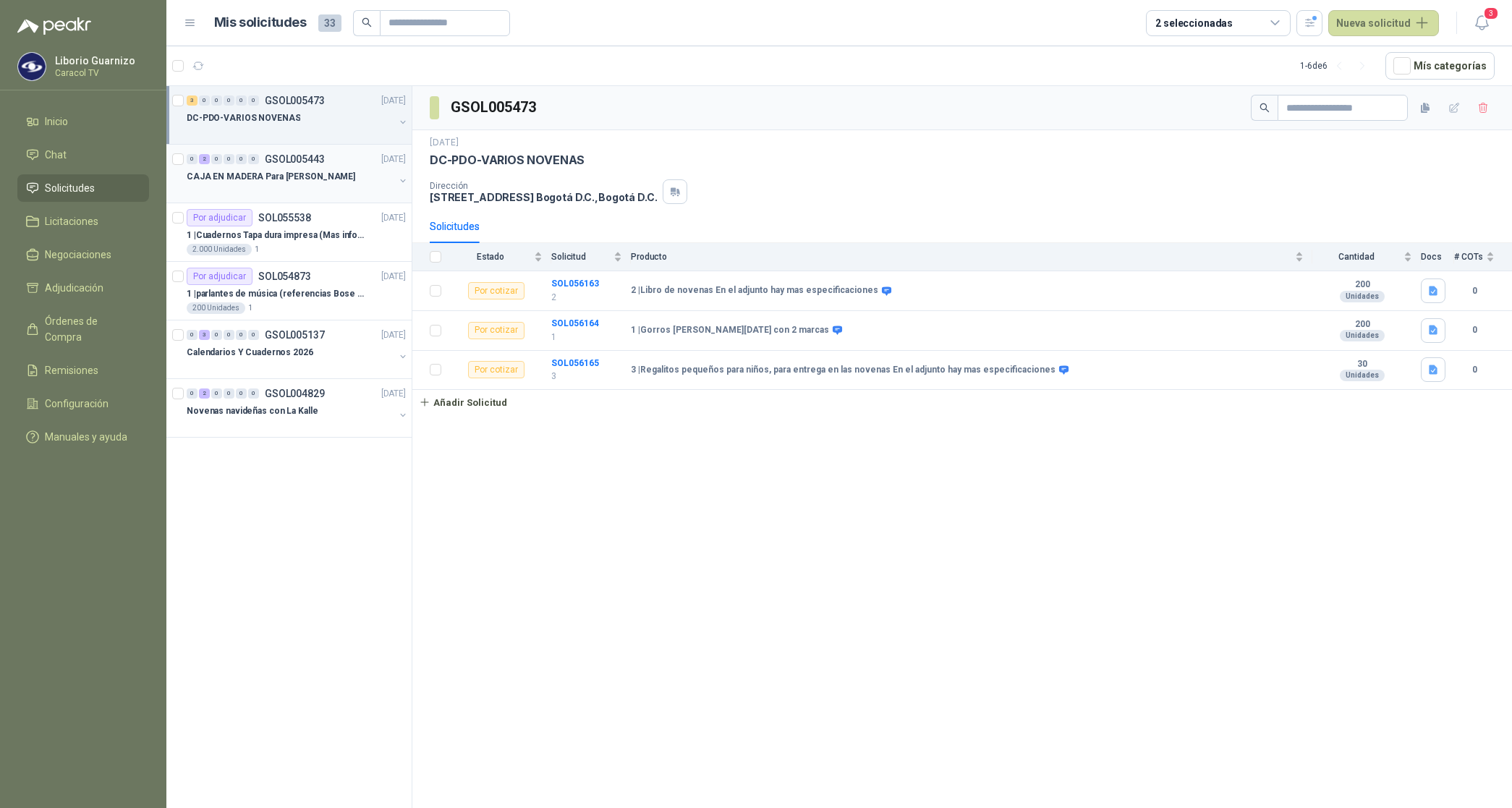
click at [311, 178] on p "CAJA EN MADERA Para [PERSON_NAME]" at bounding box center [270, 177] width 169 height 14
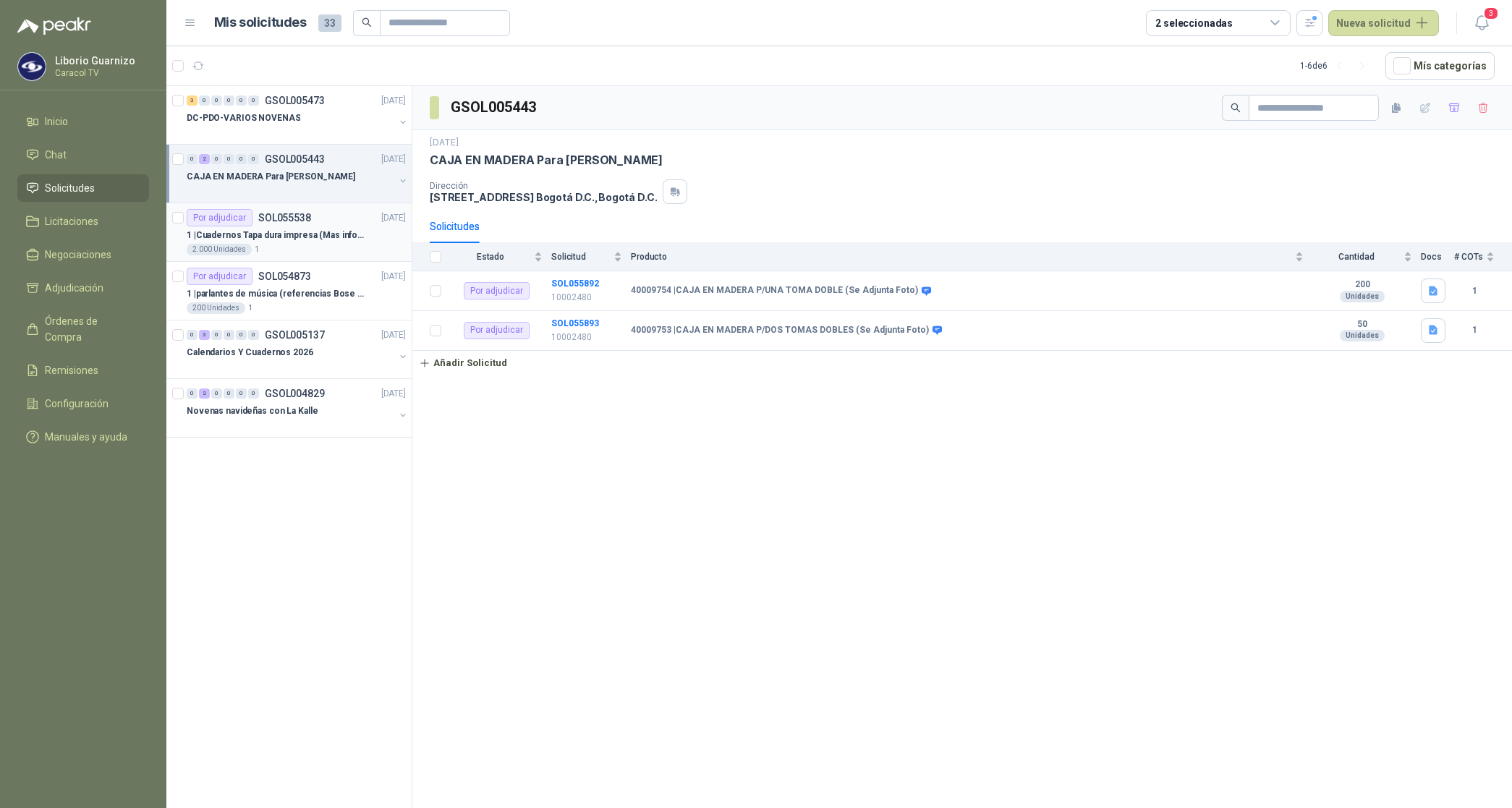
click at [306, 232] on p "1 | Cuadernos Tapa dura impresa (Mas informacion en el adjunto)" at bounding box center [276, 235] width 180 height 14
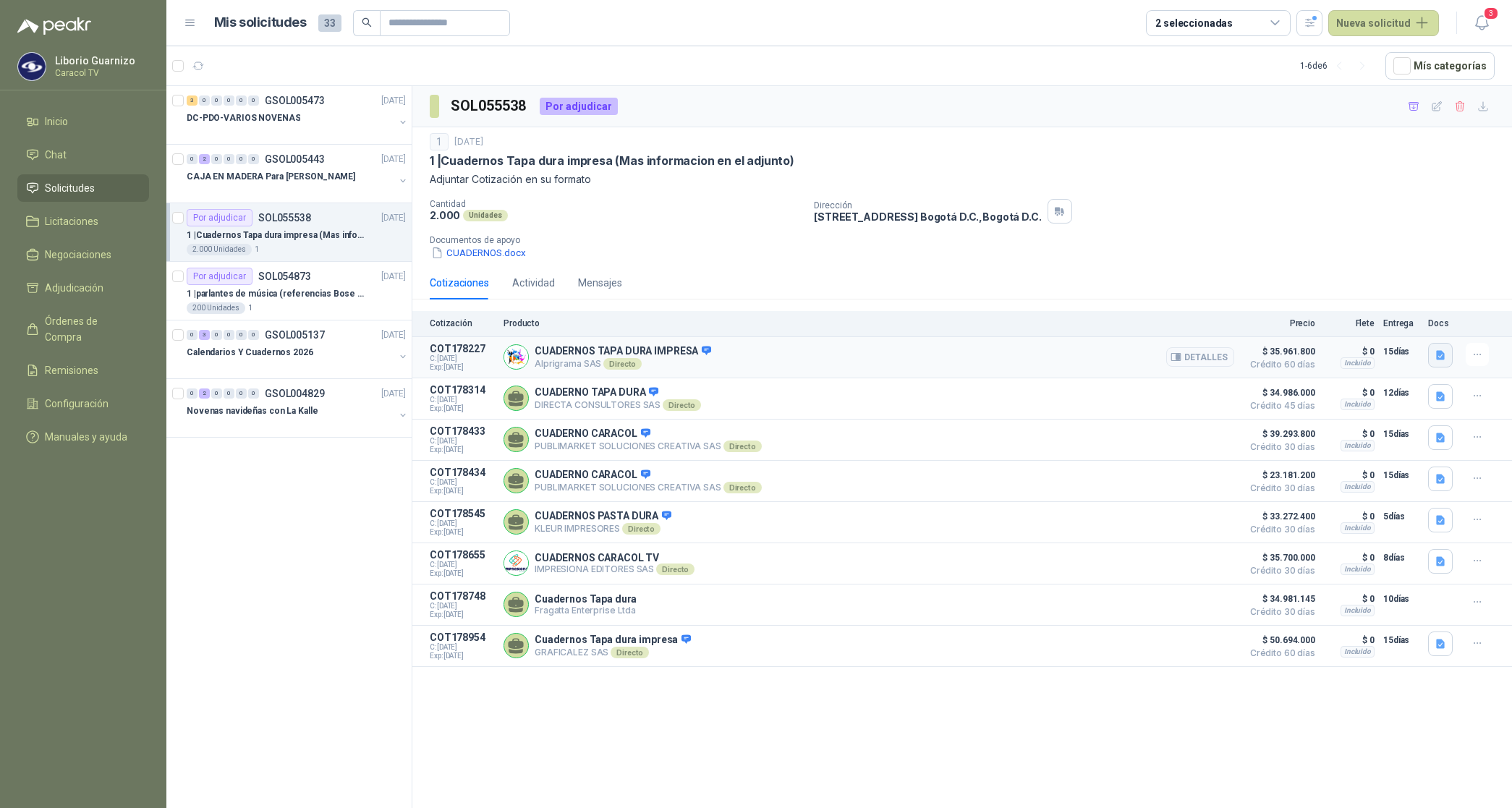
click at [1447, 356] on button "button" at bounding box center [1439, 355] width 24 height 24
click at [1378, 320] on button "COT 34068 CUADERNOS.pdf" at bounding box center [1374, 324] width 139 height 16
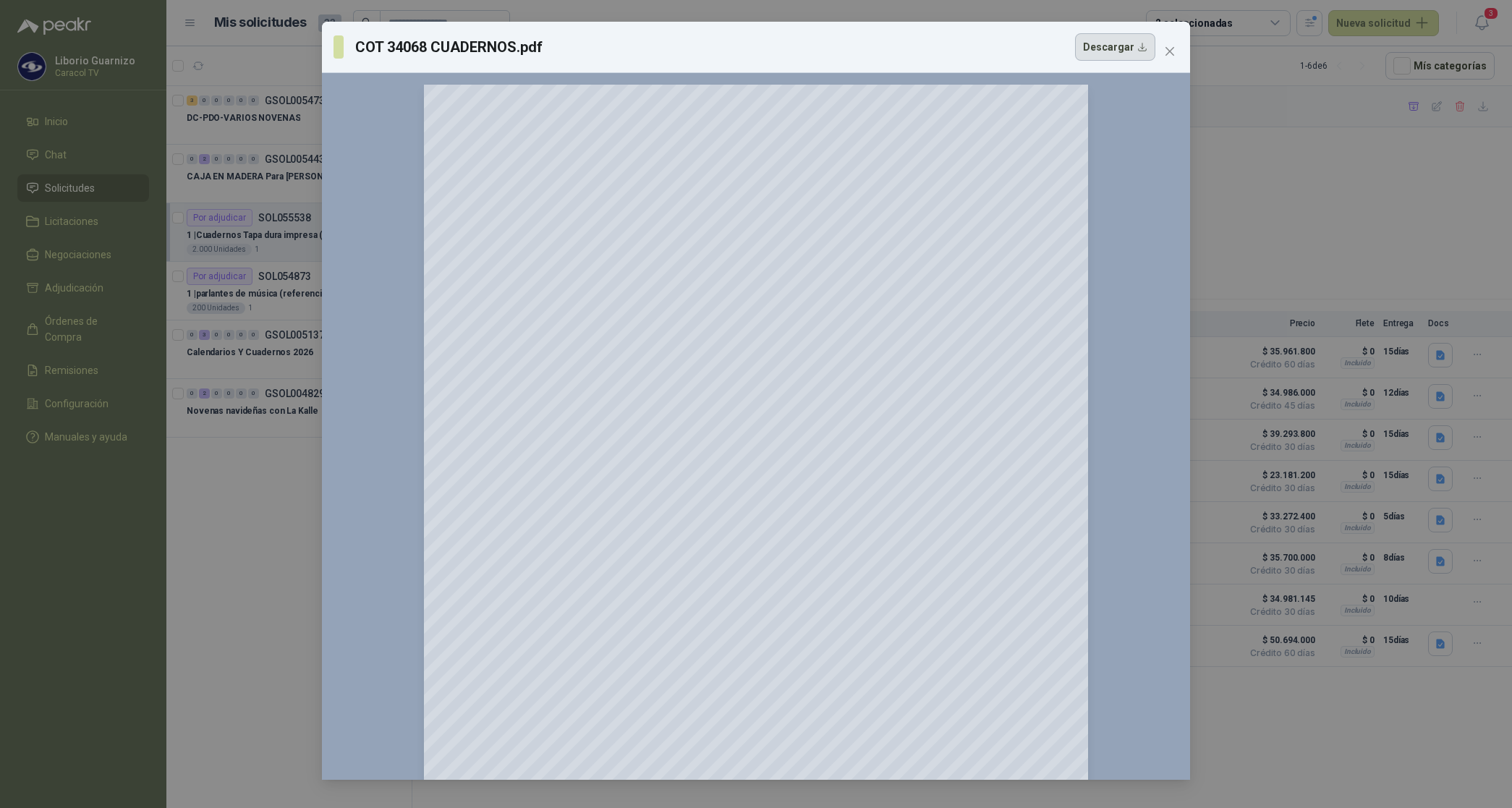
click at [1116, 53] on button "Descargar" at bounding box center [1115, 47] width 80 height 27
click at [1168, 44] on button "Close" at bounding box center [1170, 52] width 24 height 24
